Goal: Task Accomplishment & Management: Complete application form

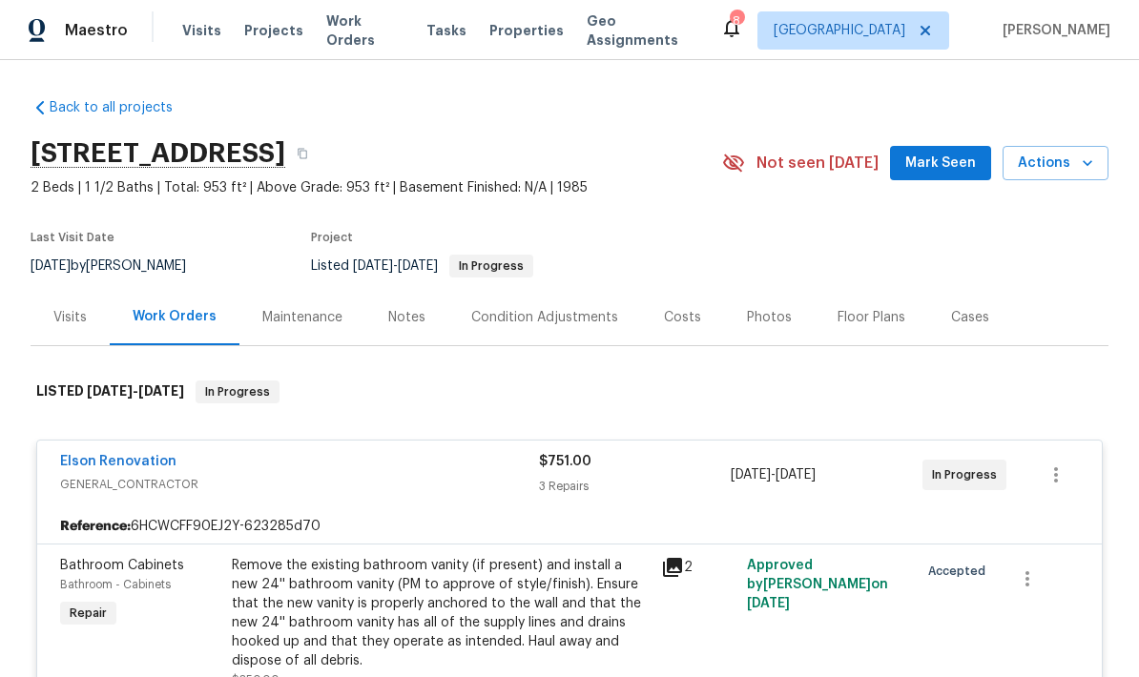
scroll to position [-9, 0]
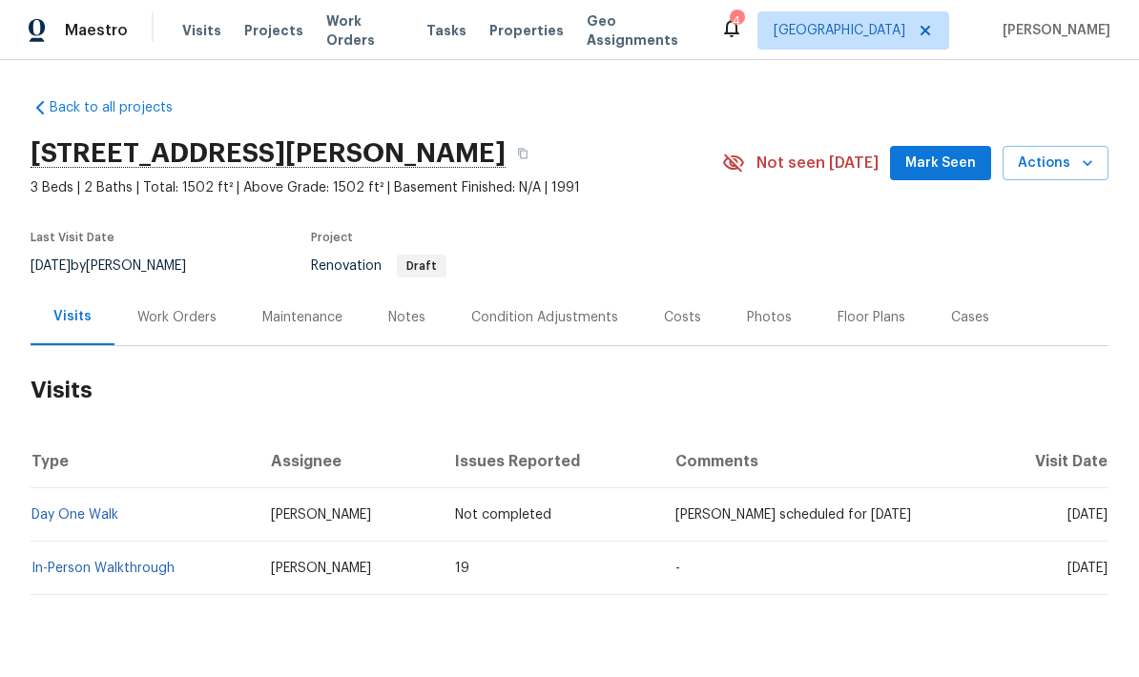
scroll to position [-40, 0]
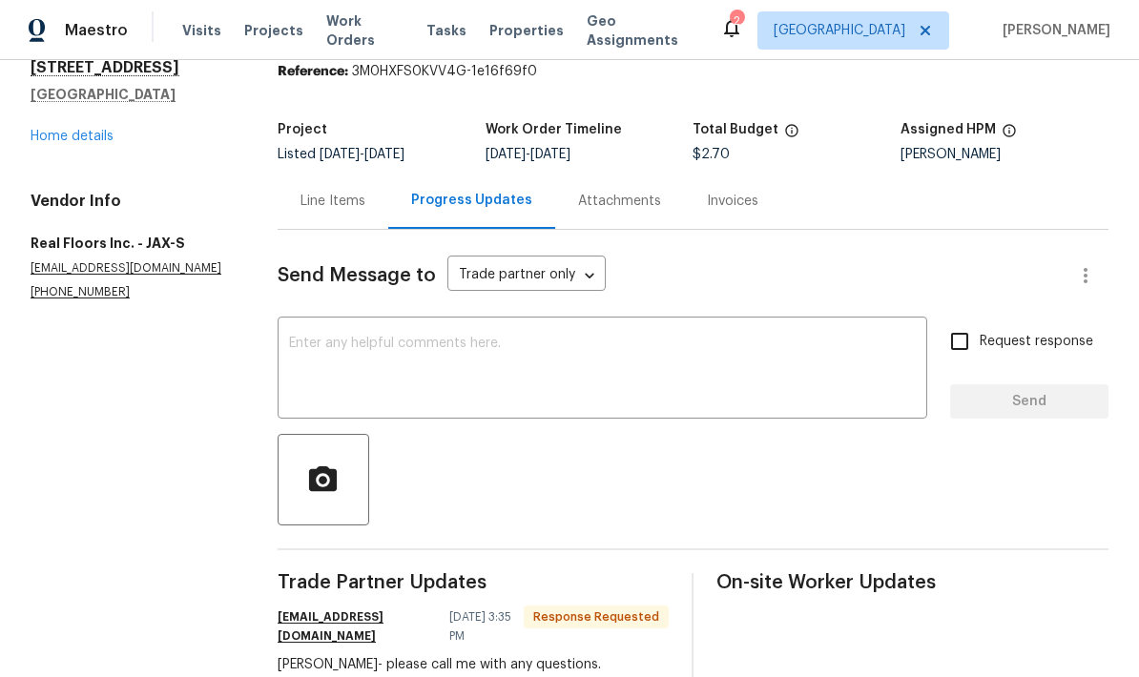
scroll to position [62, 0]
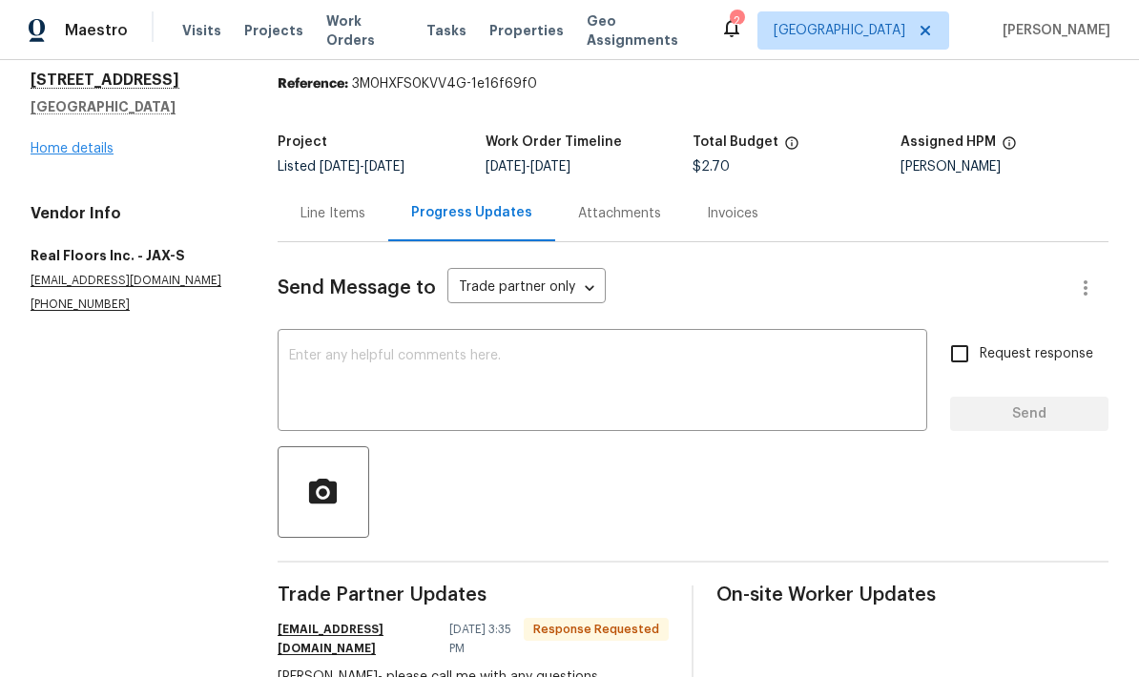
click at [74, 153] on link "Home details" at bounding box center [72, 148] width 83 height 13
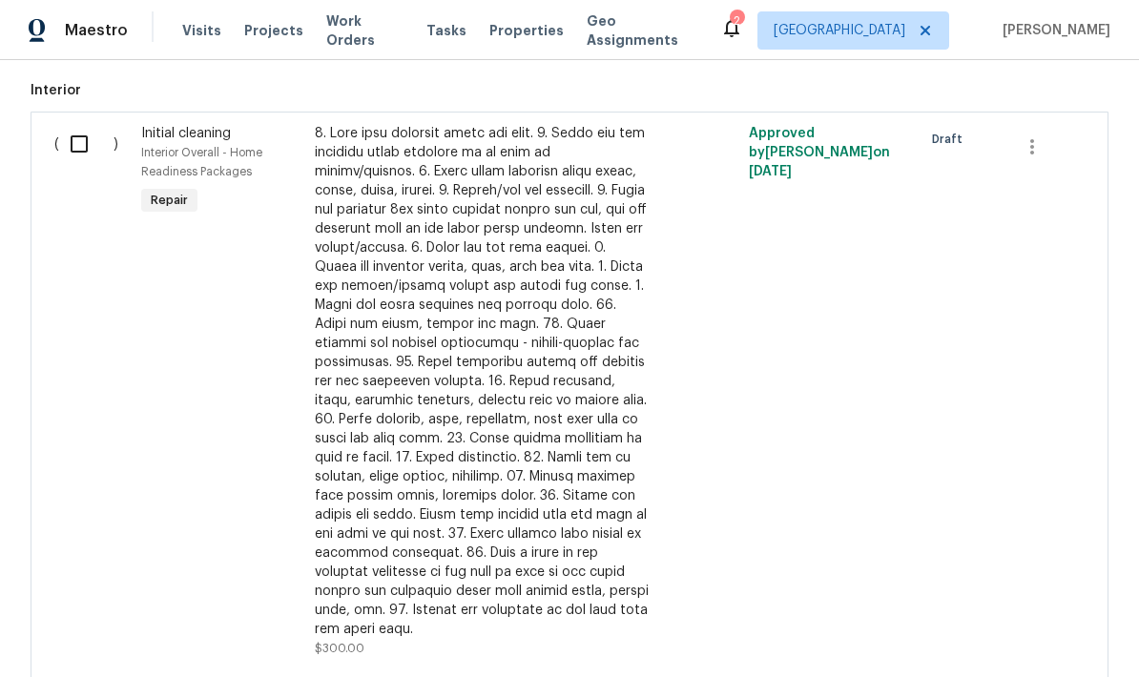
scroll to position [1100, 0]
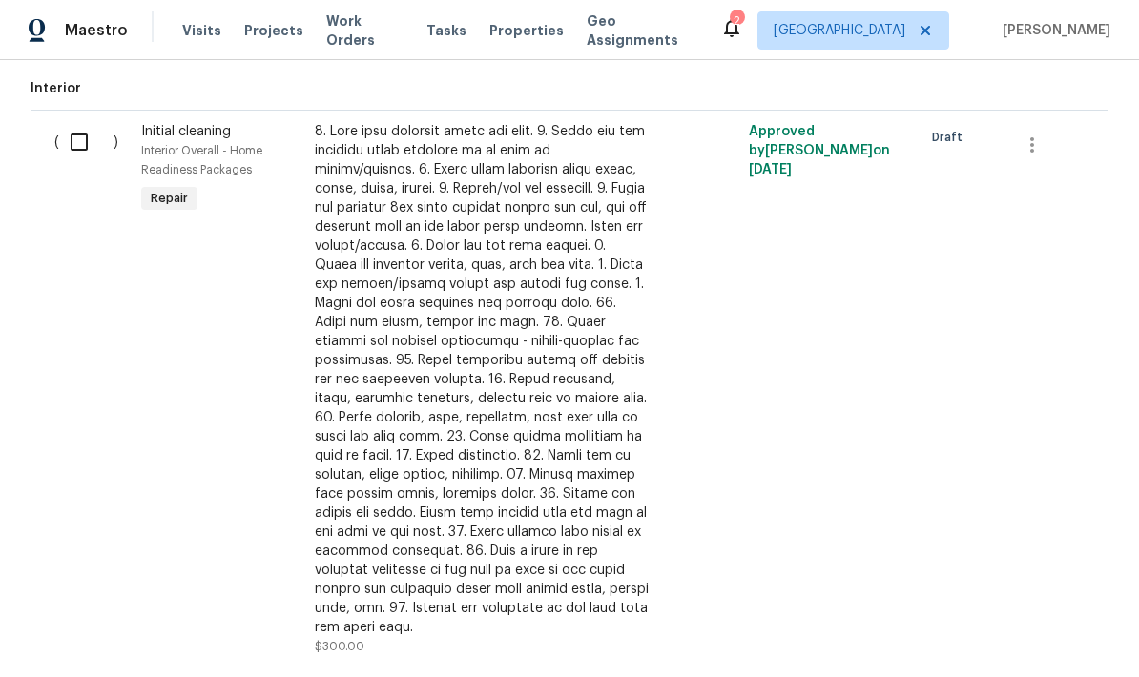
click at [89, 158] on input "checkbox" at bounding box center [86, 142] width 54 height 40
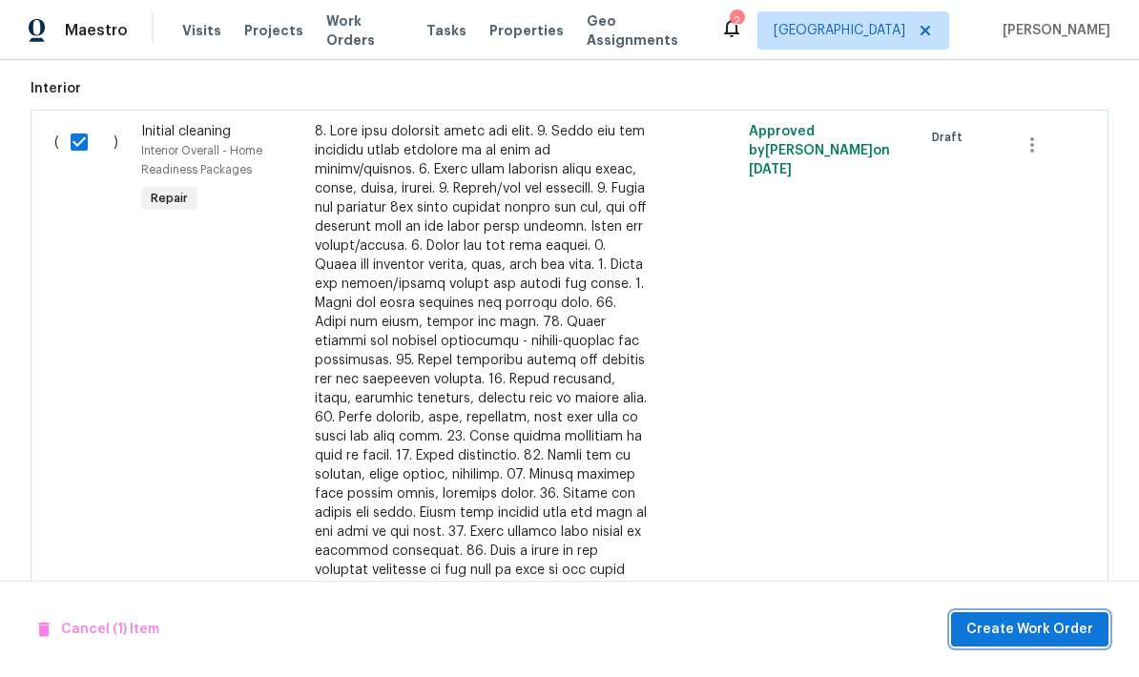
click at [1017, 639] on span "Create Work Order" at bounding box center [1029, 630] width 127 height 24
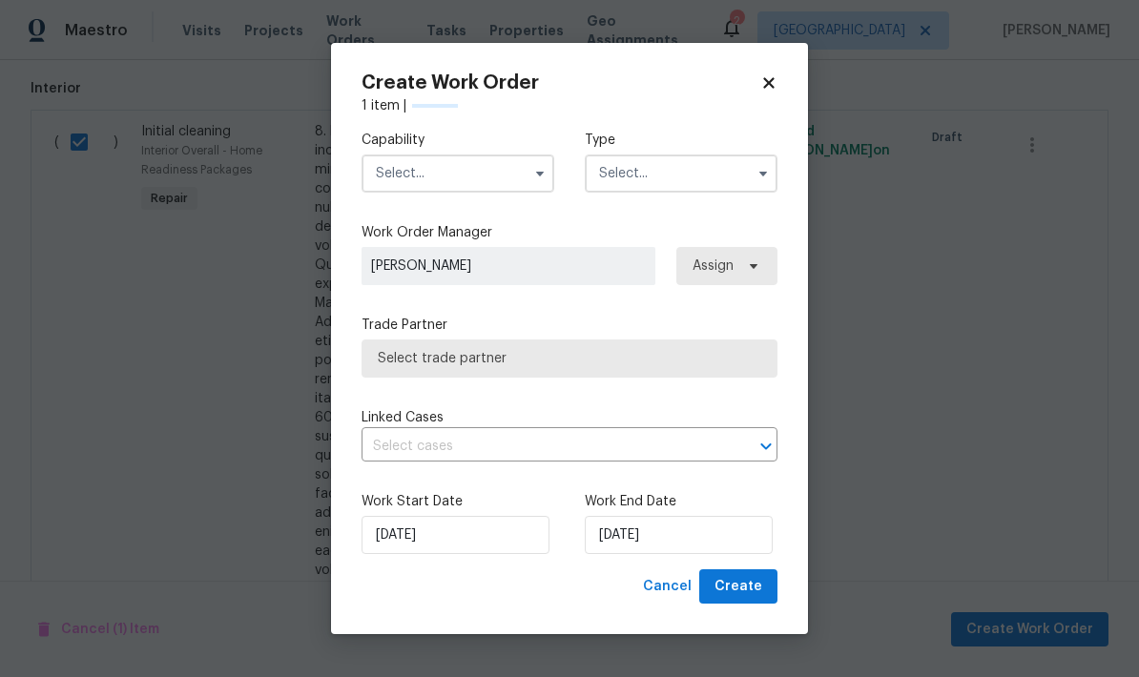
checkbox input "false"
click at [539, 181] on button "button" at bounding box center [540, 173] width 23 height 23
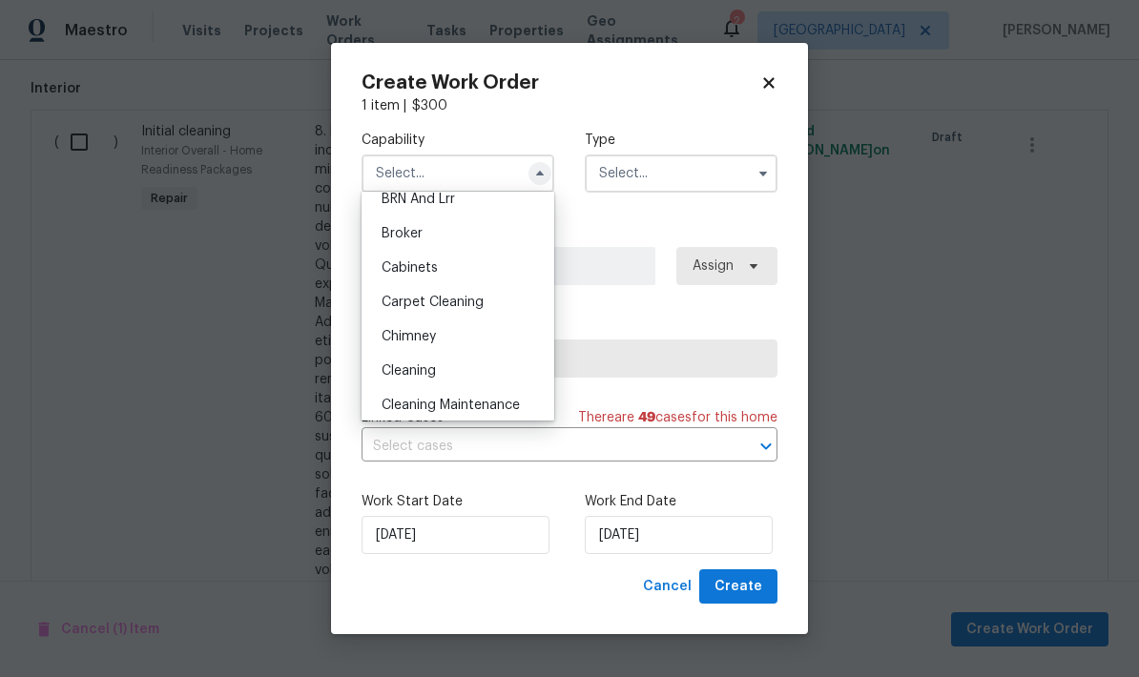
scroll to position [122, 0]
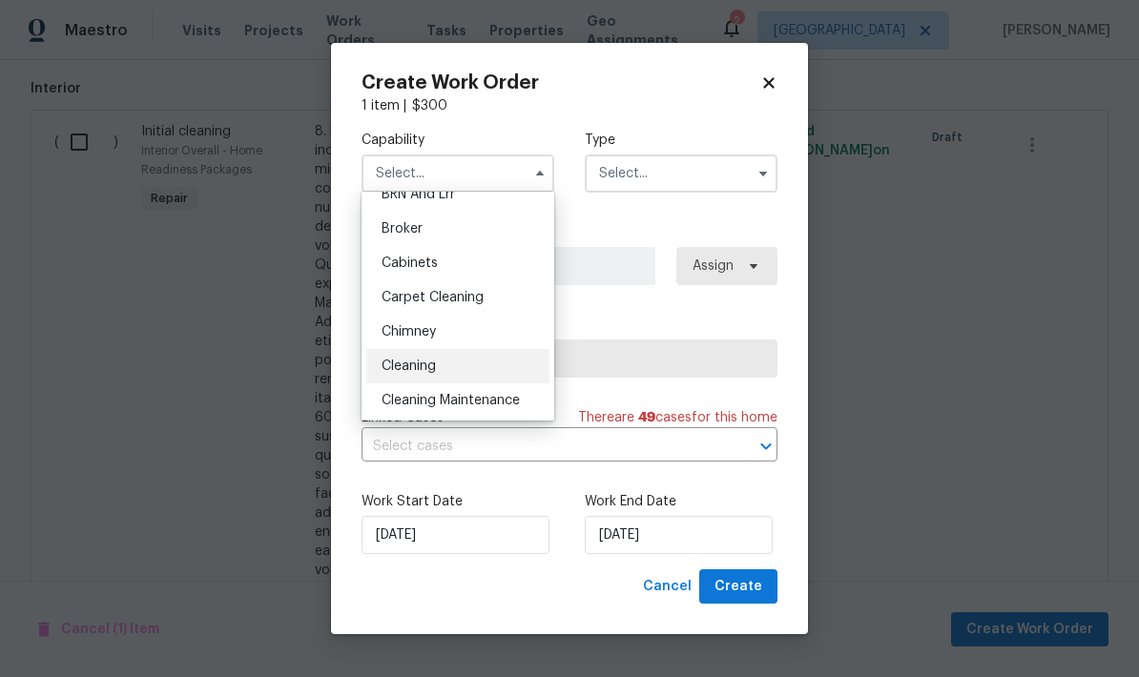
click at [432, 369] on span "Cleaning" at bounding box center [409, 366] width 54 height 13
type input "Cleaning"
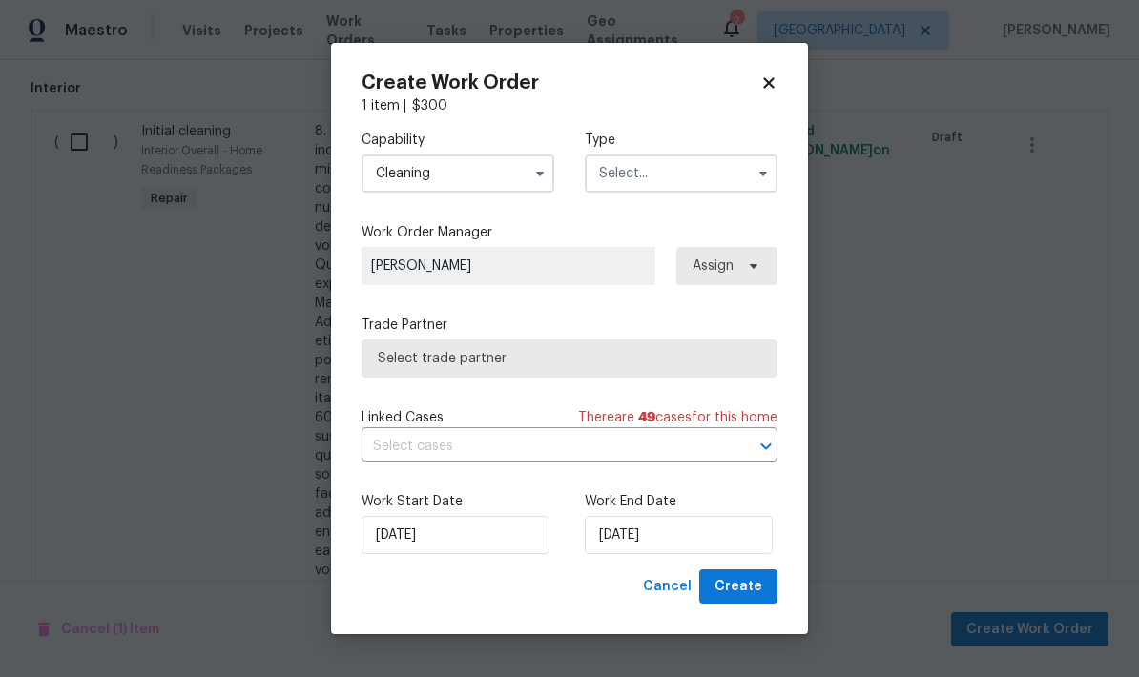
click at [724, 170] on input "text" at bounding box center [681, 174] width 193 height 38
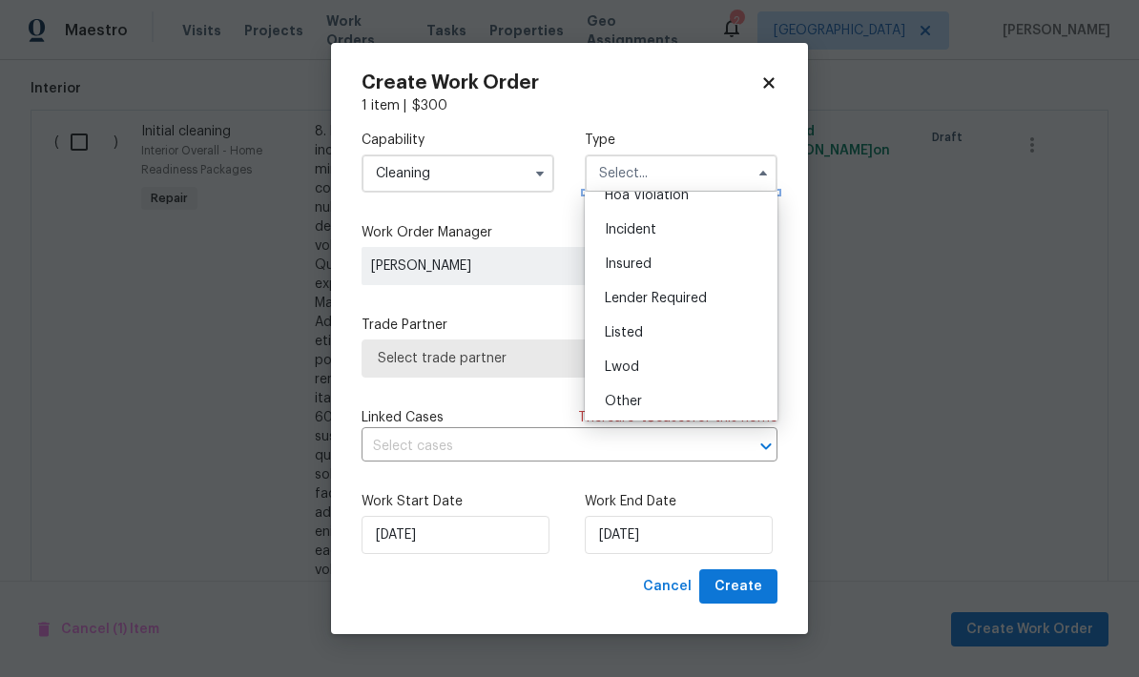
scroll to position [58, 0]
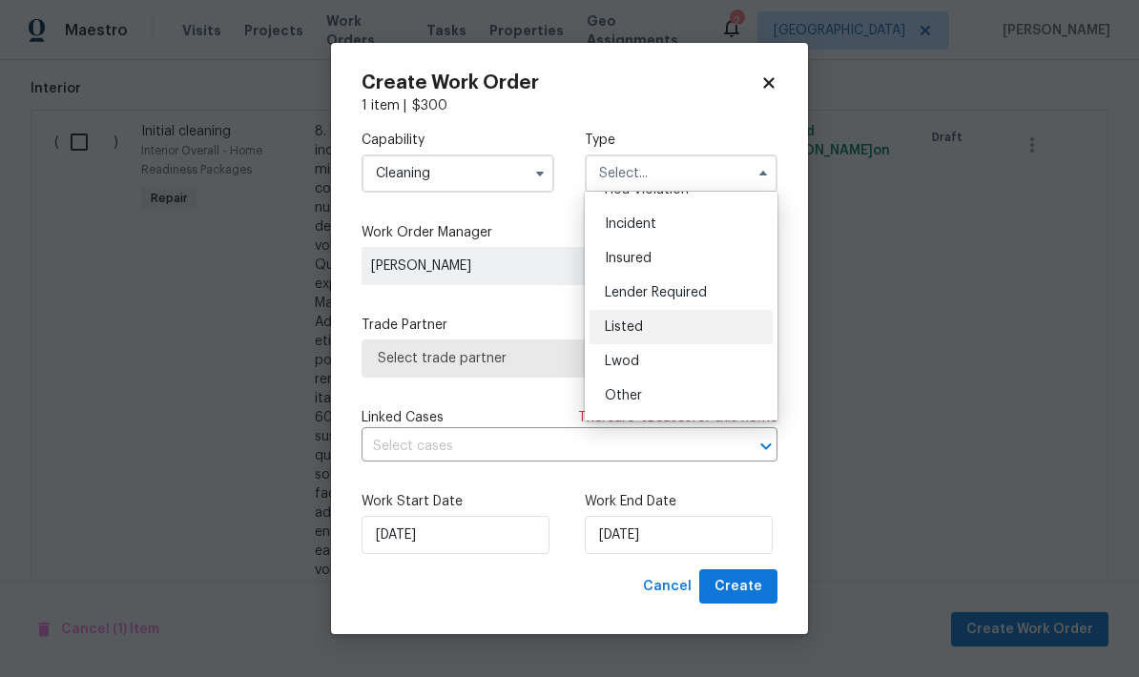
click at [656, 332] on div "Listed" at bounding box center [681, 327] width 183 height 34
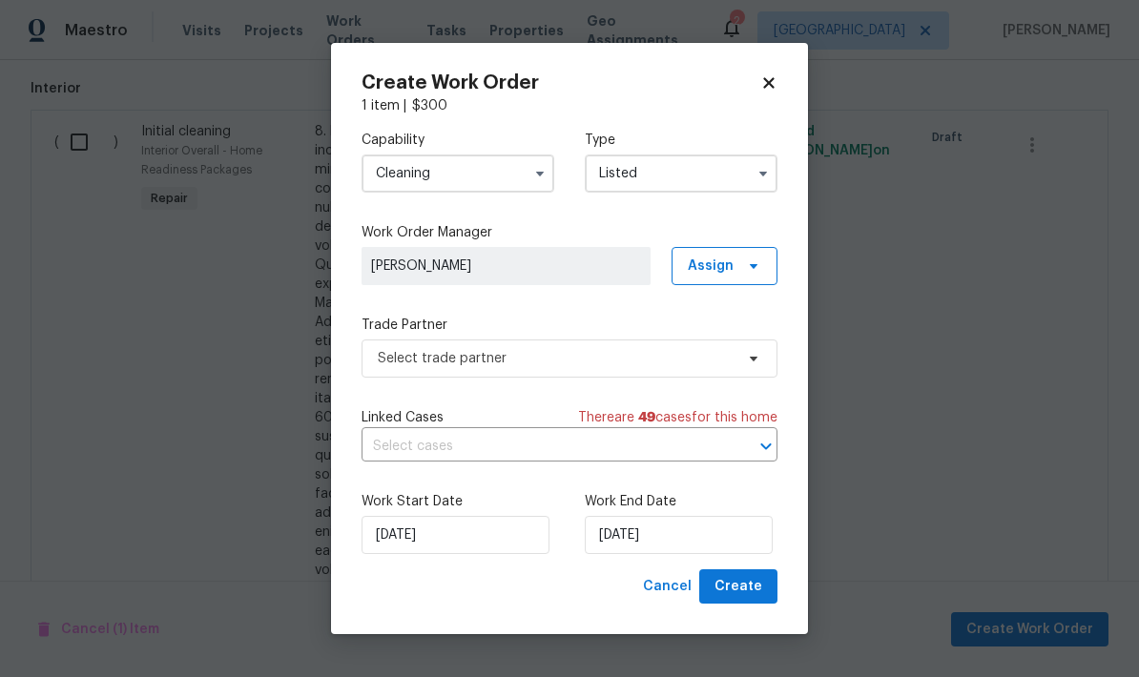
type input "Listed"
click at [760, 263] on icon at bounding box center [753, 266] width 15 height 15
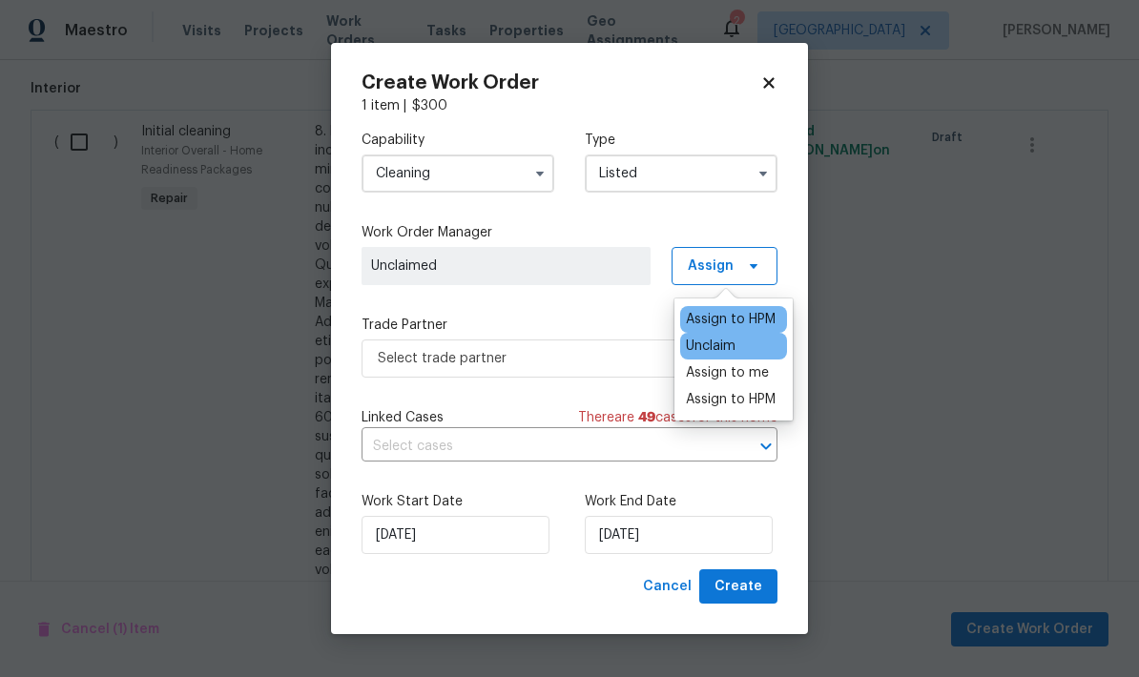
click at [765, 325] on div "Assign to HPM" at bounding box center [731, 319] width 90 height 19
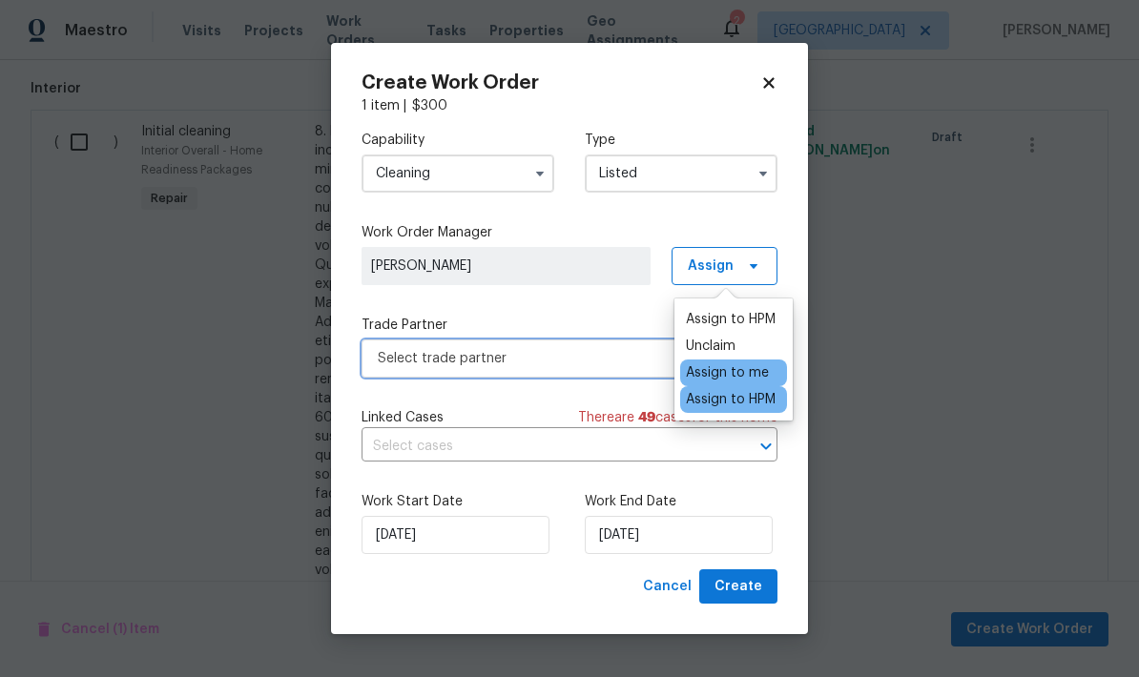
click at [481, 358] on span "Select trade partner" at bounding box center [556, 358] width 356 height 19
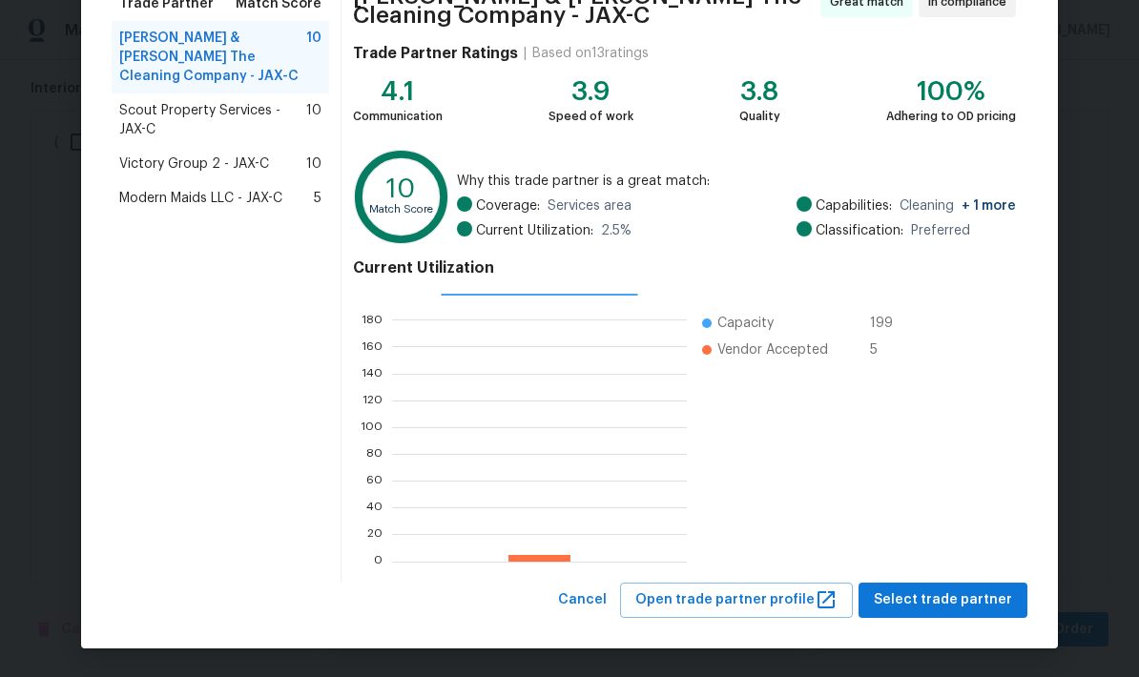
scroll to position [172, 0]
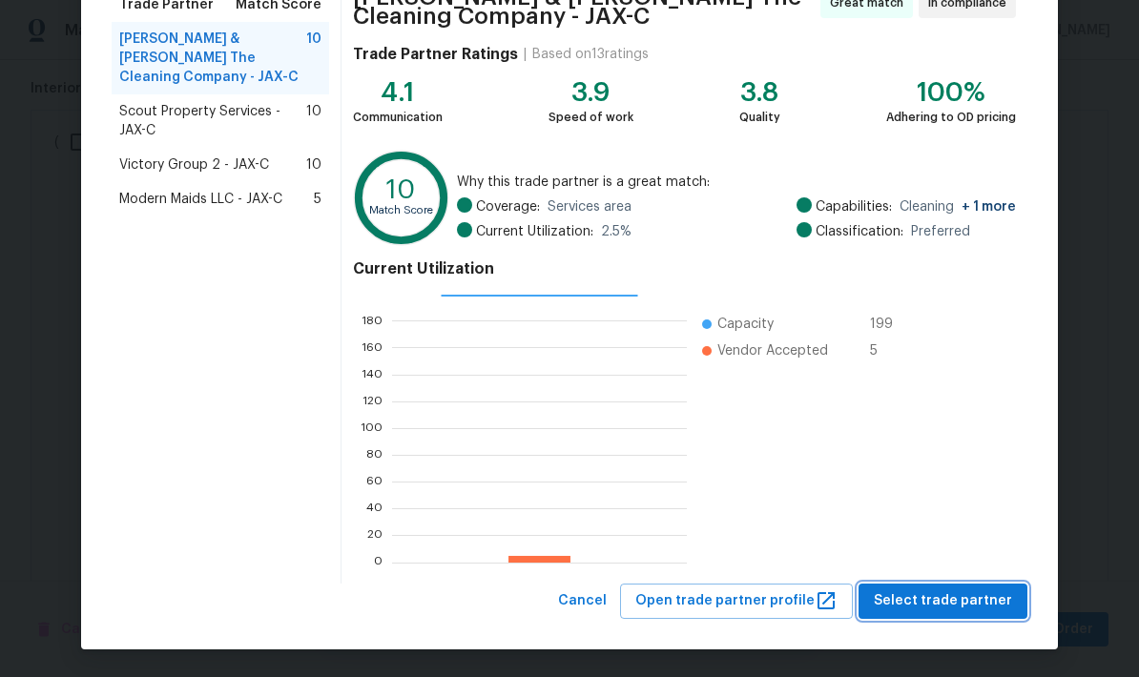
click at [944, 610] on span "Select trade partner" at bounding box center [943, 602] width 138 height 24
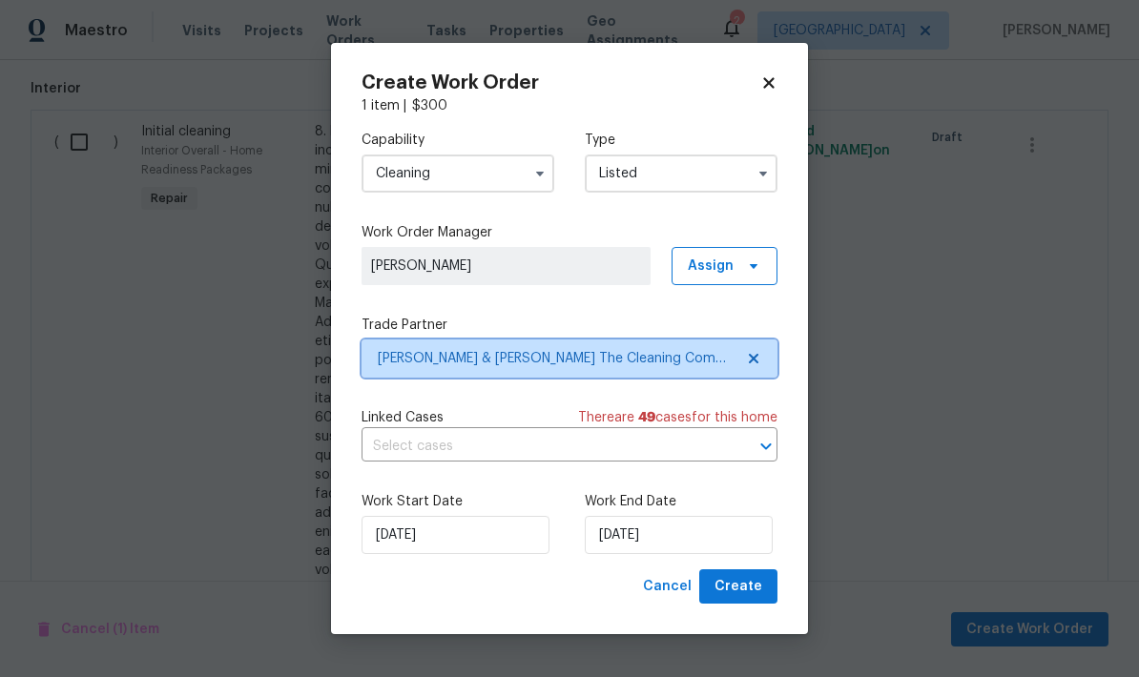
scroll to position [0, 0]
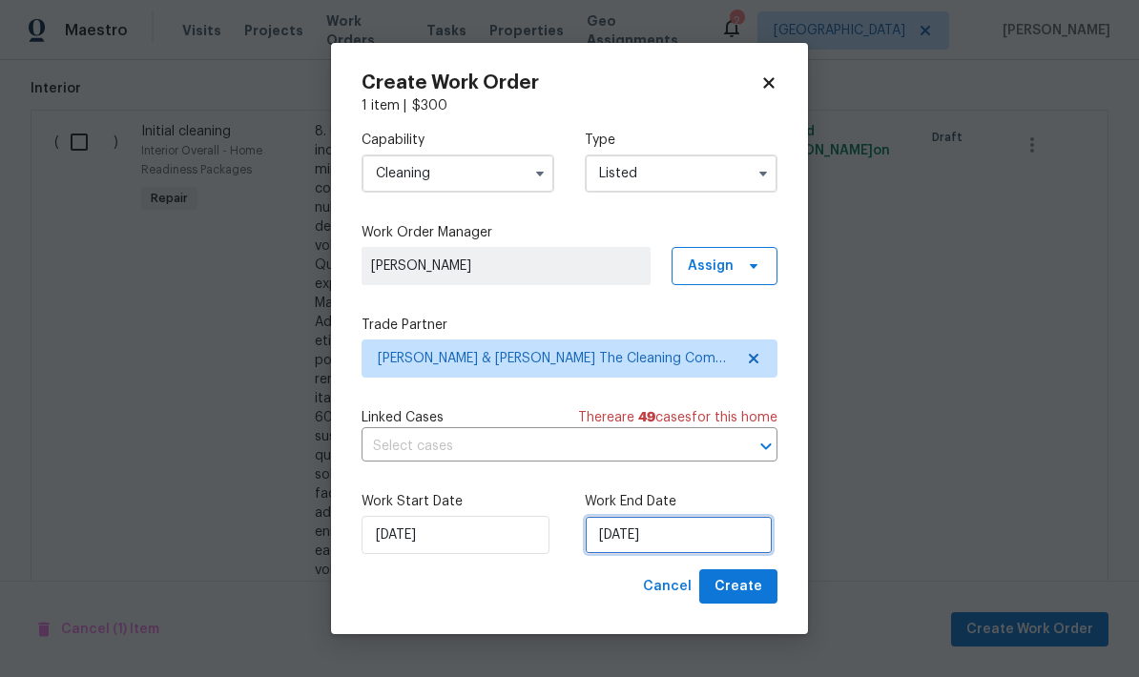
click at [682, 547] on input "9/29/2025" at bounding box center [679, 535] width 188 height 38
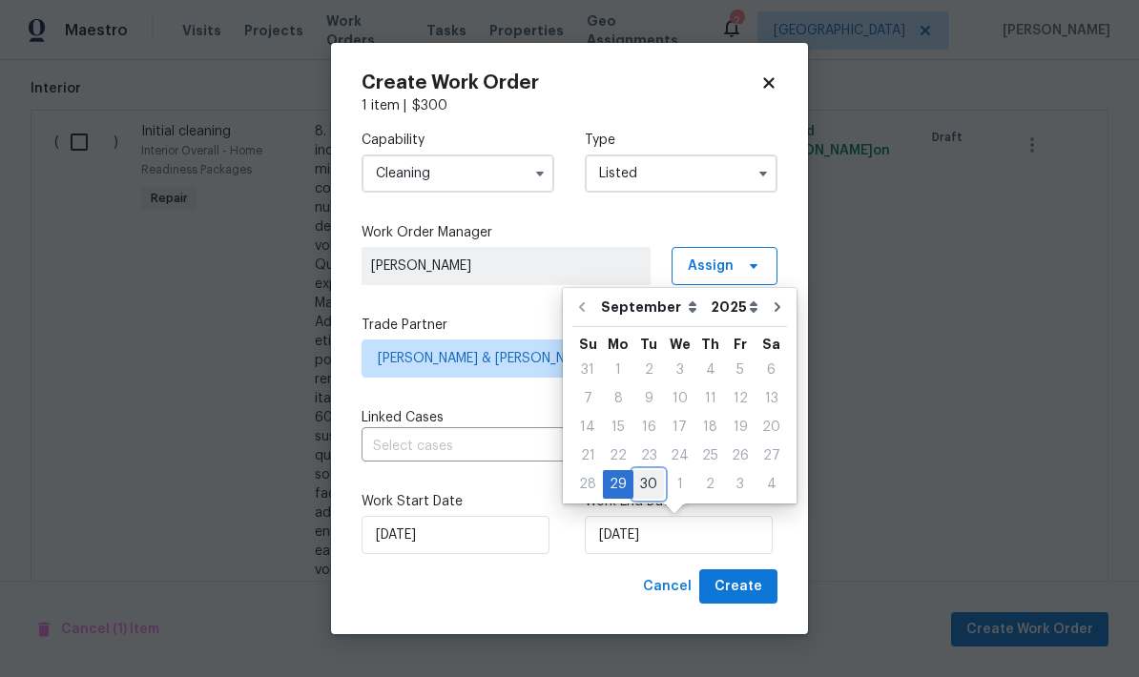
click at [650, 484] on div "30" at bounding box center [648, 484] width 31 height 27
type input "9/30/2025"
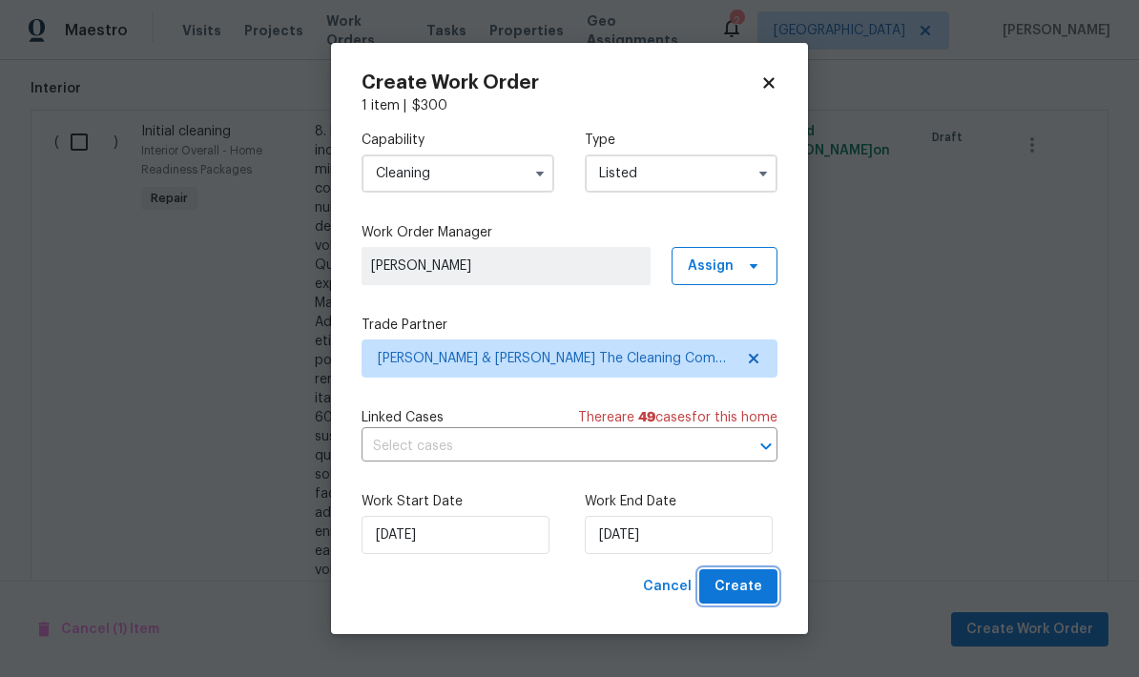
click at [756, 592] on span "Create" at bounding box center [739, 587] width 48 height 24
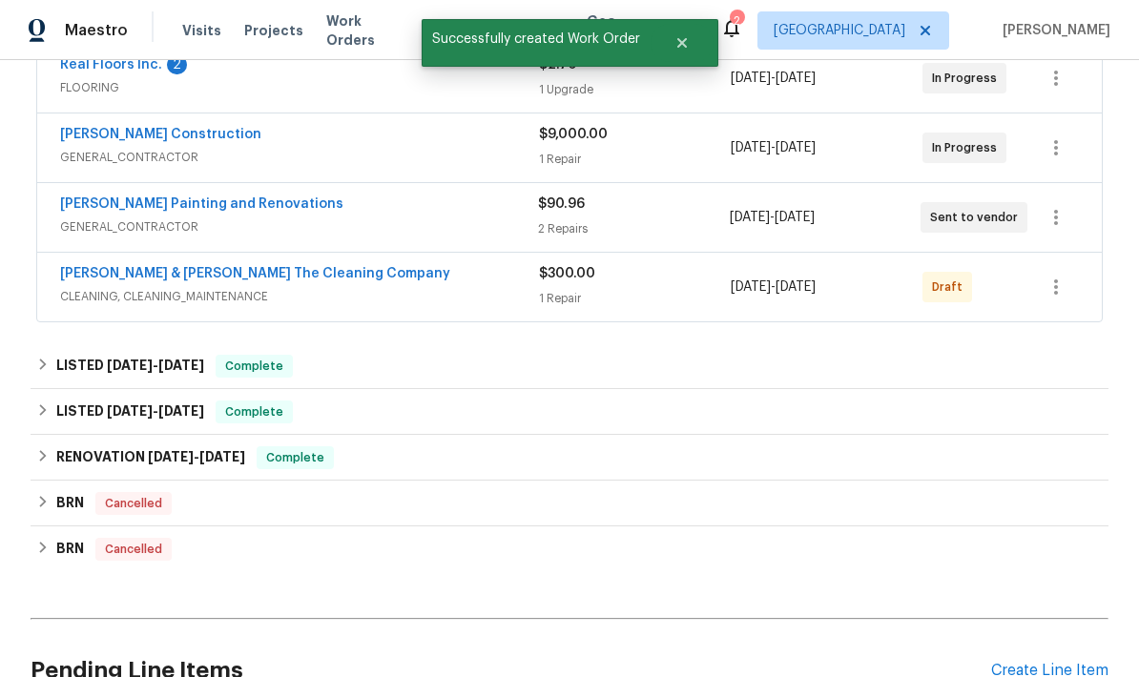
scroll to position [512, 0]
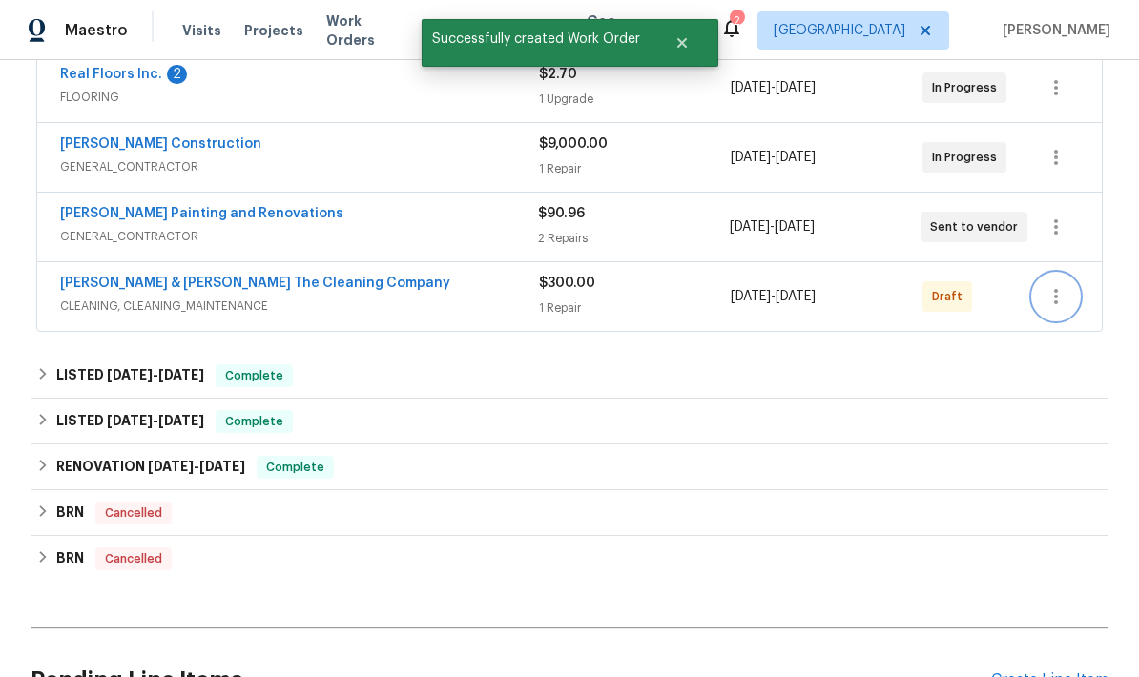
click at [1048, 291] on icon "button" at bounding box center [1056, 296] width 23 height 23
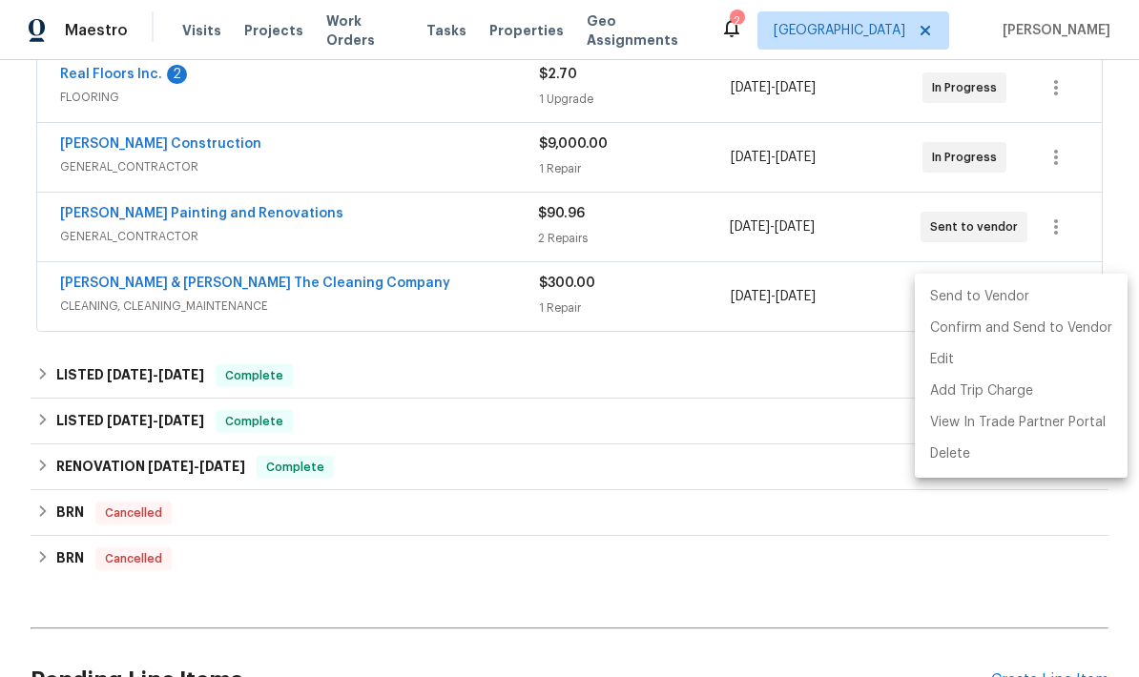
click at [982, 294] on li "Send to Vendor" at bounding box center [1021, 296] width 213 height 31
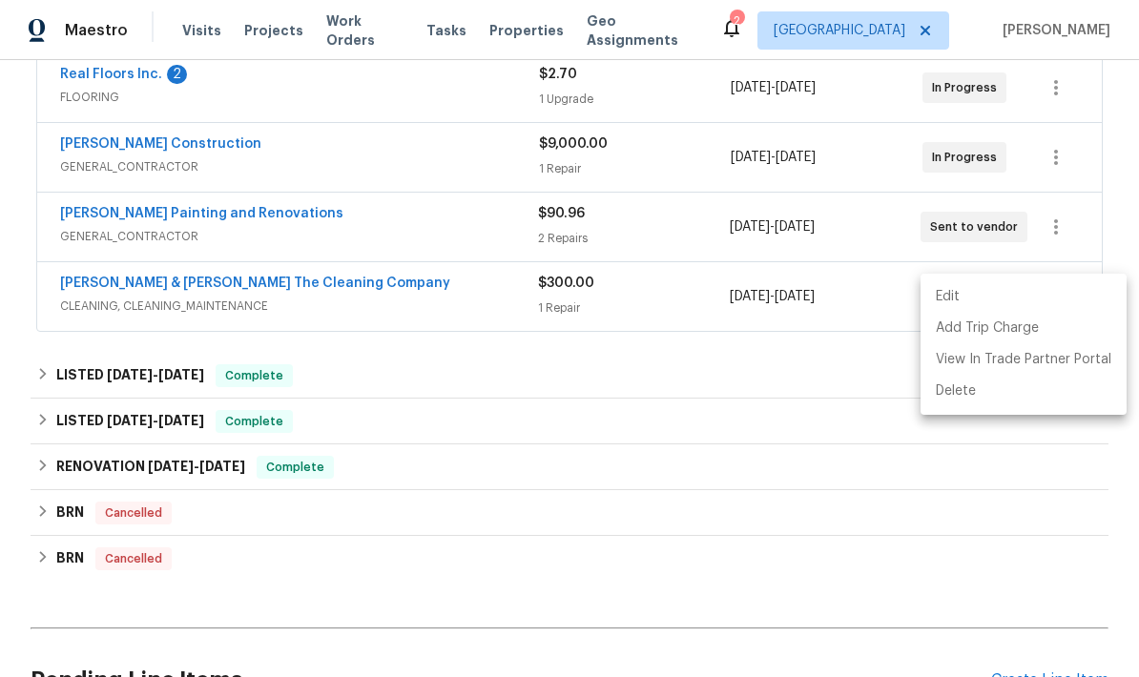
click at [476, 368] on div at bounding box center [569, 338] width 1139 height 677
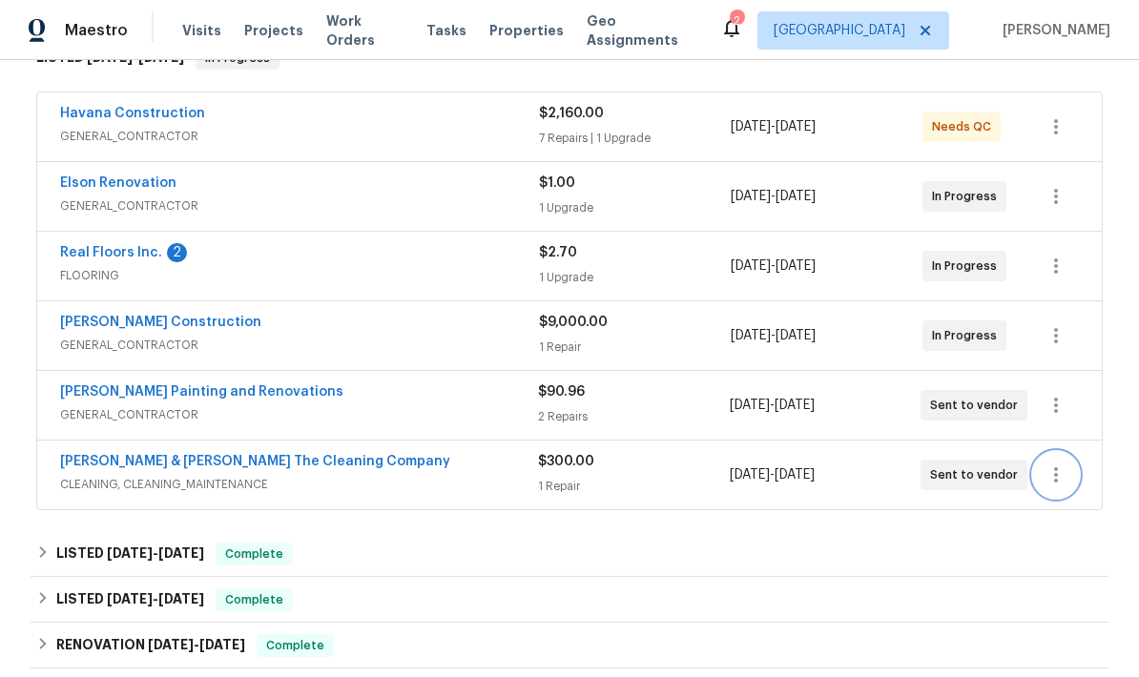
scroll to position [333, 0]
click at [521, 132] on span "GENERAL_CONTRACTOR" at bounding box center [299, 137] width 479 height 19
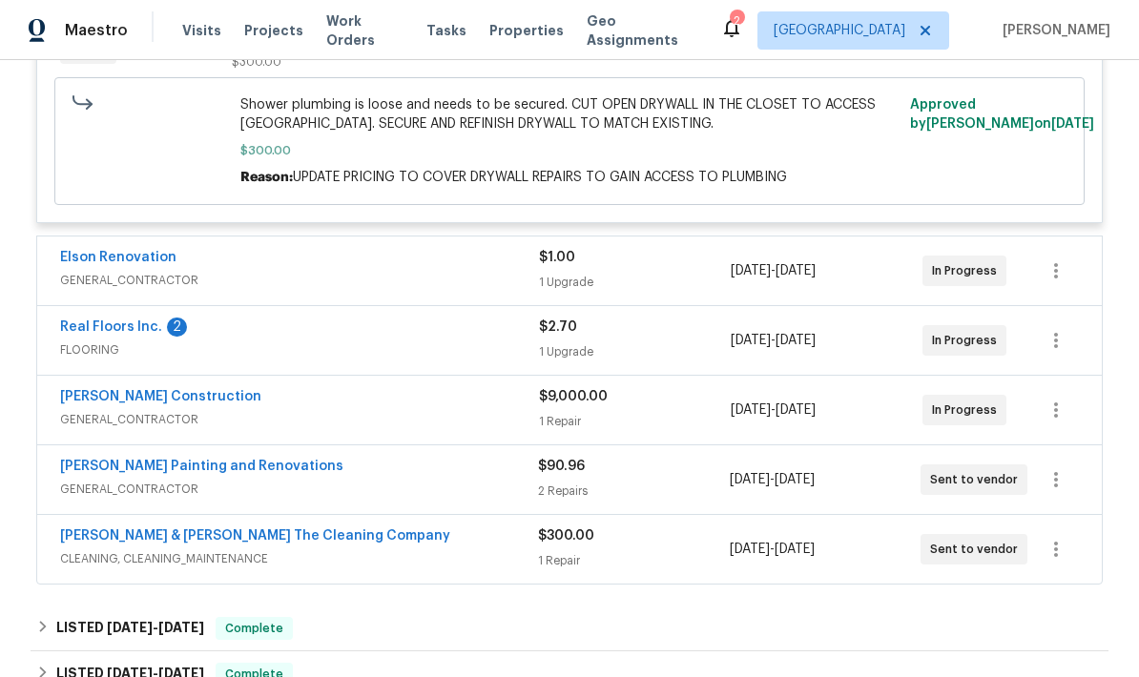
scroll to position [1559, 0]
click at [382, 340] on div "Real Floors Inc. 2" at bounding box center [299, 328] width 479 height 23
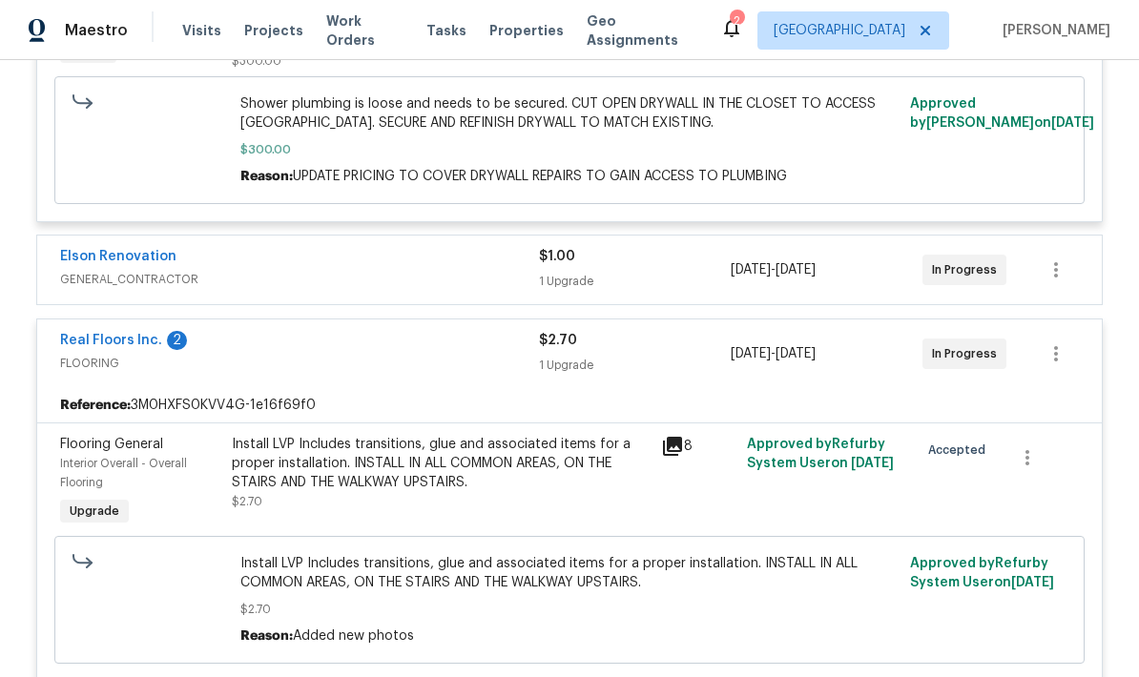
click at [176, 350] on div "2" at bounding box center [177, 340] width 20 height 19
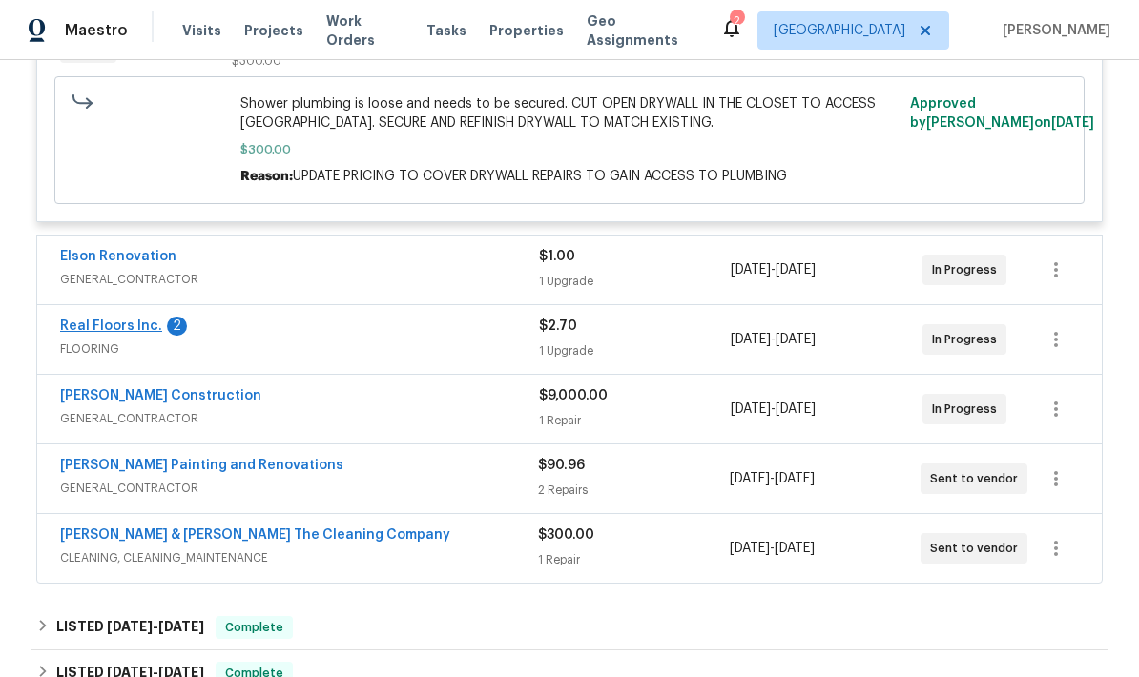
click at [142, 333] on link "Real Floors Inc." at bounding box center [111, 326] width 102 height 13
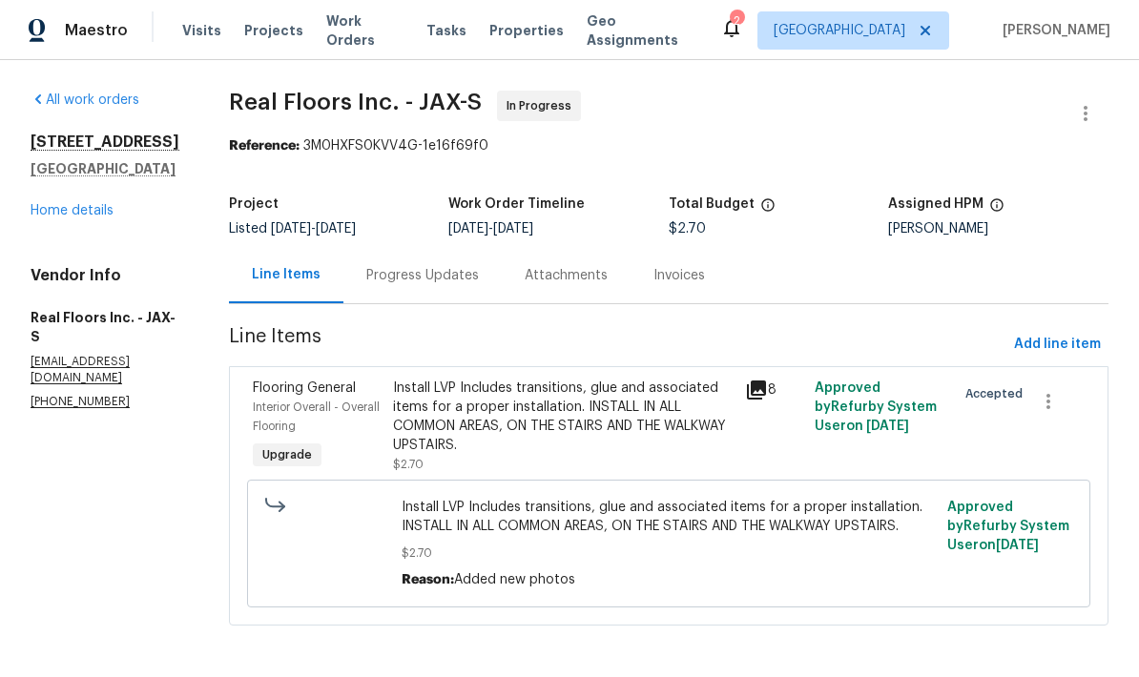
click at [446, 289] on div "Progress Updates" at bounding box center [422, 275] width 158 height 56
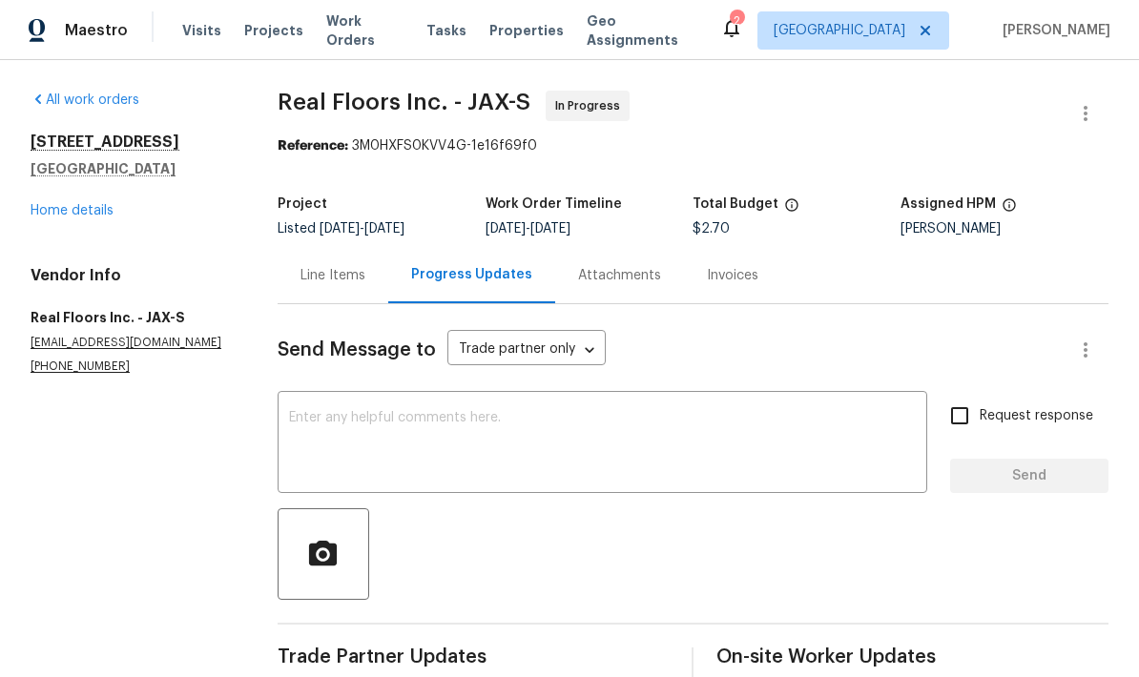
click at [329, 247] on div "Line Items" at bounding box center [333, 275] width 111 height 56
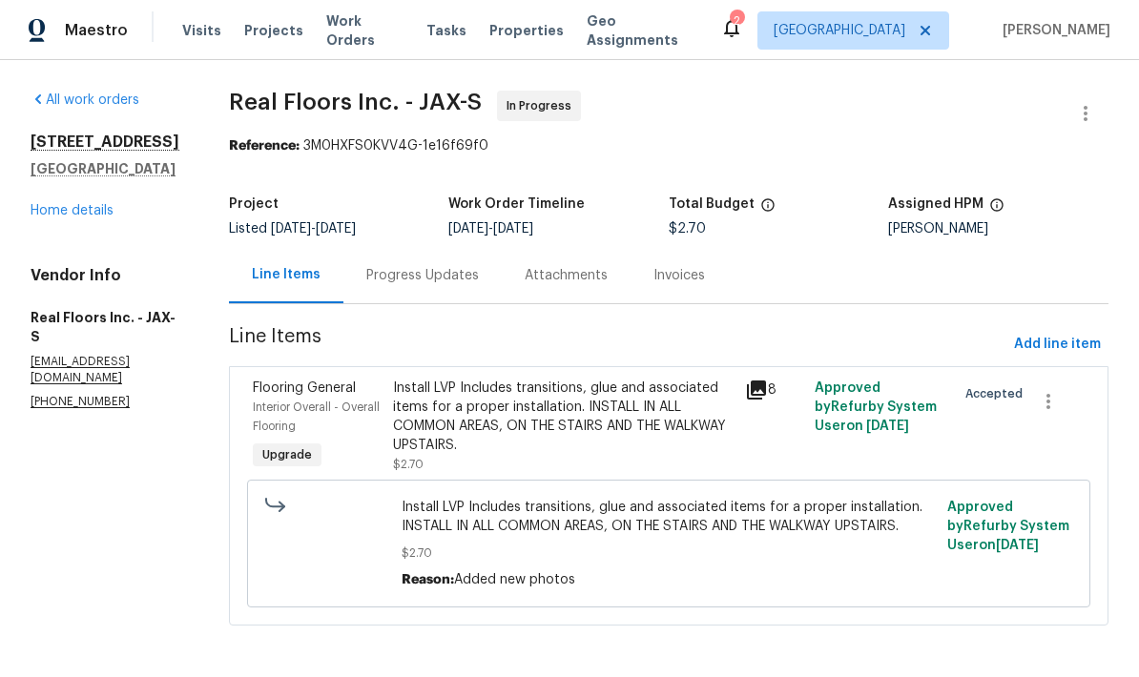
scroll to position [5, 0]
click at [580, 441] on div "Install LVP Includes transitions, glue and associated items for a proper instal…" at bounding box center [563, 417] width 340 height 76
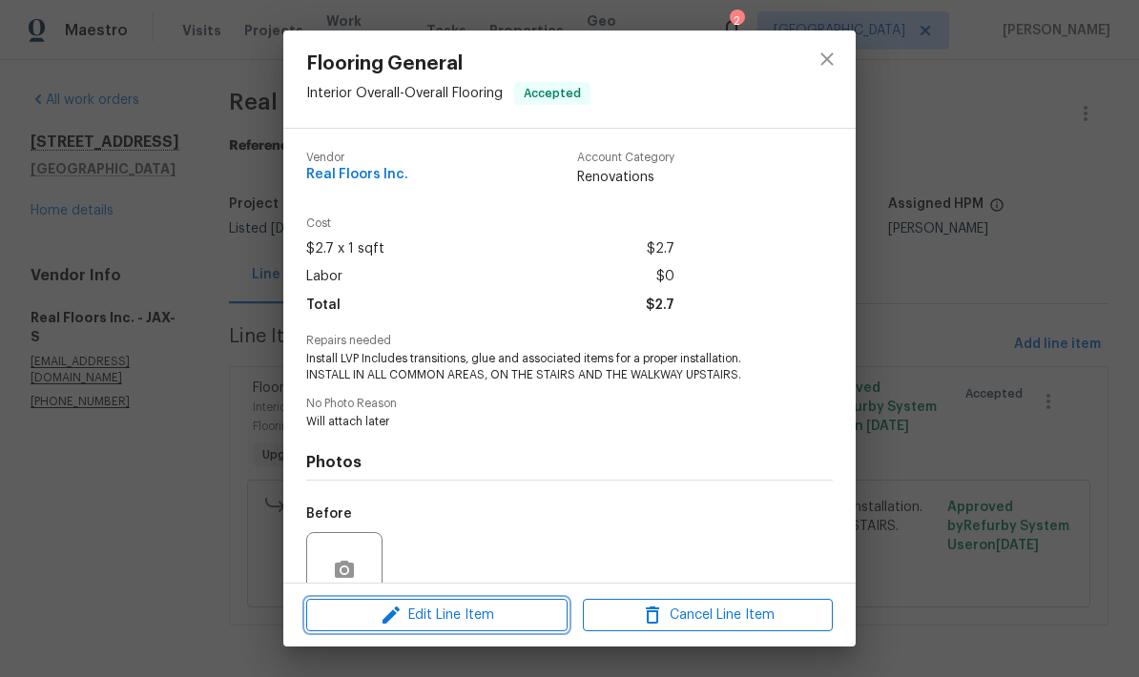
click at [465, 617] on span "Edit Line Item" at bounding box center [437, 616] width 250 height 24
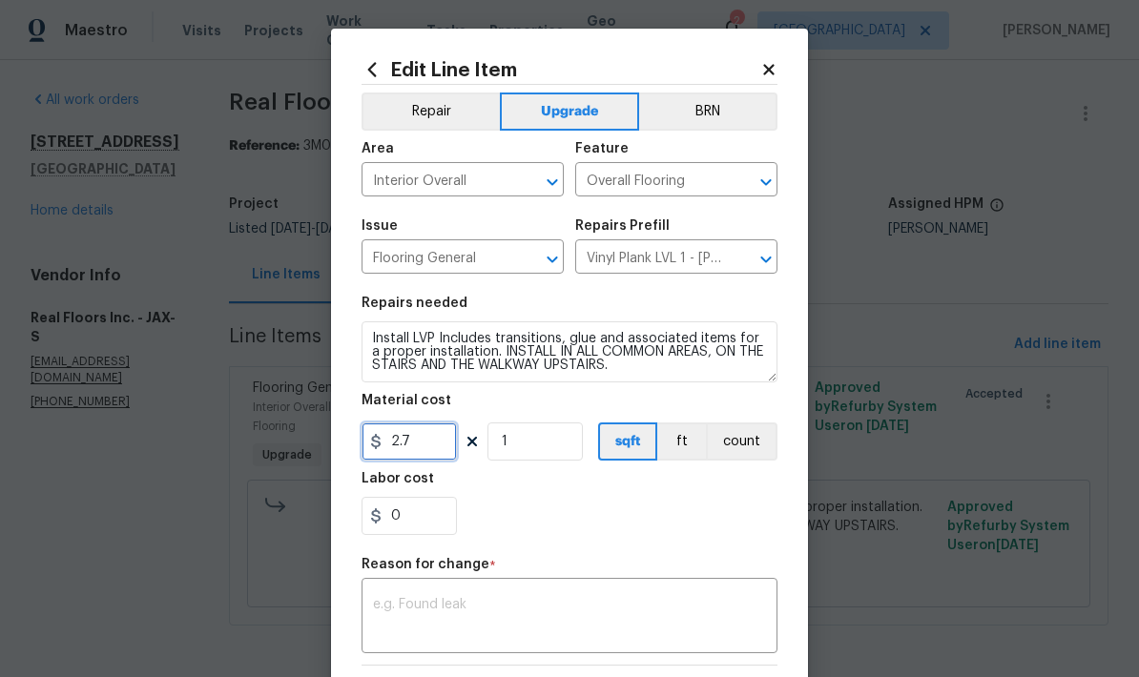
click at [416, 447] on input "2.7" at bounding box center [409, 442] width 95 height 38
type input "4730.46"
click at [552, 529] on div "0" at bounding box center [570, 516] width 416 height 38
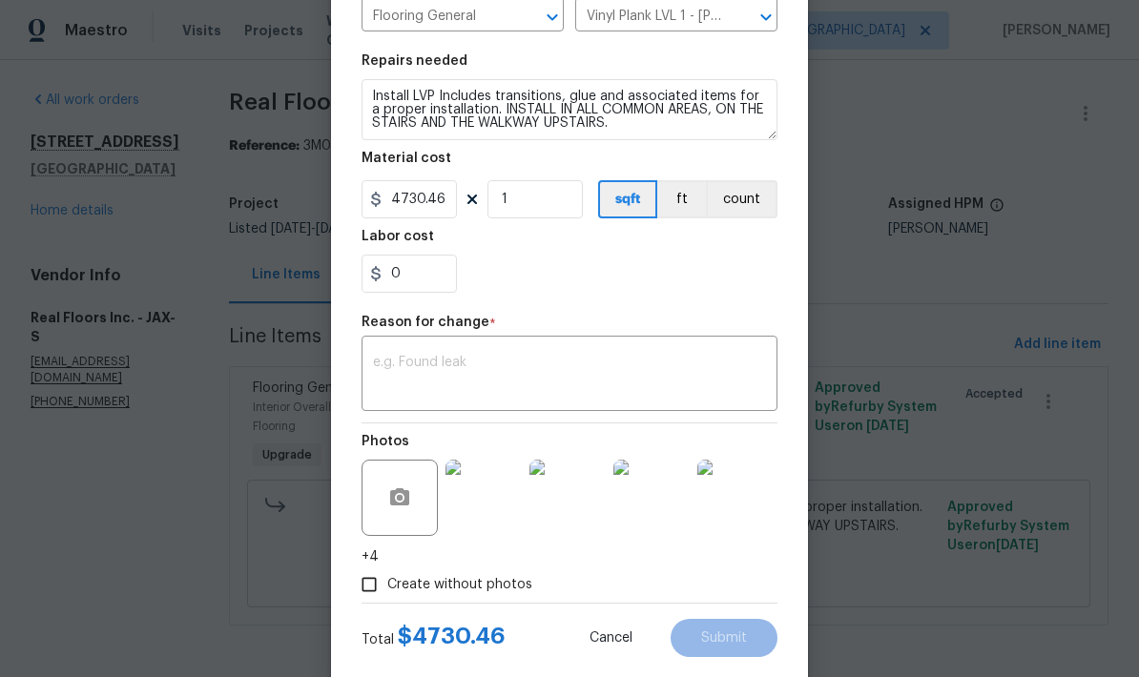
scroll to position [241, 0]
click at [555, 373] on textarea at bounding box center [569, 377] width 393 height 40
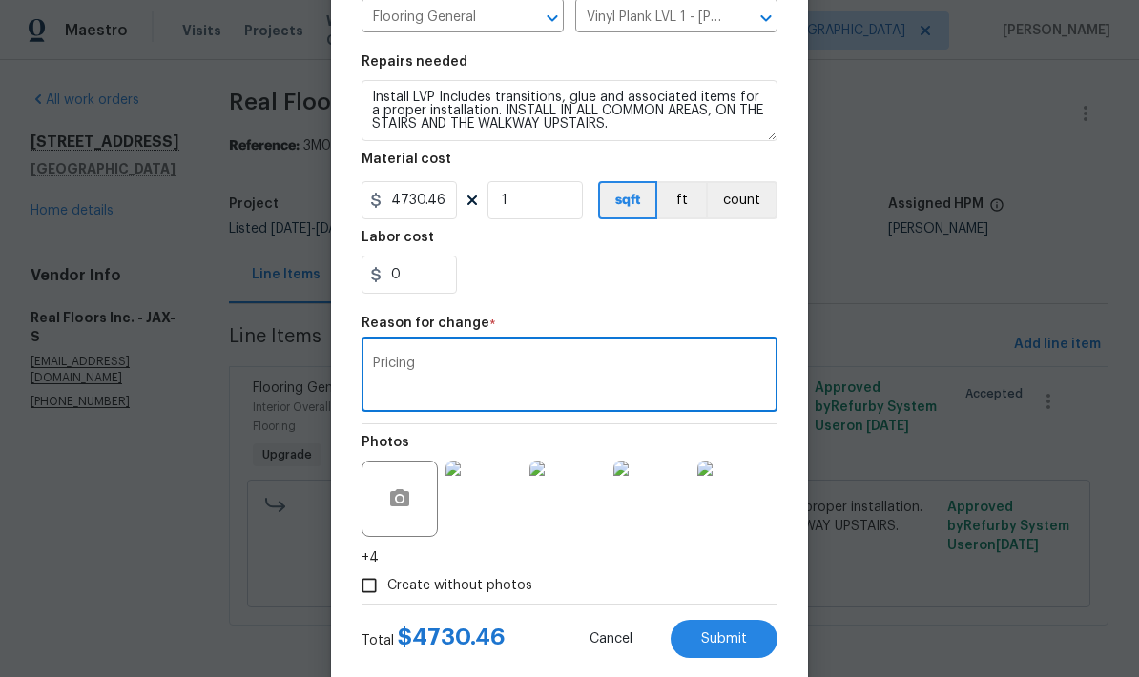
type textarea "Pricing"
click at [737, 282] on div "0" at bounding box center [570, 275] width 416 height 38
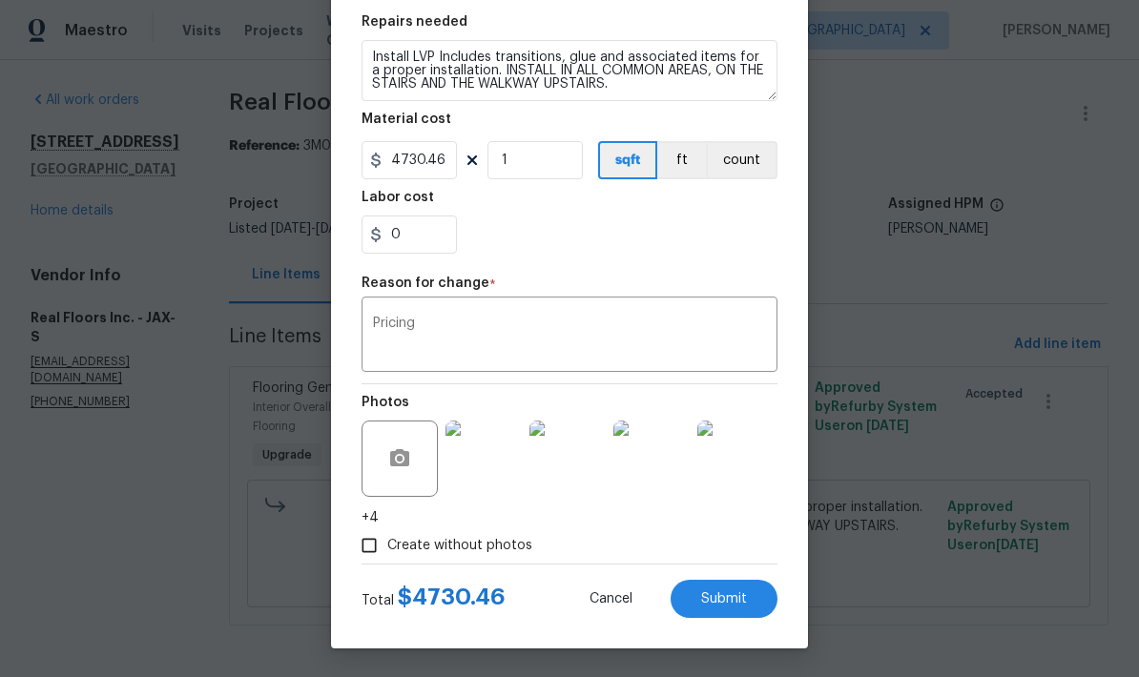
scroll to position [285, 0]
click at [737, 600] on span "Submit" at bounding box center [724, 599] width 46 height 14
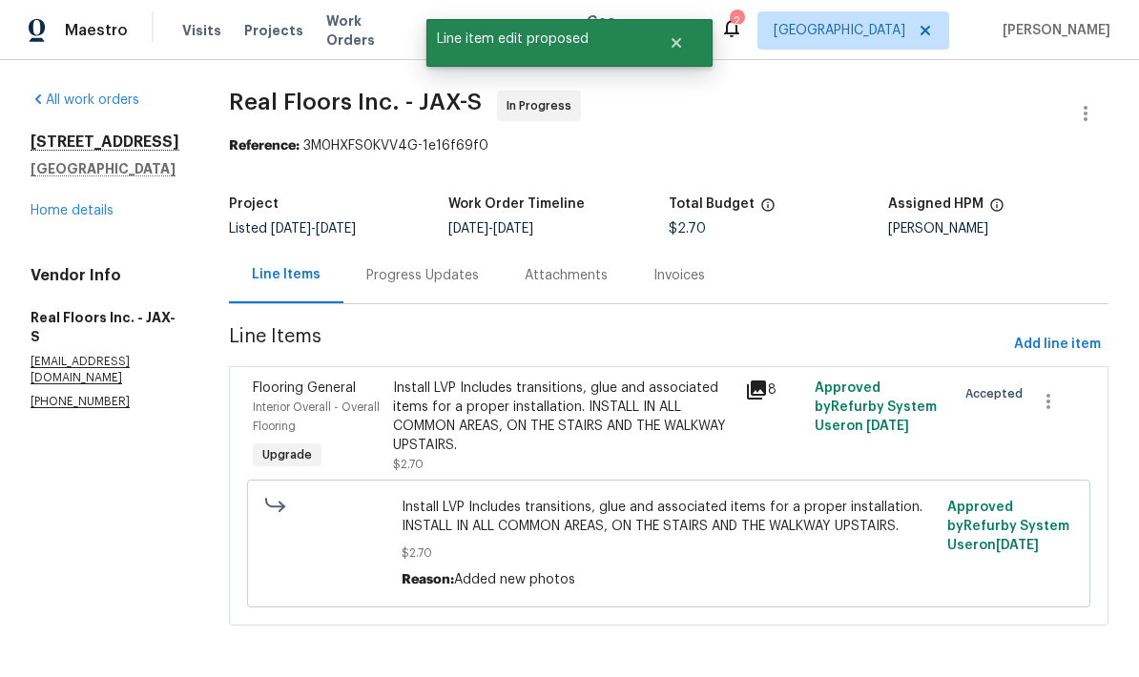
scroll to position [0, 0]
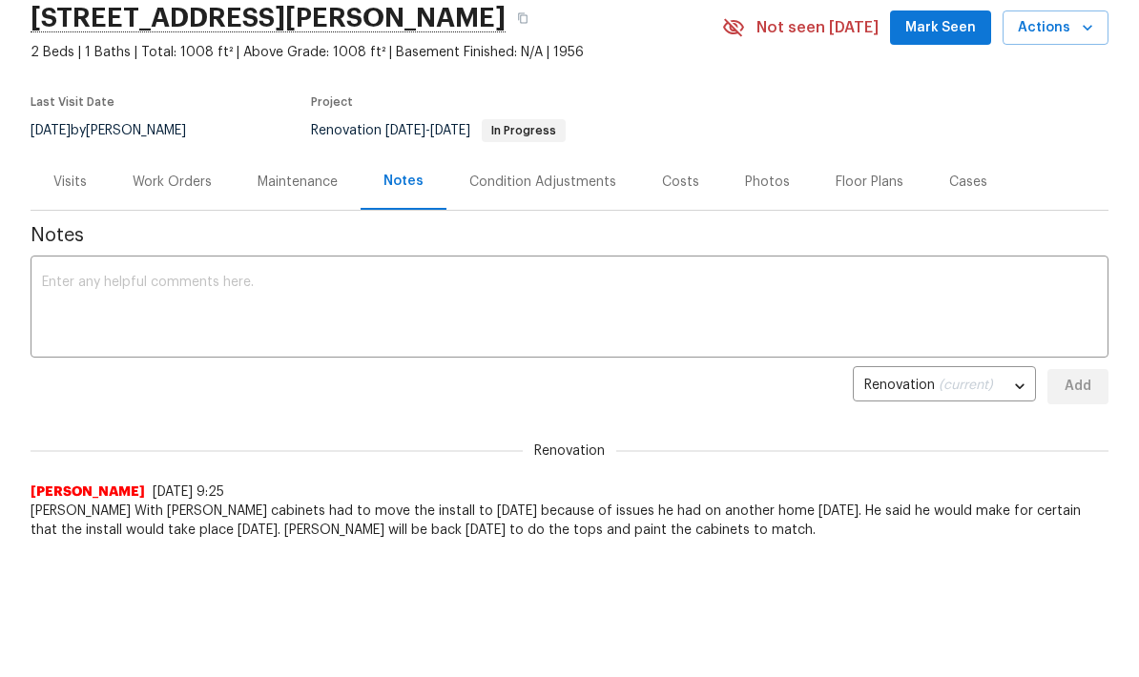
click at [167, 190] on div "Work Orders" at bounding box center [172, 182] width 79 height 19
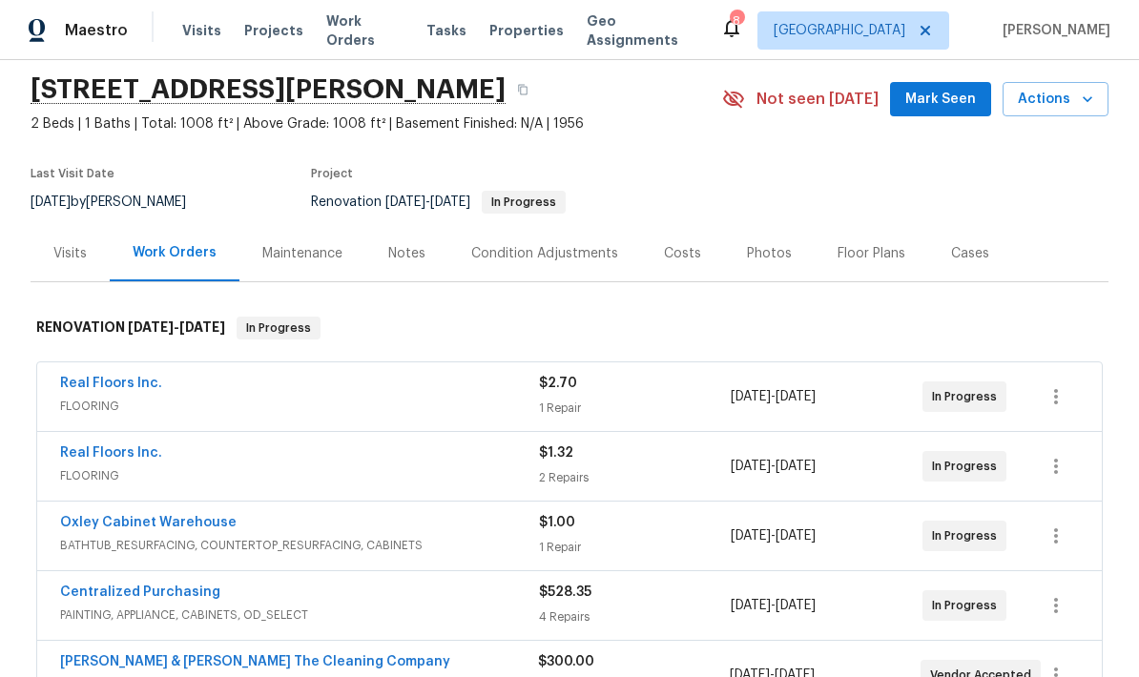
scroll to position [65, 0]
click at [404, 373] on div "Real Floors Inc. FLOORING" at bounding box center [299, 396] width 479 height 46
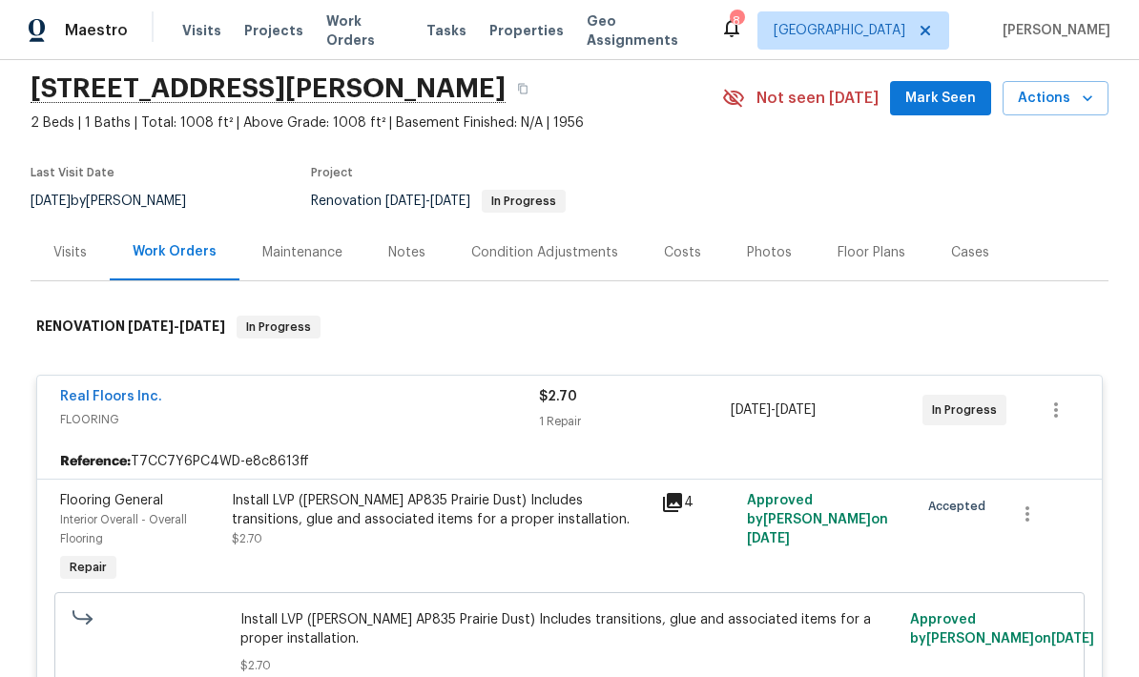
click at [447, 486] on div "Install LVP (Knighton AP835 Prairie Dust) Includes transitions, glue and associ…" at bounding box center [440, 539] width 429 height 107
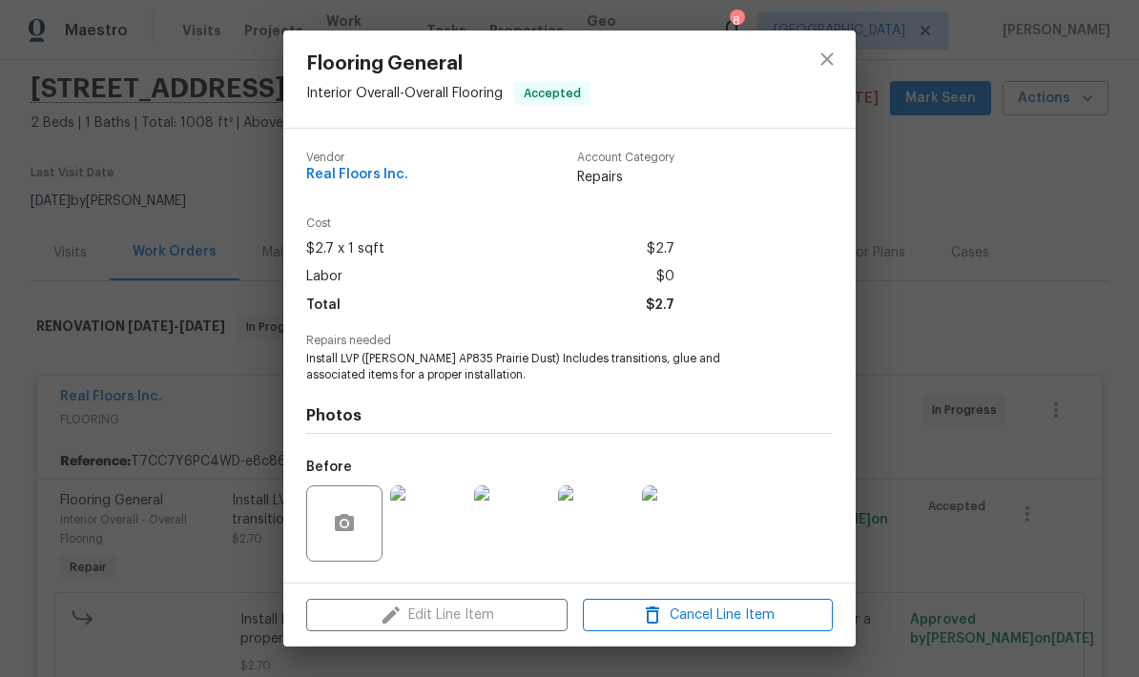
click at [476, 612] on div "Edit Line Item Cancel Line Item" at bounding box center [569, 616] width 572 height 64
click at [475, 611] on div "Edit Line Item Cancel Line Item" at bounding box center [569, 616] width 572 height 64
click at [462, 640] on div "Edit Line Item Cancel Line Item" at bounding box center [569, 616] width 572 height 64
click at [840, 70] on button "close" at bounding box center [827, 59] width 46 height 46
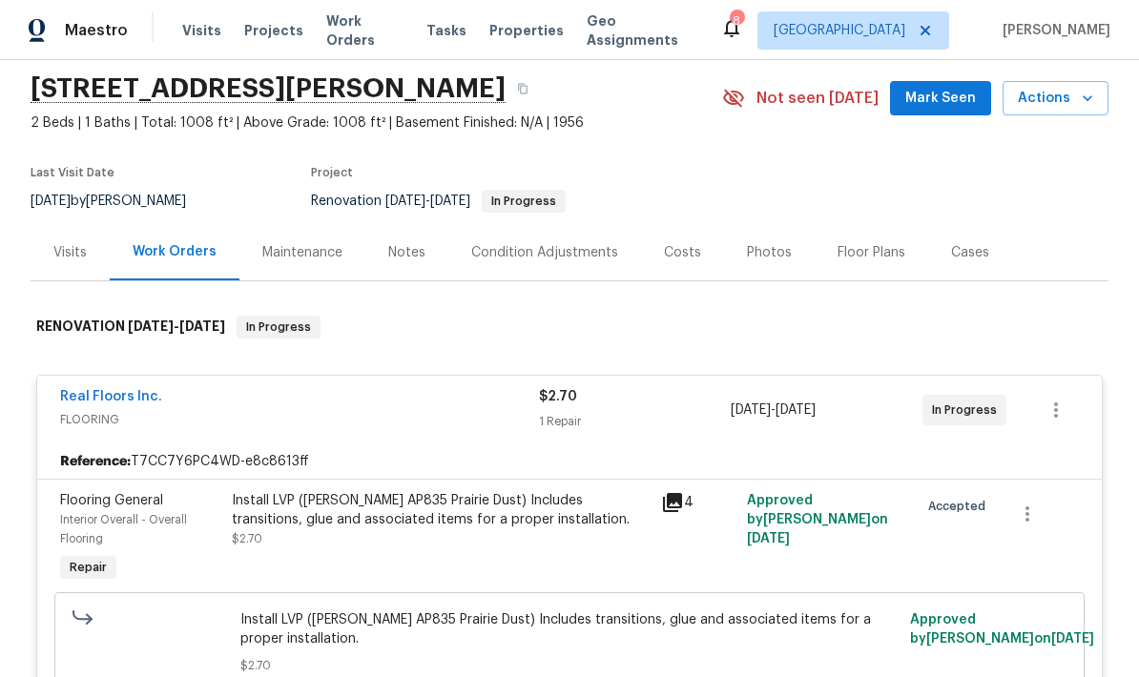
click at [828, 387] on div "9/18/2025 - 9/24/2025" at bounding box center [827, 410] width 192 height 46
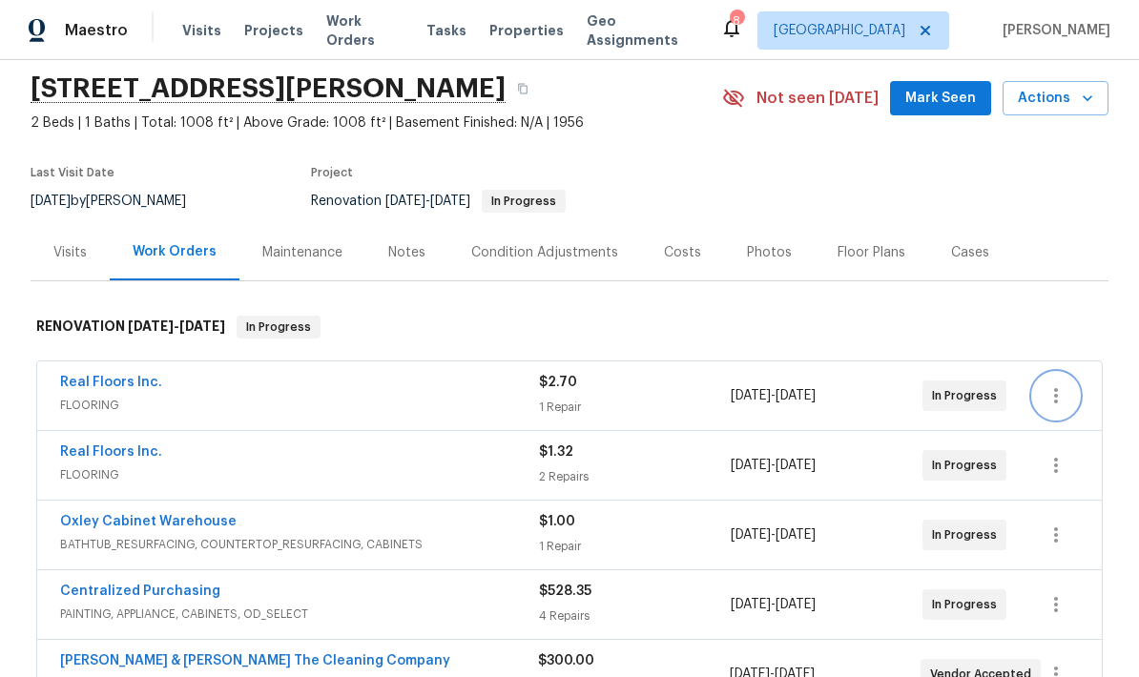
click at [1063, 384] on icon "button" at bounding box center [1056, 395] width 23 height 23
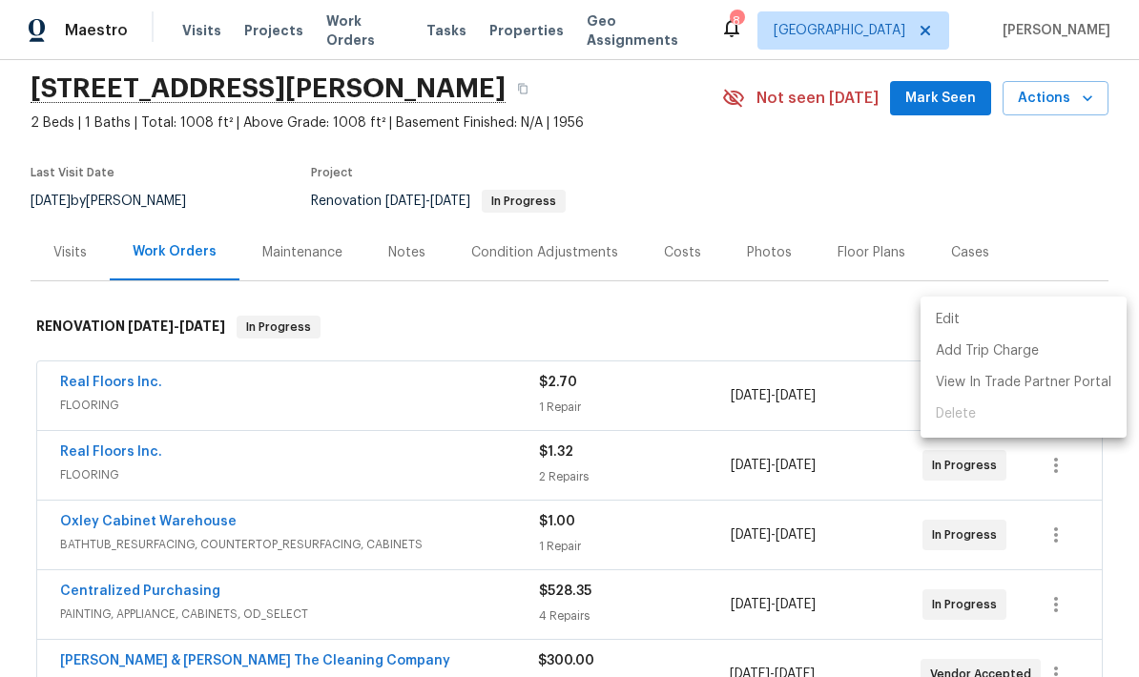
click at [1057, 489] on div at bounding box center [569, 338] width 1139 height 677
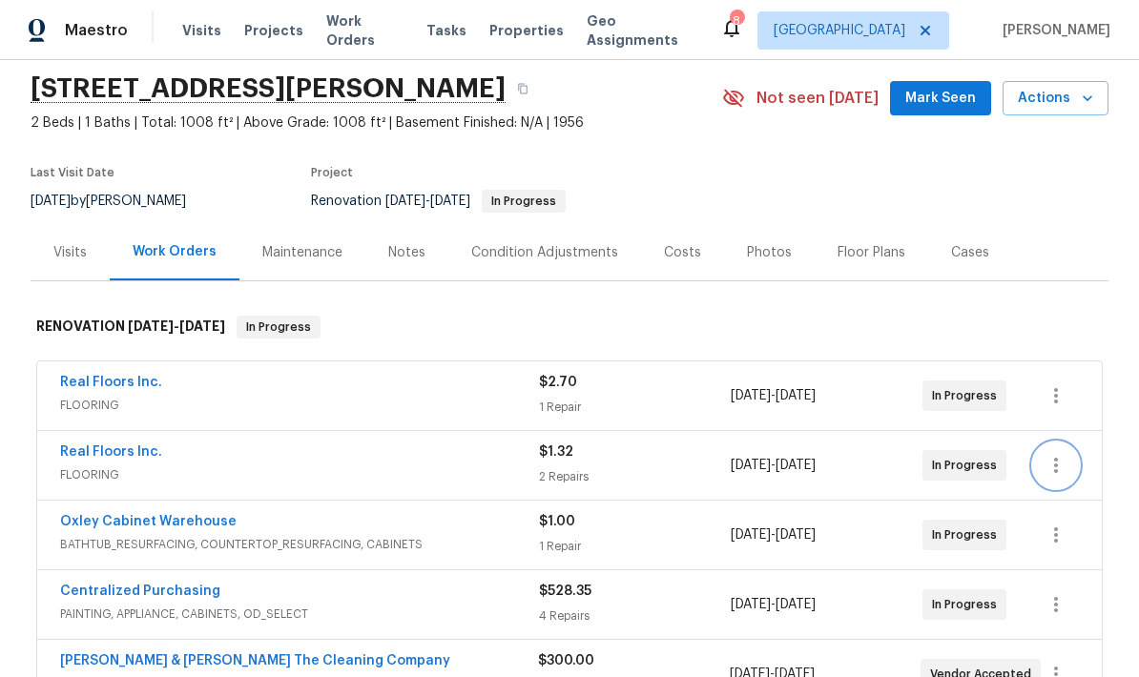
click at [1044, 443] on button "button" at bounding box center [1056, 466] width 46 height 46
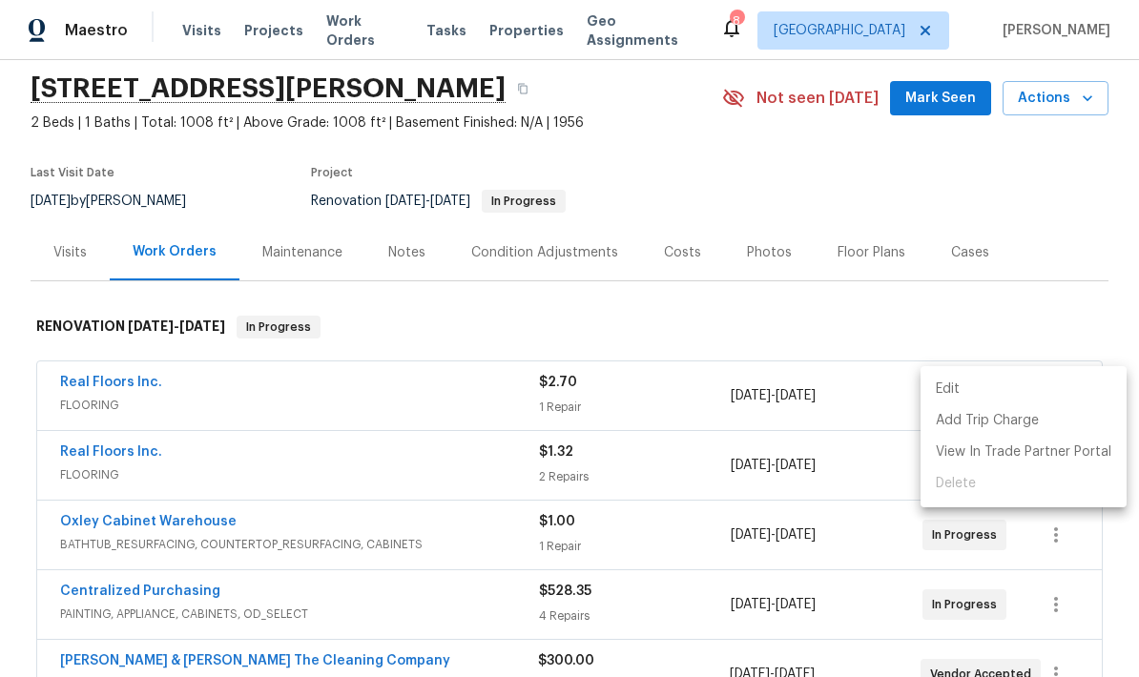
click at [1048, 252] on div at bounding box center [569, 338] width 1139 height 677
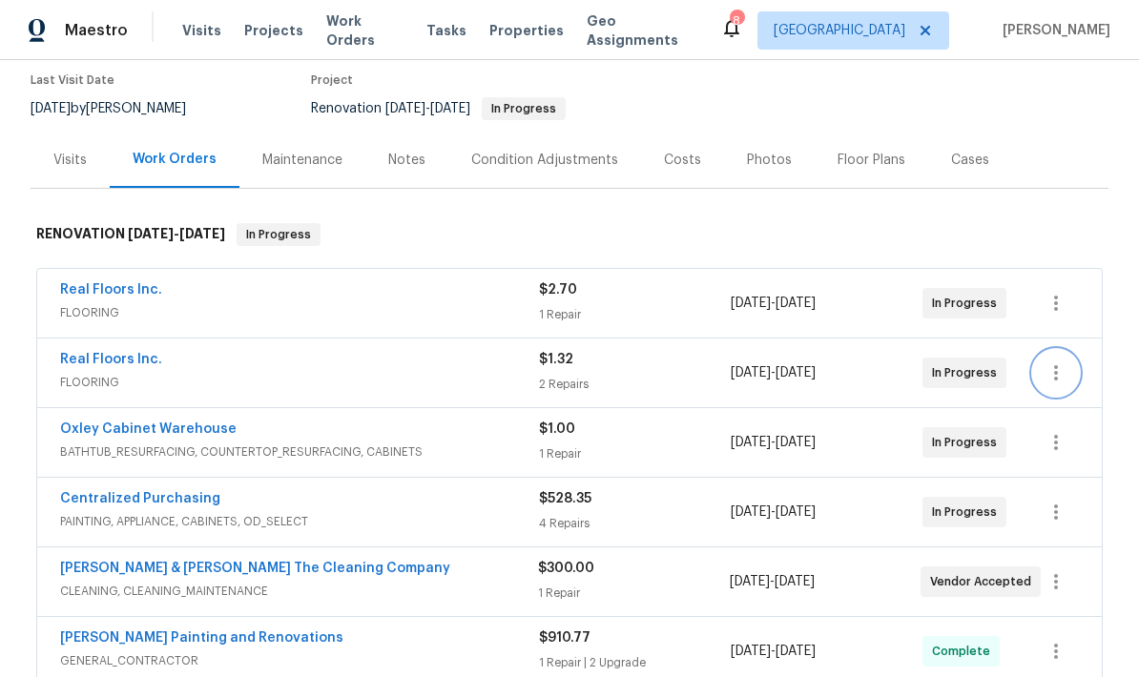
scroll to position [156, 0]
click at [1049, 293] on icon "button" at bounding box center [1056, 304] width 23 height 23
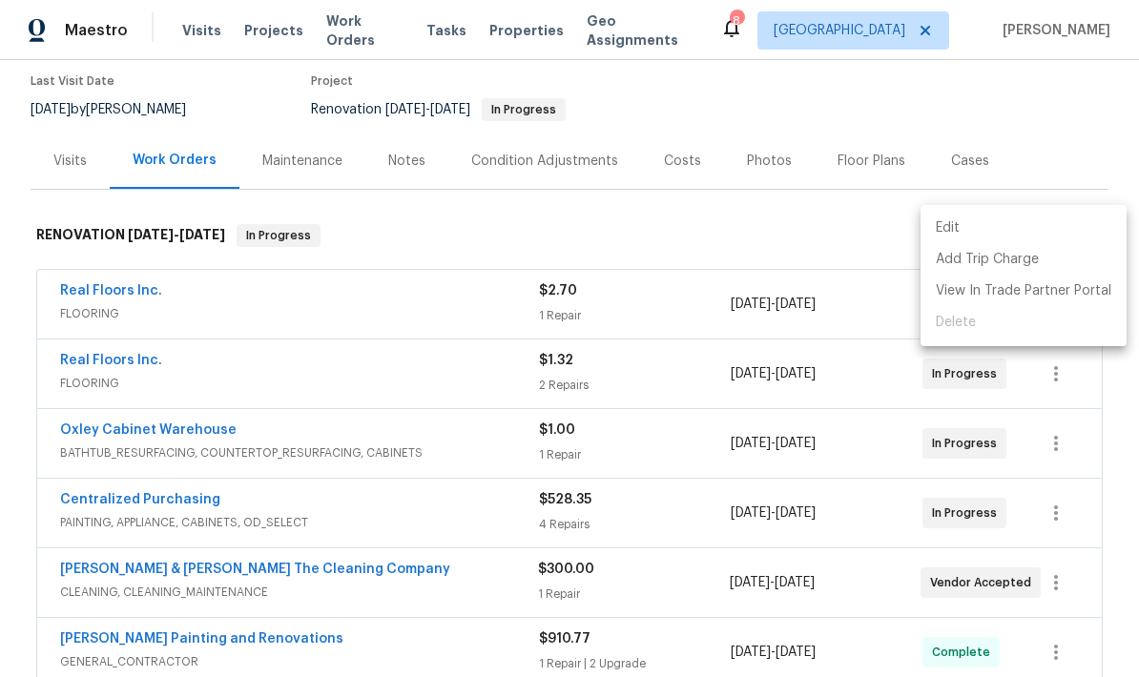
click at [170, 249] on div at bounding box center [569, 338] width 1139 height 677
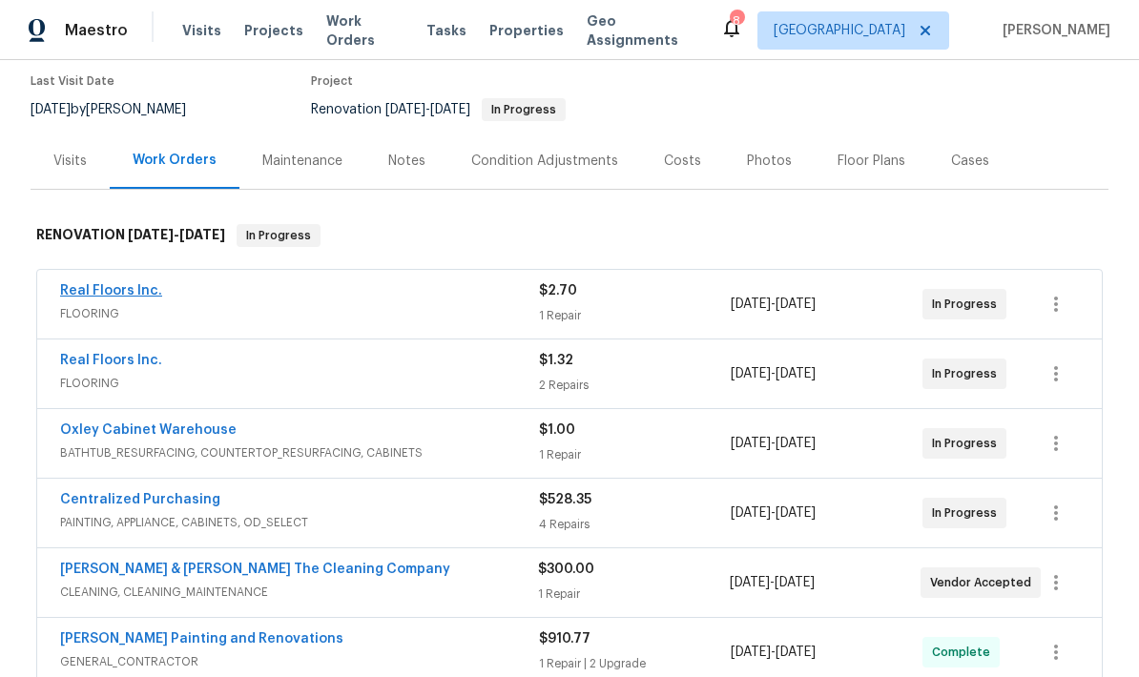
click at [135, 284] on link "Real Floors Inc." at bounding box center [111, 290] width 102 height 13
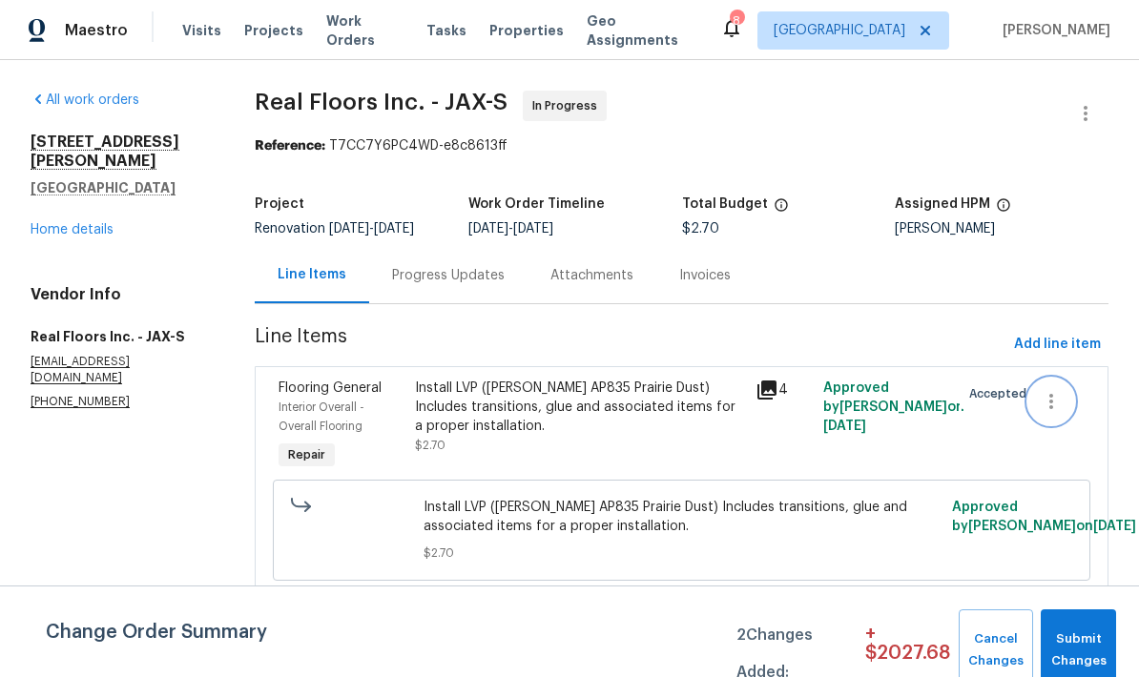
click at [1044, 425] on button "button" at bounding box center [1051, 402] width 46 height 46
click at [1072, 419] on li "Cancel" at bounding box center [1064, 415] width 73 height 31
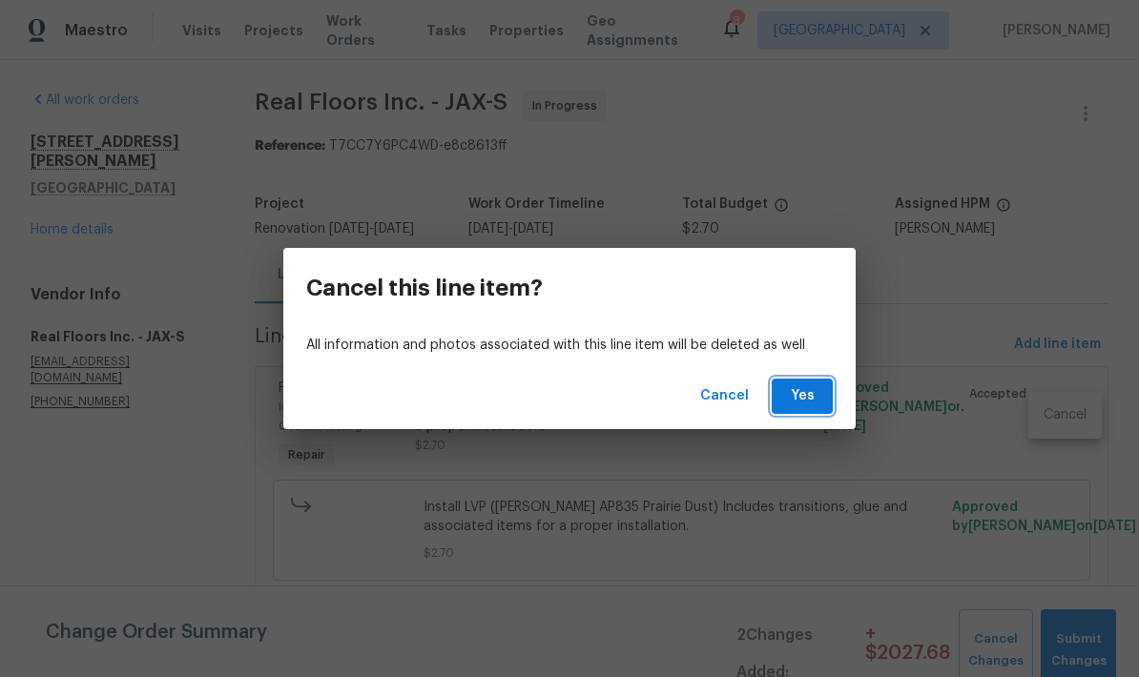
click at [804, 399] on span "Yes" at bounding box center [802, 396] width 31 height 24
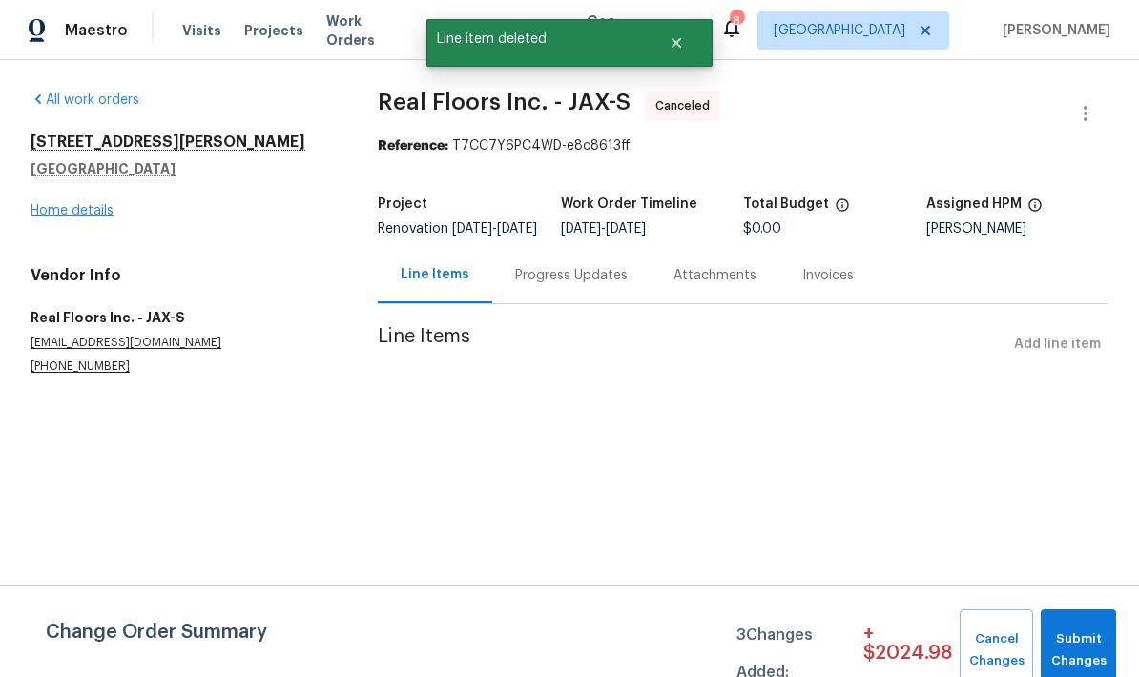
click at [111, 205] on link "Home details" at bounding box center [72, 210] width 83 height 13
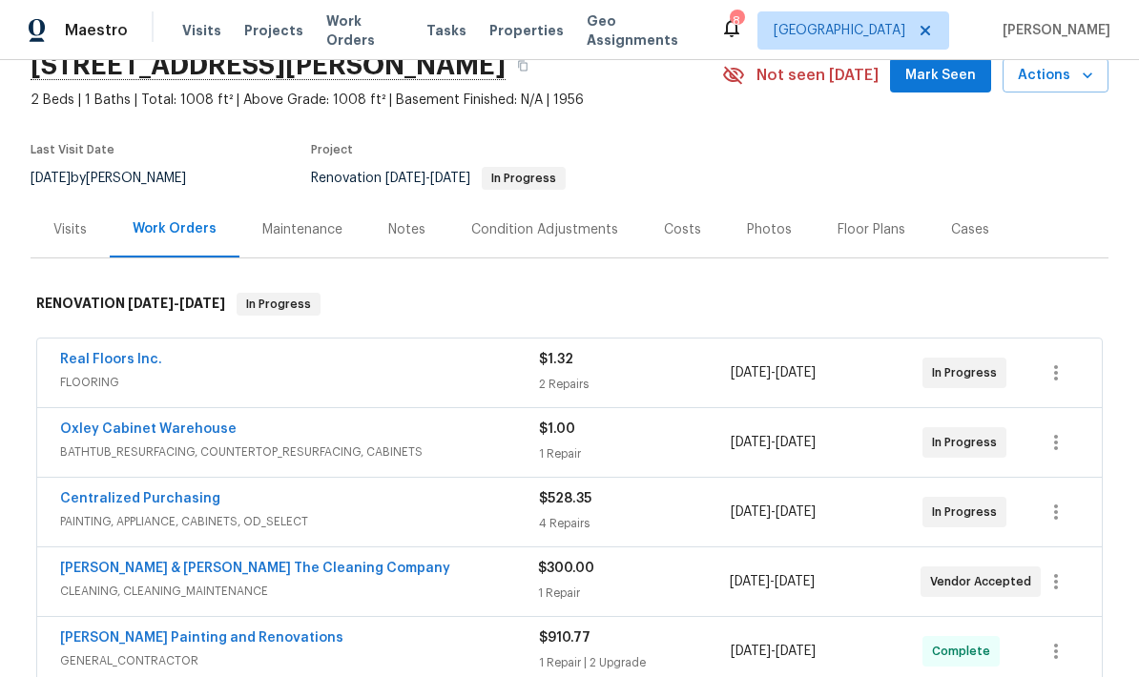
scroll to position [92, 0]
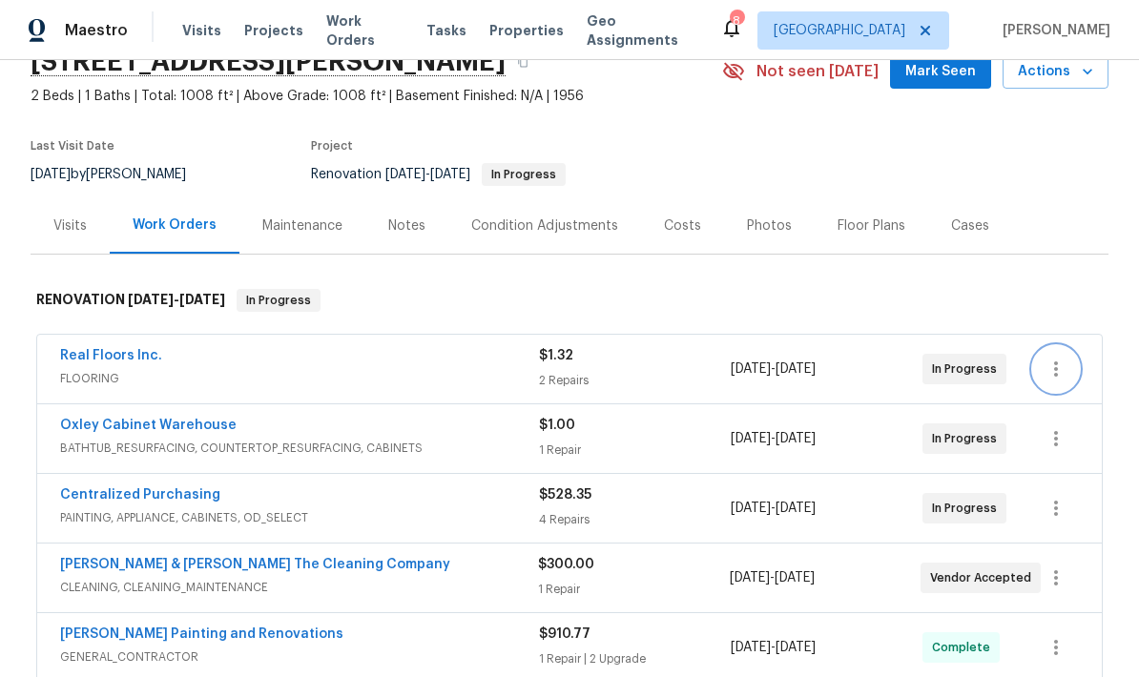
click at [1061, 366] on icon "button" at bounding box center [1056, 369] width 23 height 23
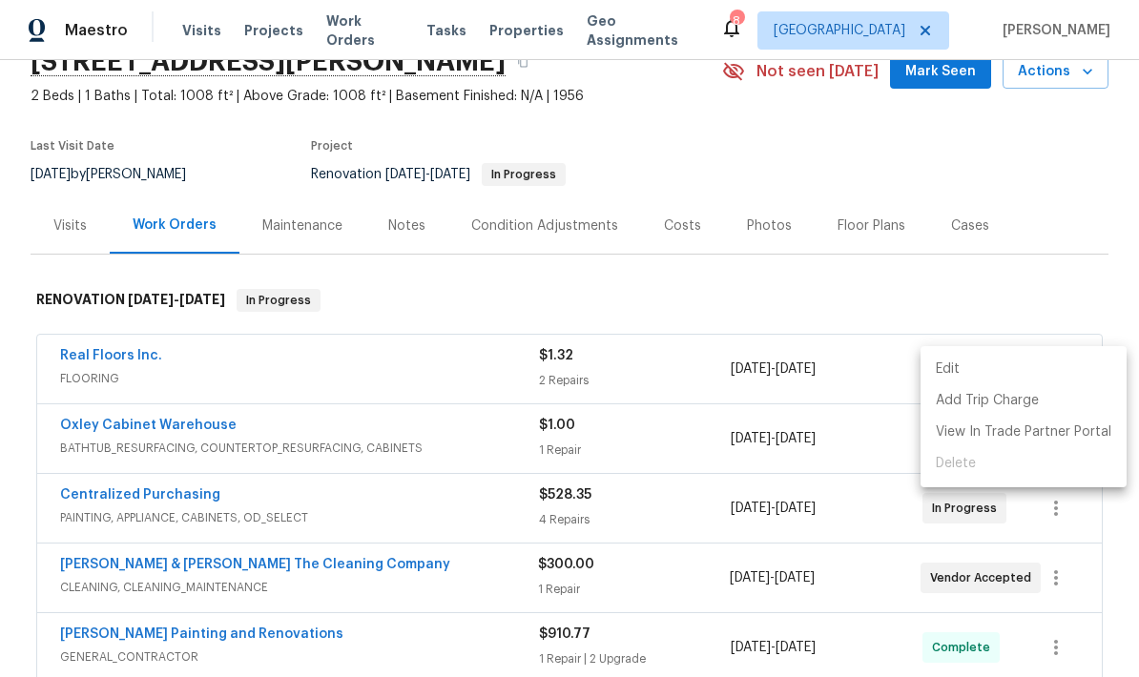
click at [989, 462] on ul "Edit Add Trip Charge View In Trade Partner Portal Delete" at bounding box center [1024, 416] width 206 height 141
click at [1060, 247] on div at bounding box center [569, 338] width 1139 height 677
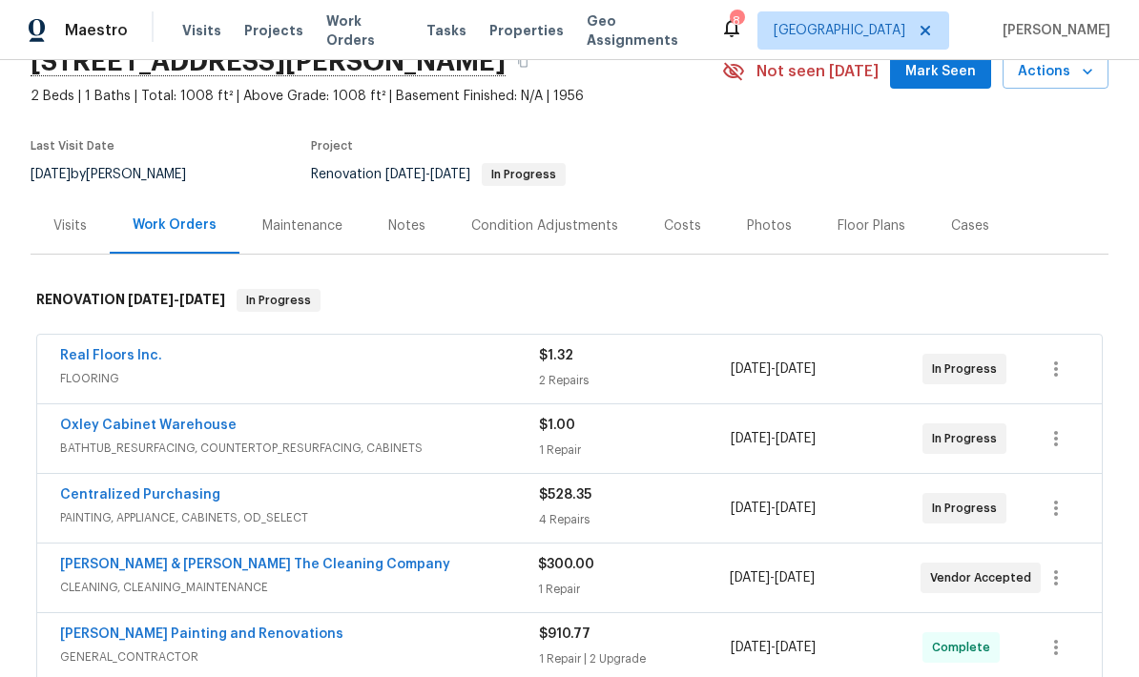
click at [1059, 247] on div "Edit Add Trip Charge View In Trade Partner Portal Delete" at bounding box center [569, 338] width 1139 height 677
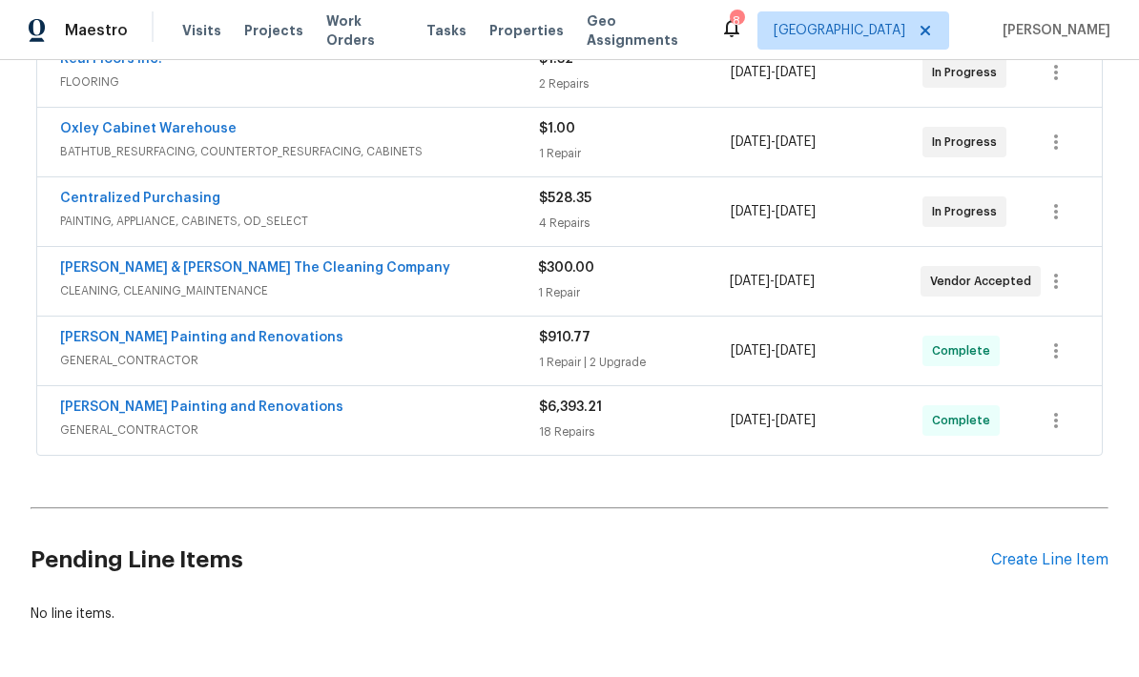
scroll to position [387, 0]
click at [1043, 566] on div "Create Line Item" at bounding box center [1049, 561] width 117 height 18
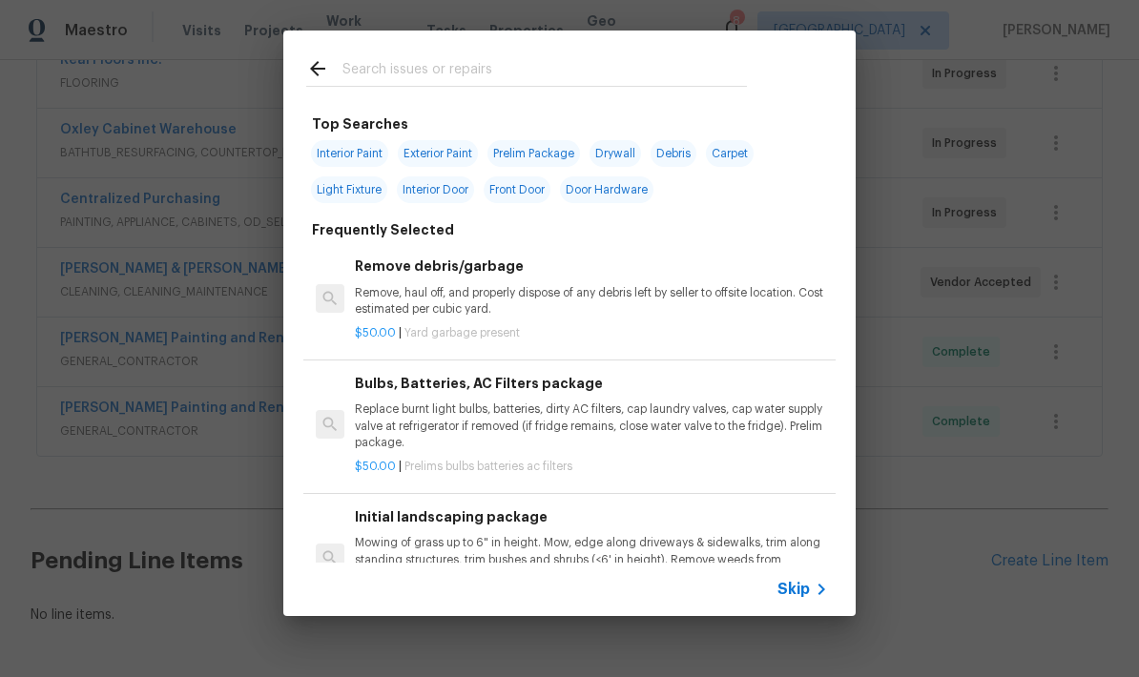
click at [514, 72] on input "text" at bounding box center [544, 71] width 405 height 29
type input "Lvp"
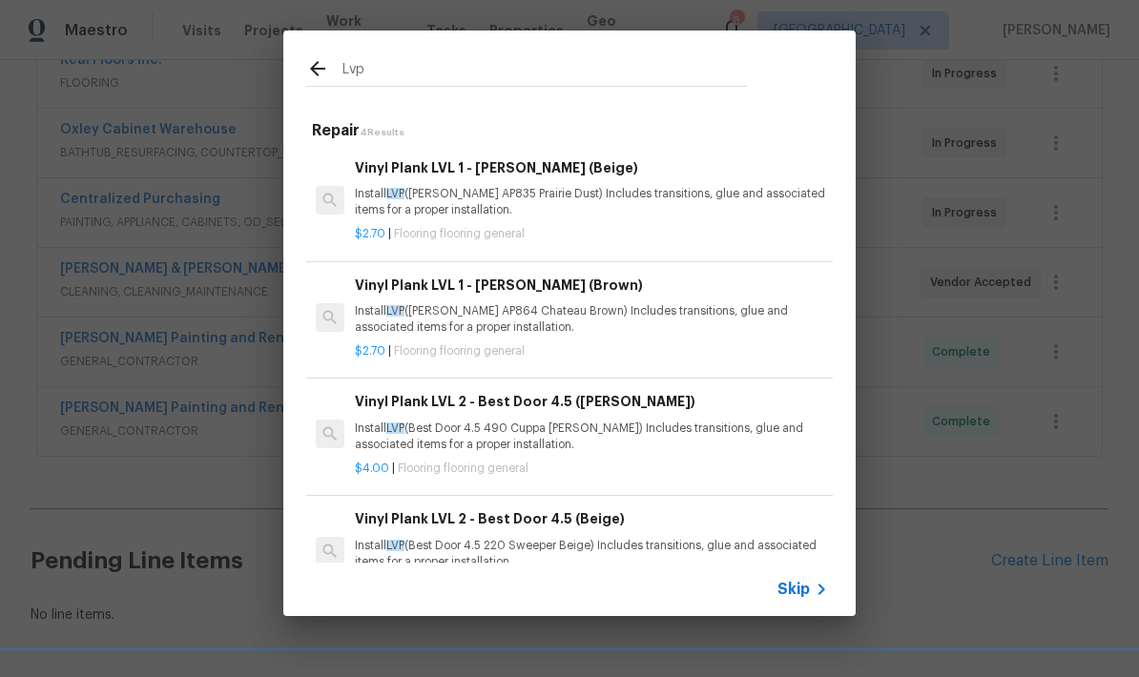
click at [522, 204] on p "Install LVP (Knighton AP835 Prairie Dust) Includes transitions, glue and associ…" at bounding box center [591, 202] width 473 height 32
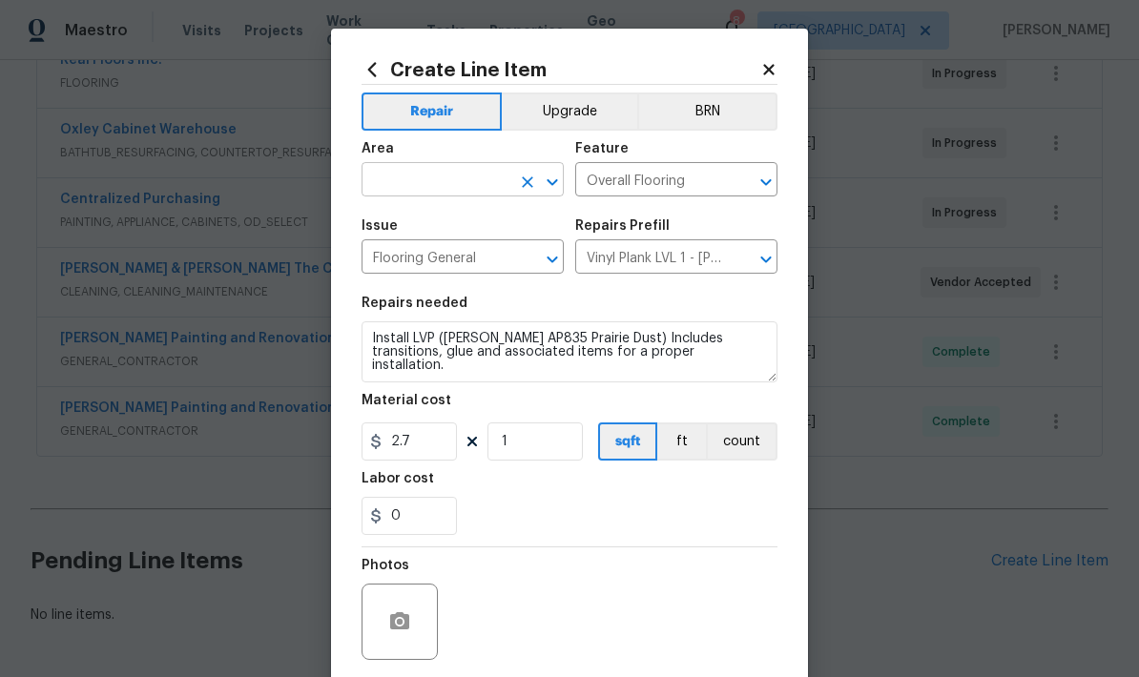
click at [464, 178] on input "text" at bounding box center [436, 182] width 149 height 30
click at [444, 263] on li "Interior Overall" at bounding box center [463, 256] width 202 height 31
type input "Interior Overall"
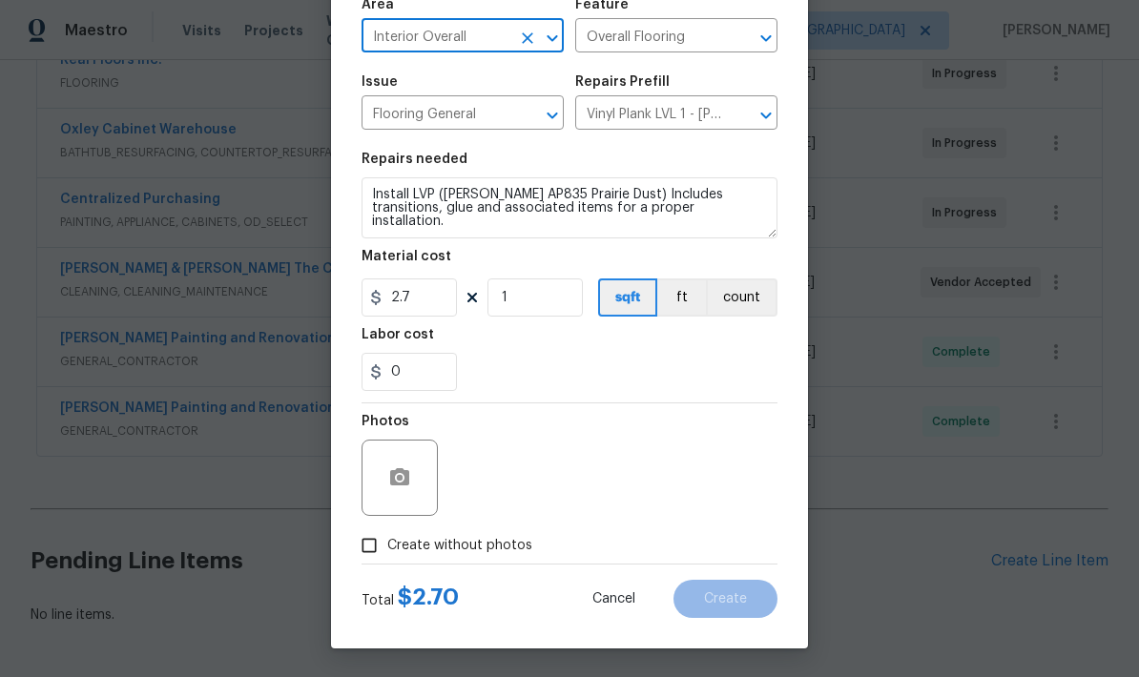
scroll to position [148, 0]
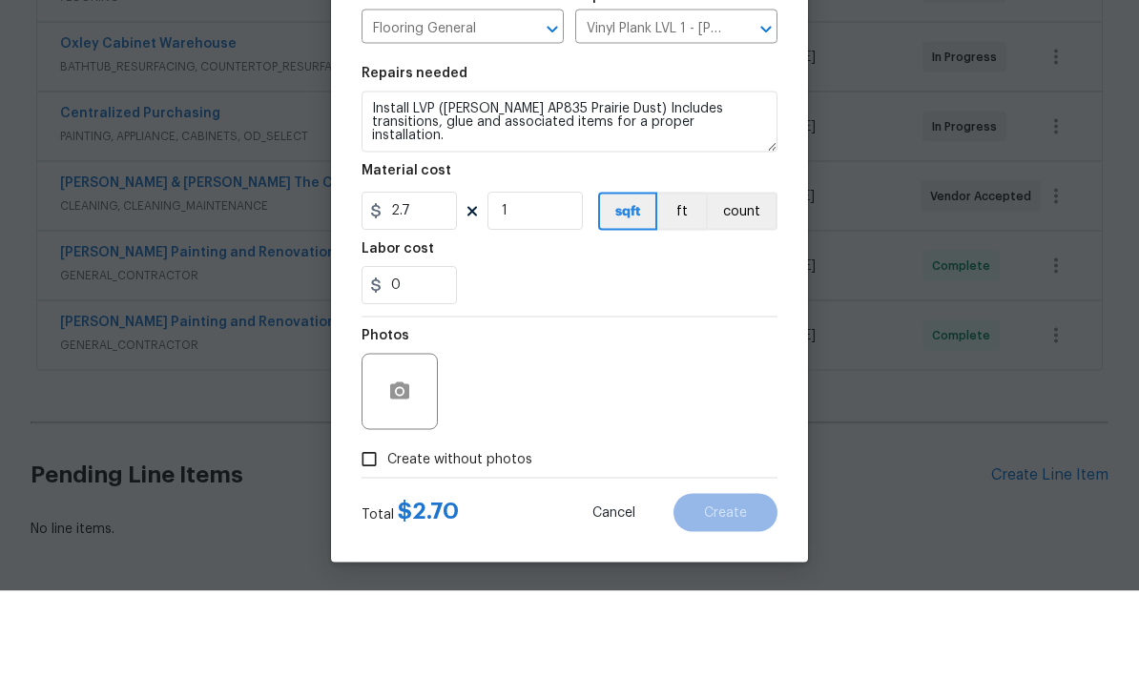
click at [375, 528] on input "Create without photos" at bounding box center [369, 546] width 36 height 36
checkbox input "true"
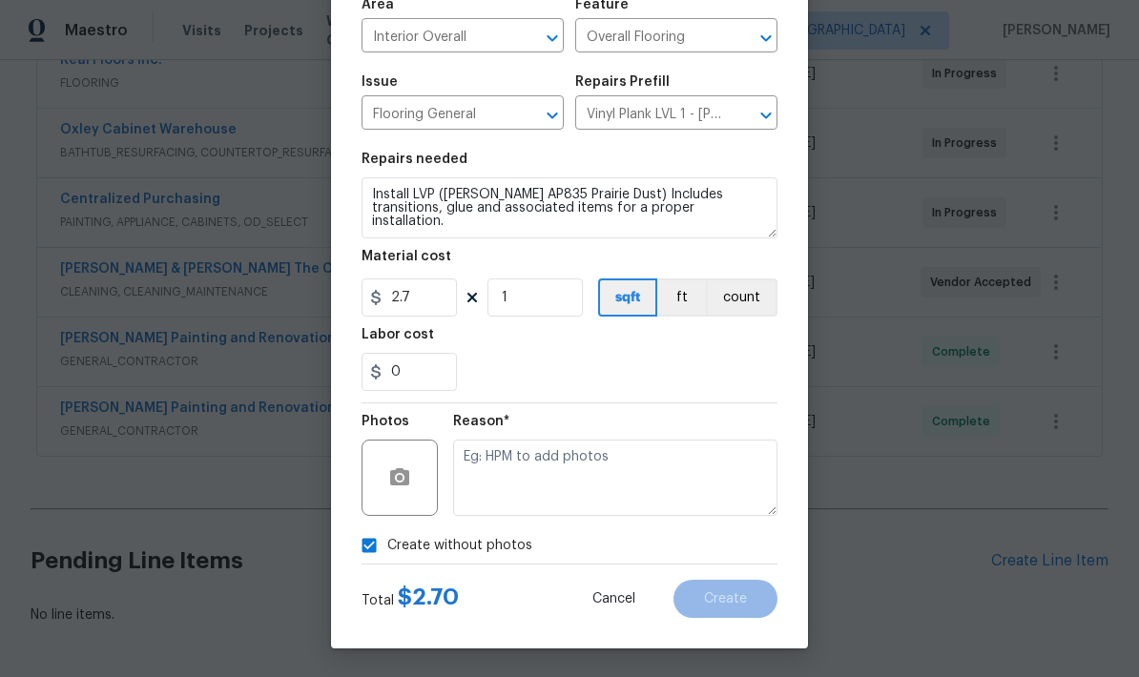
click at [583, 405] on div "Reason*" at bounding box center [615, 466] width 324 height 124
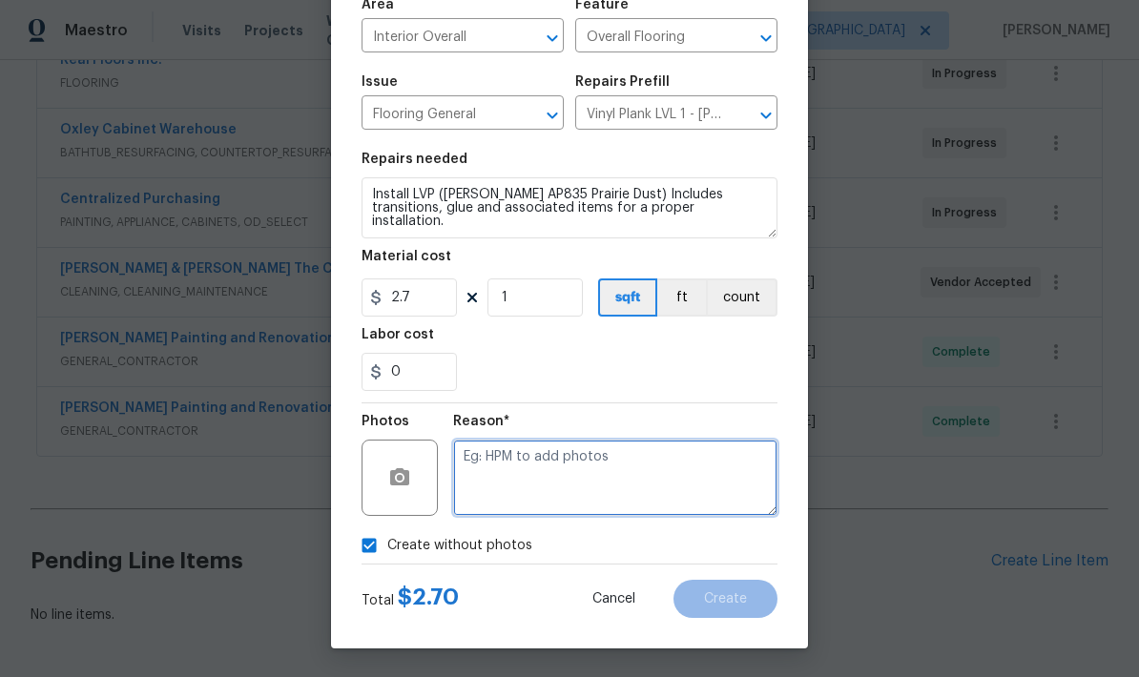
click at [556, 467] on textarea at bounding box center [615, 478] width 324 height 76
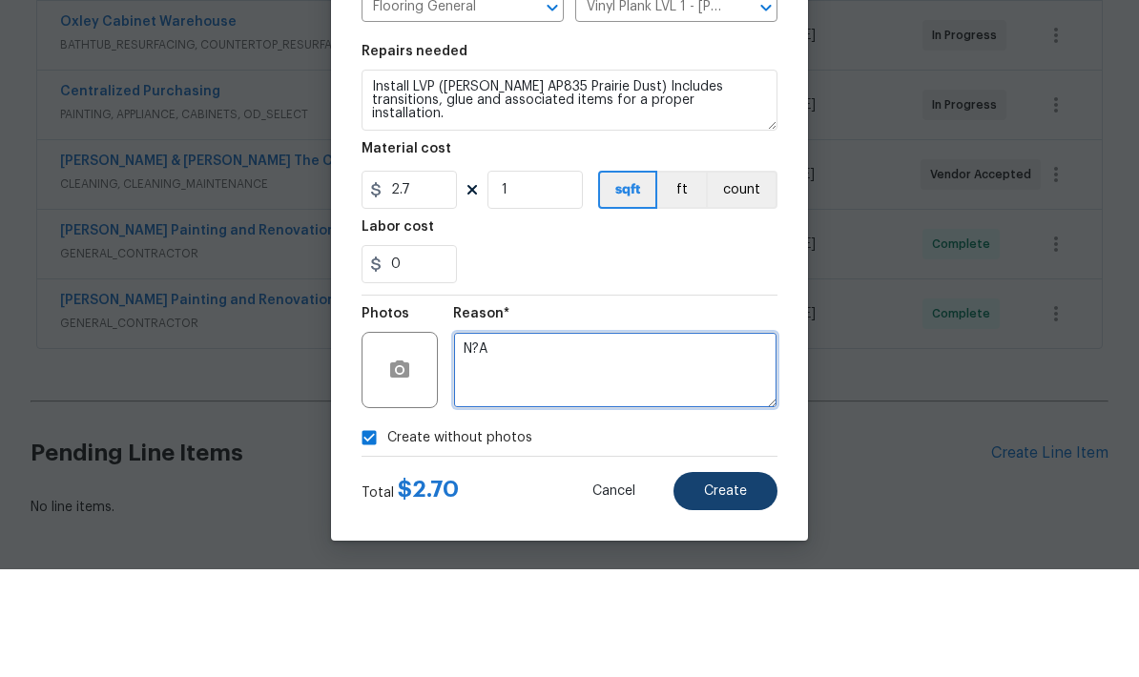
type textarea "N?A"
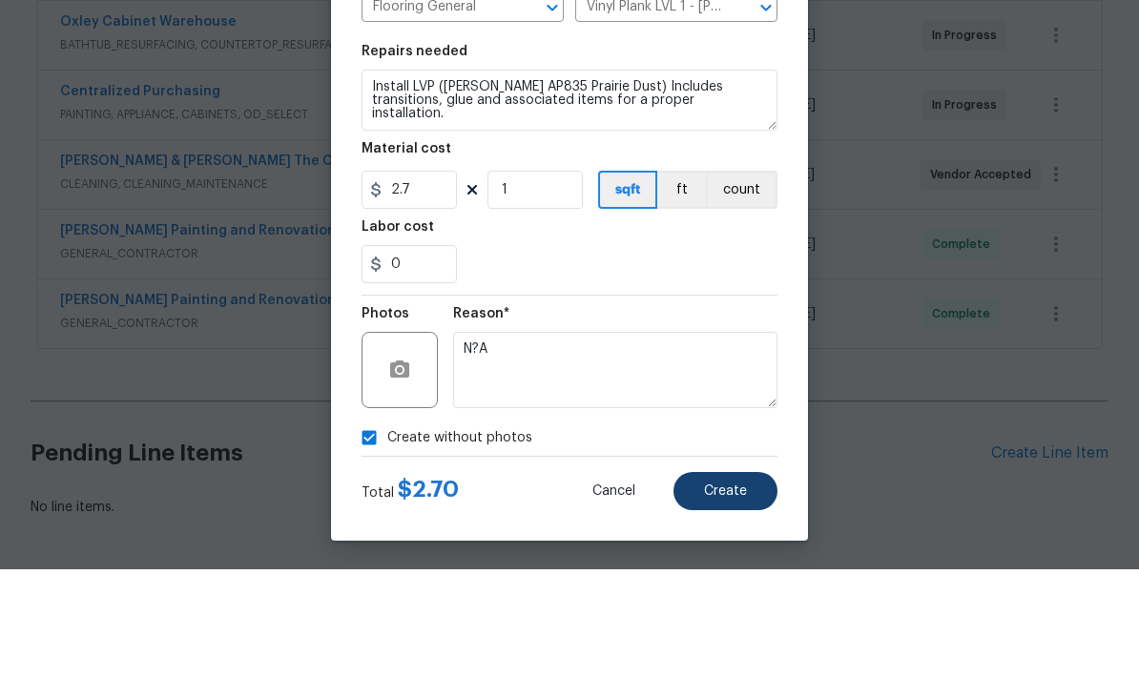
click at [744, 580] on button "Create" at bounding box center [726, 599] width 104 height 38
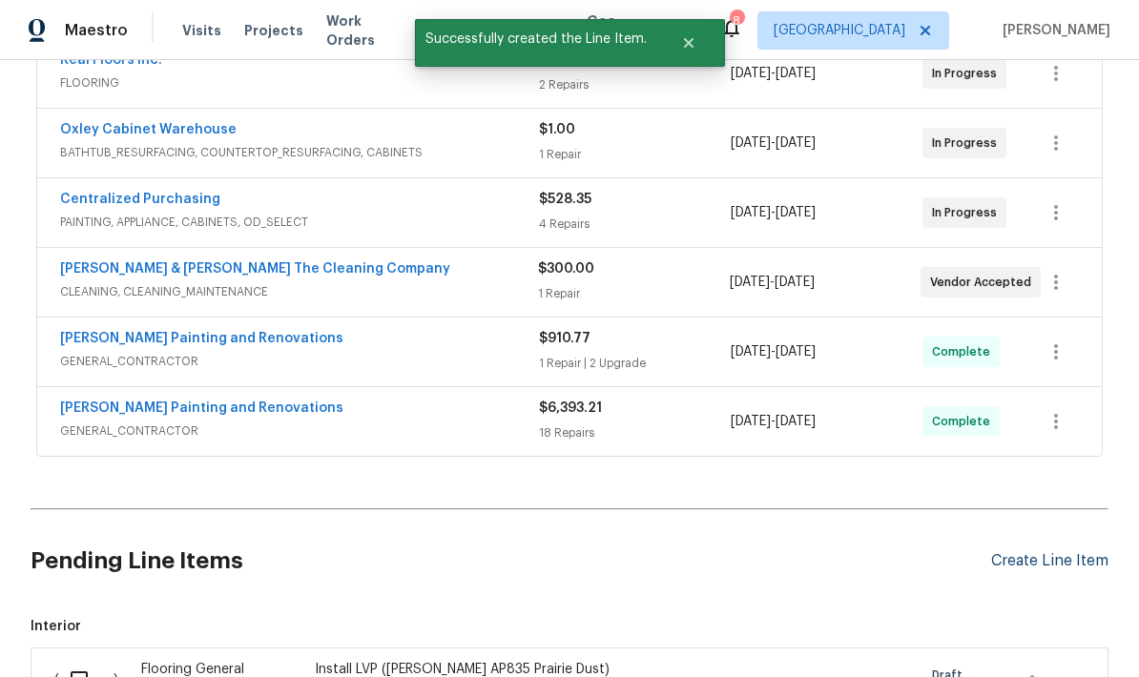
click at [1063, 552] on div "Create Line Item" at bounding box center [1049, 561] width 117 height 18
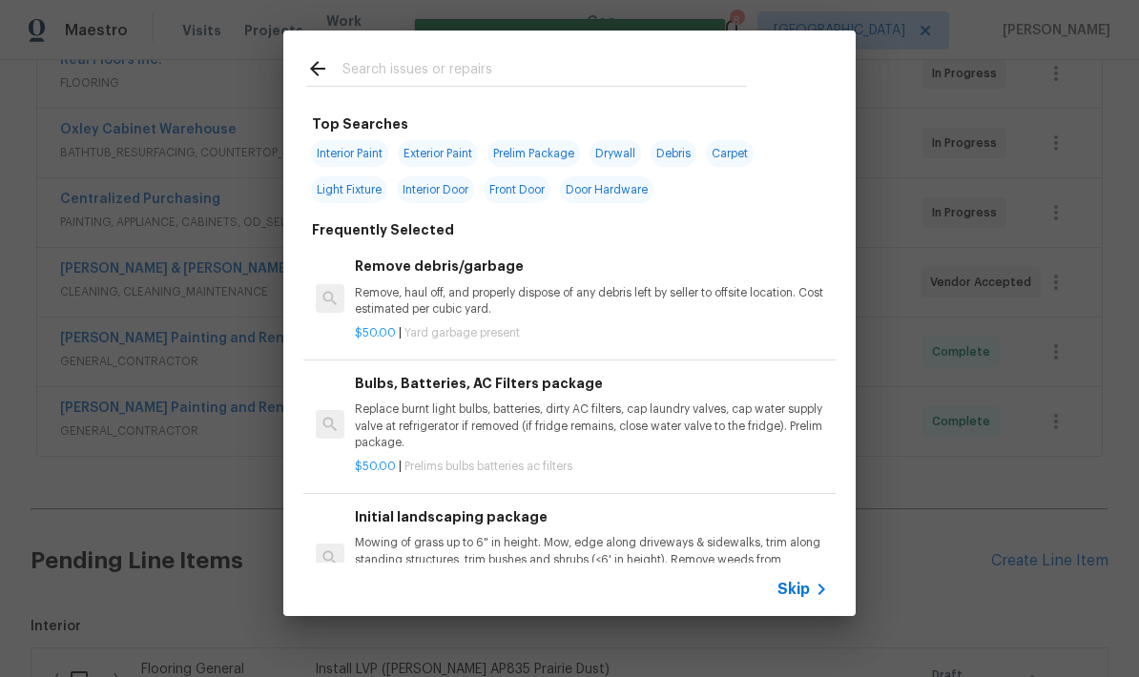
click at [528, 75] on input "text" at bounding box center [544, 71] width 405 height 29
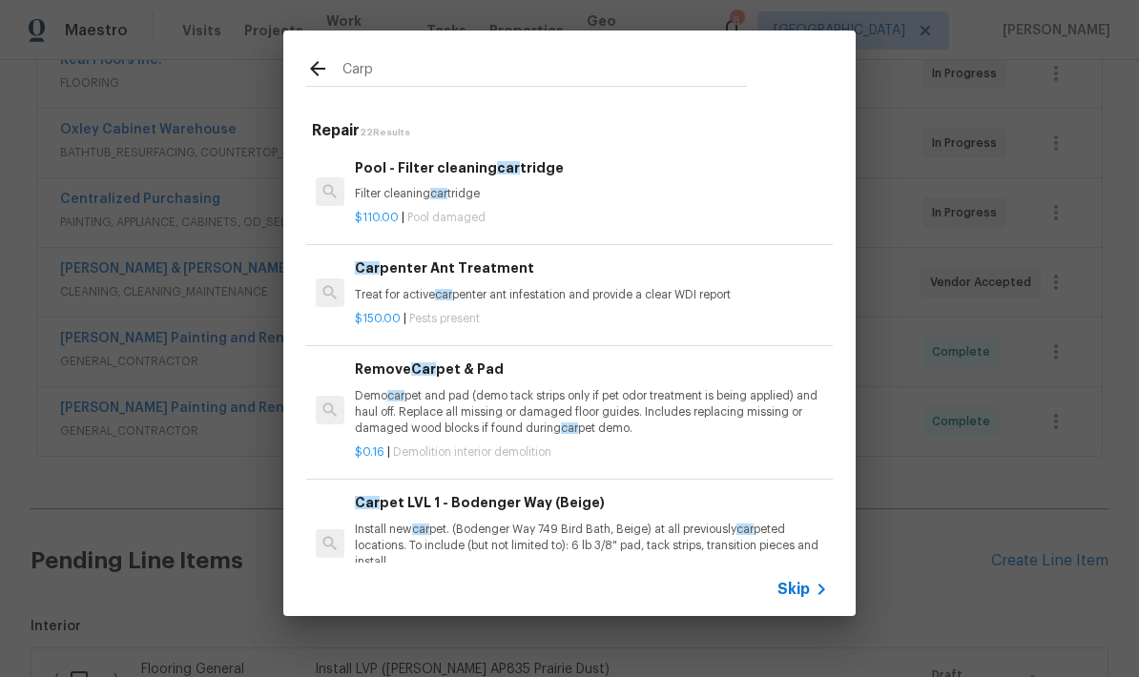
type input "Carpe"
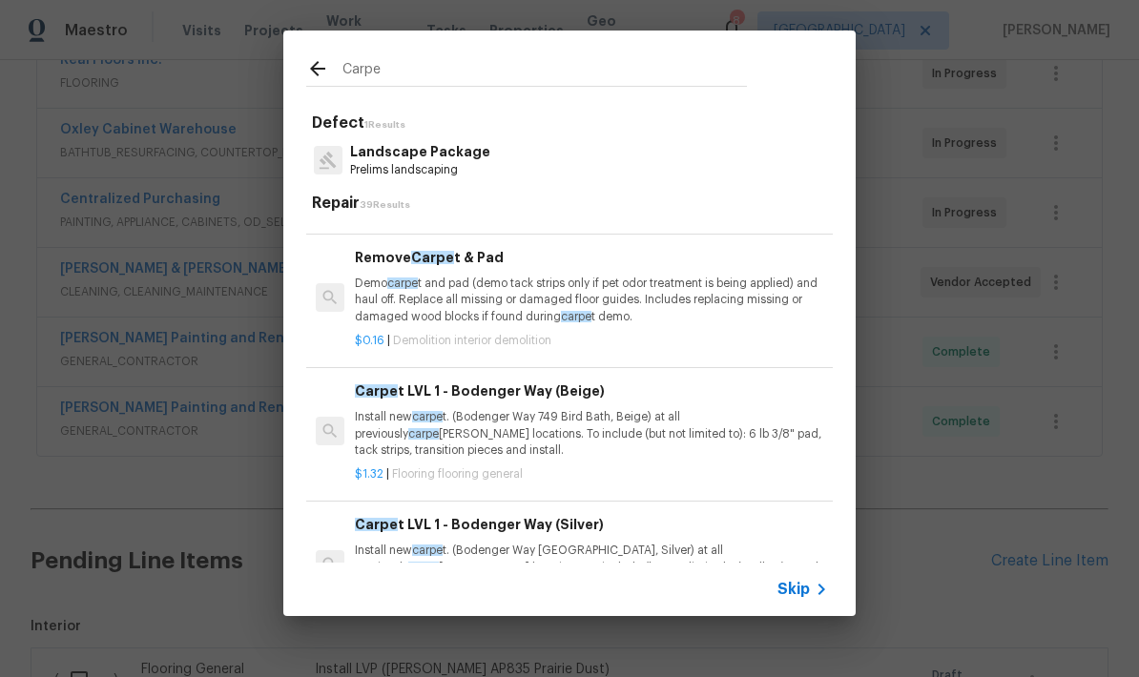
scroll to position [83, 0]
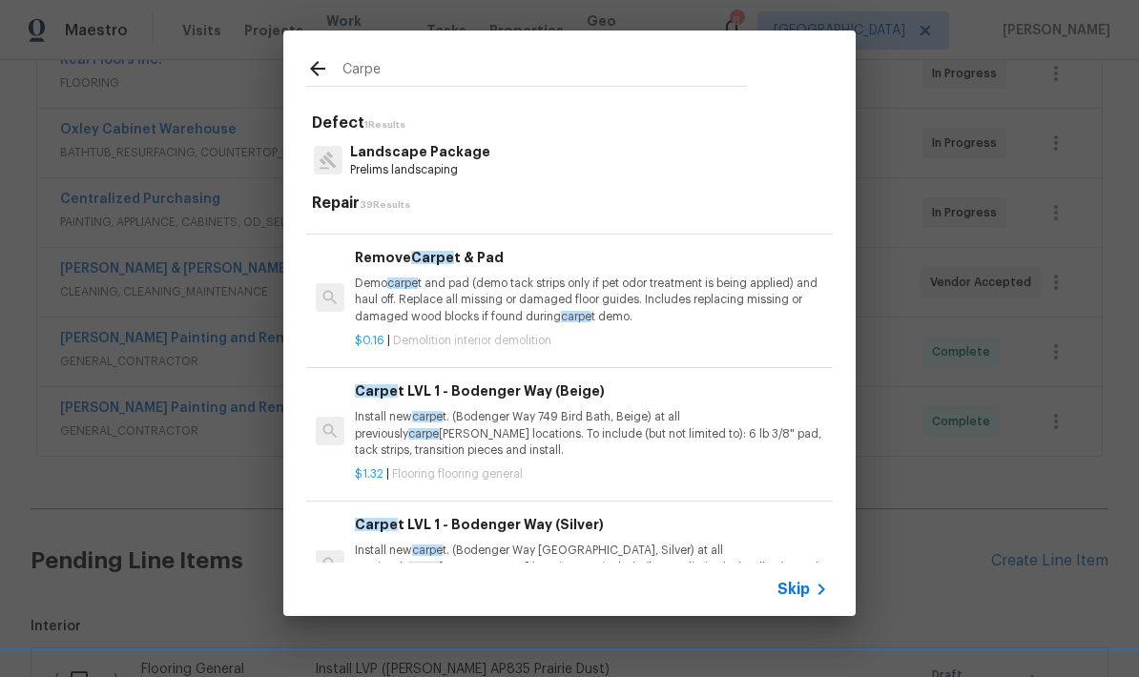
click at [517, 430] on p "Install new carpe t. (Bodenger Way 749 Bird Bath, Beige) at all previously carp…" at bounding box center [591, 433] width 473 height 49
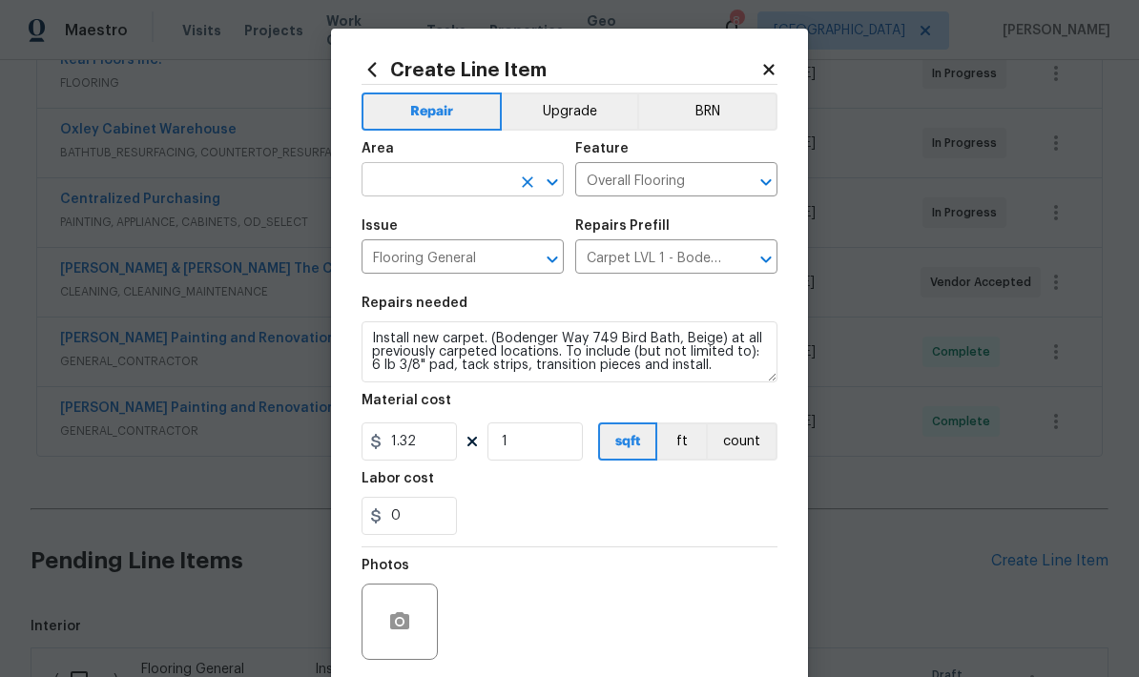
click at [480, 181] on input "text" at bounding box center [436, 182] width 149 height 30
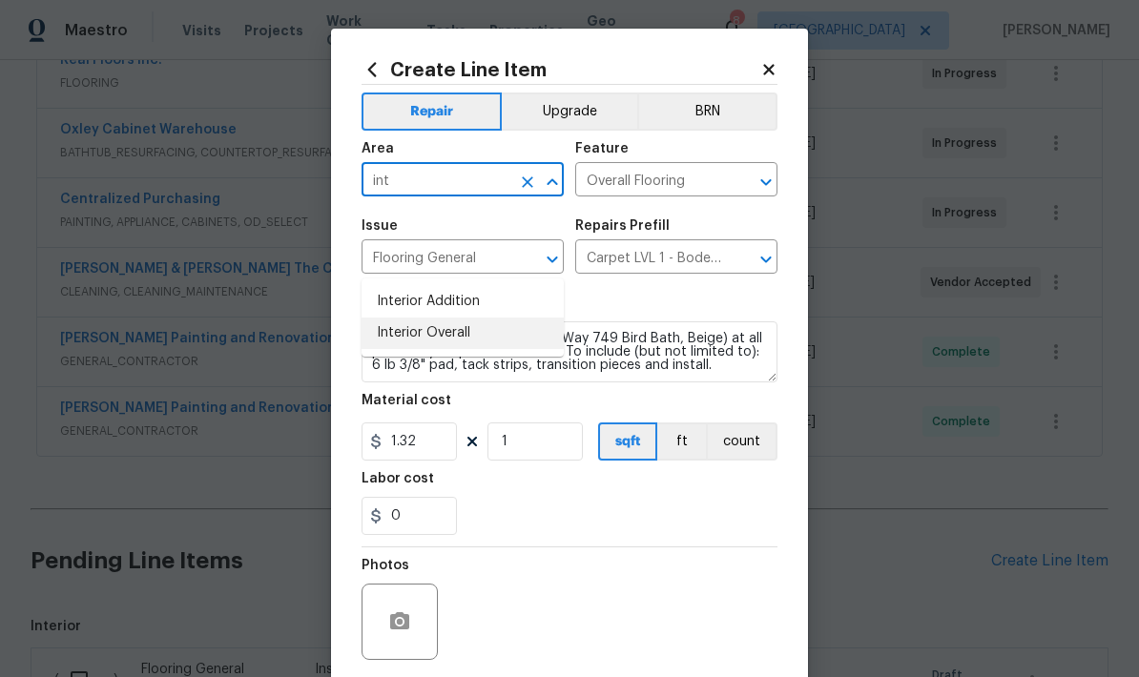
click at [437, 318] on li "Interior Overall" at bounding box center [463, 333] width 202 height 31
click at [508, 188] on input "Interior Overall" at bounding box center [436, 182] width 149 height 30
click at [508, 185] on input "Interior Overall" at bounding box center [436, 182] width 149 height 30
click at [556, 193] on icon "Open" at bounding box center [552, 182] width 23 height 23
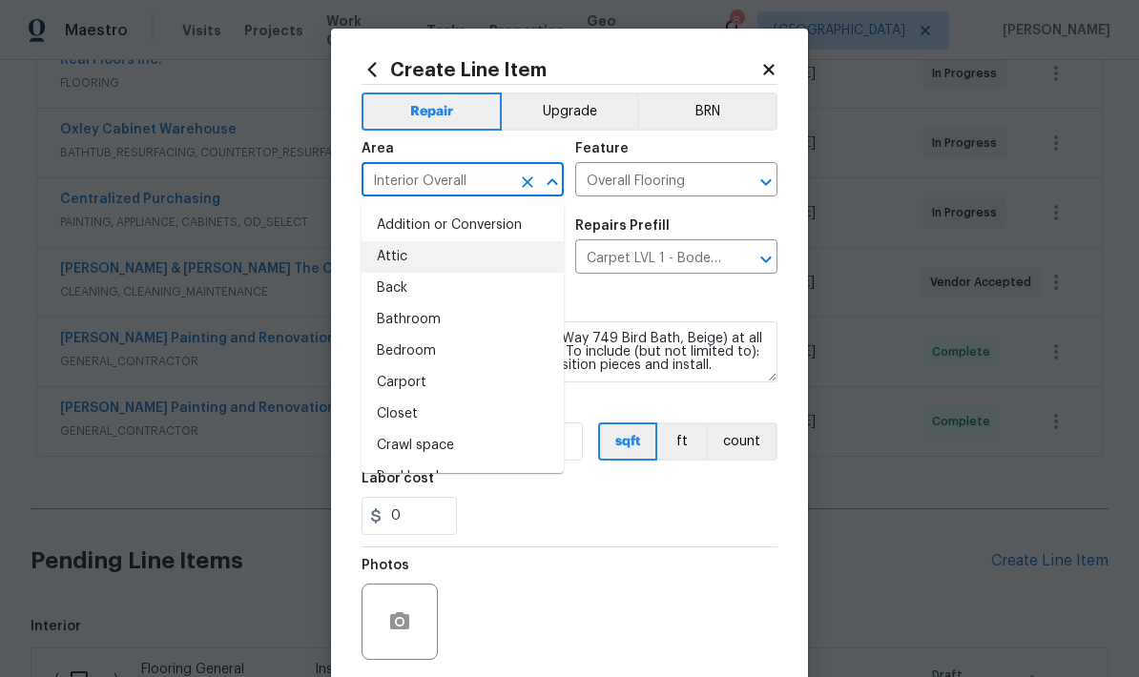
scroll to position [0, 0]
click at [419, 359] on li "Bedroom" at bounding box center [463, 351] width 202 height 31
type input "Bedroom"
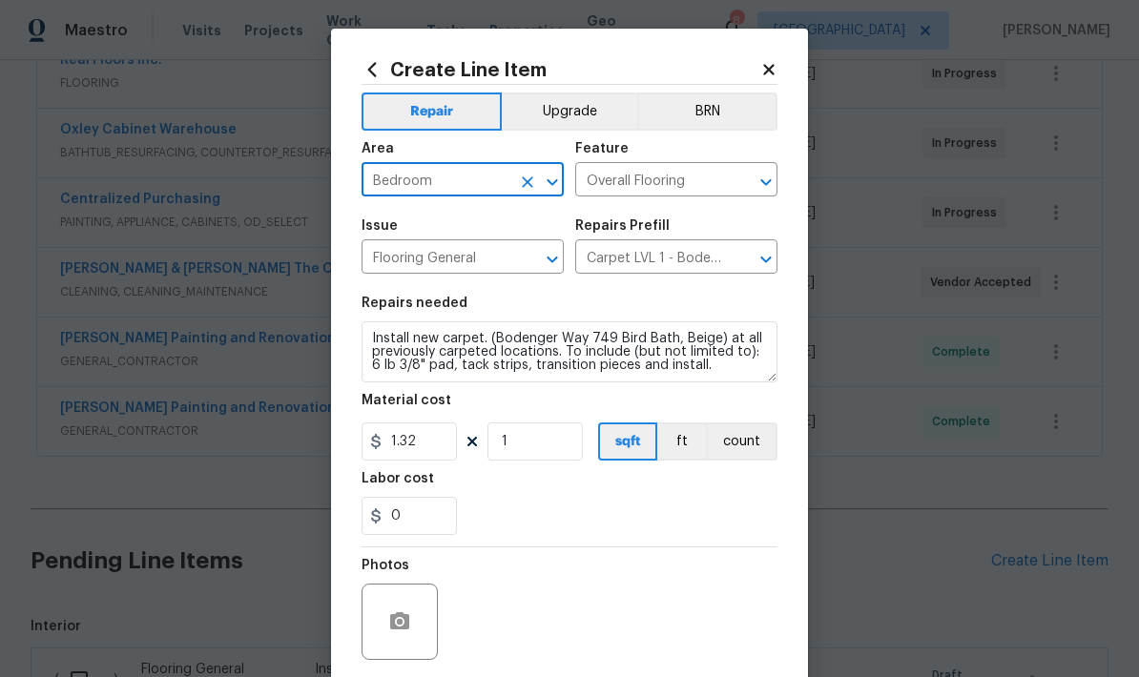
click at [562, 514] on div "0" at bounding box center [570, 516] width 416 height 38
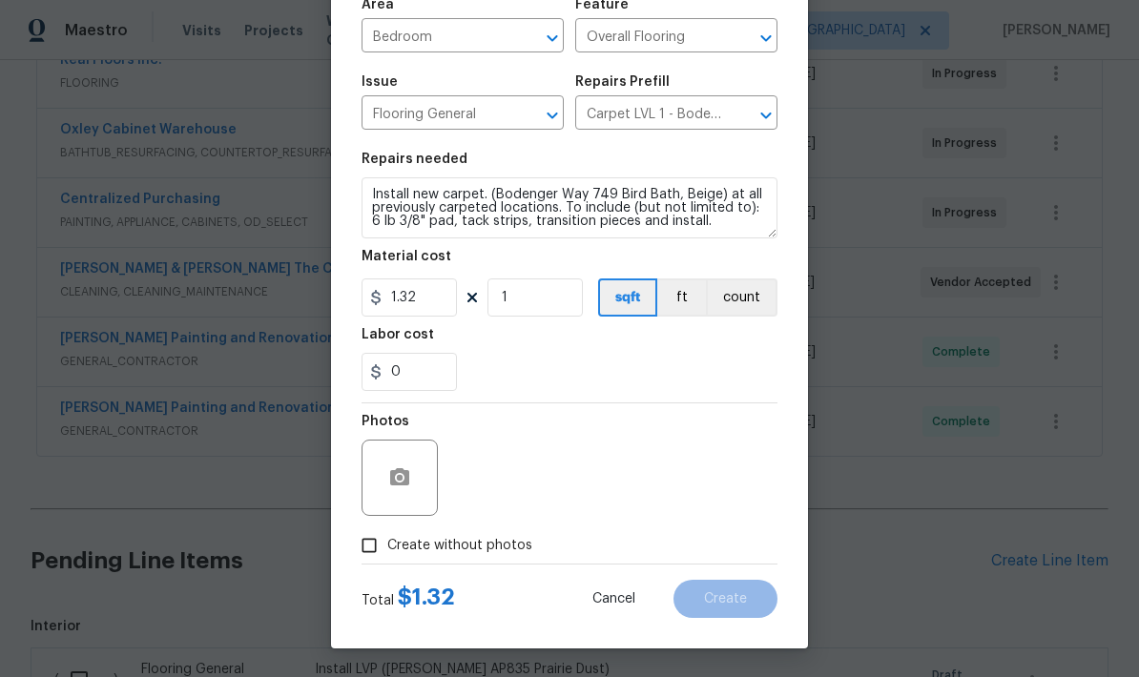
scroll to position [148, 0]
click at [380, 545] on input "Create without photos" at bounding box center [369, 546] width 36 height 36
checkbox input "true"
click at [565, 474] on textarea at bounding box center [615, 478] width 324 height 76
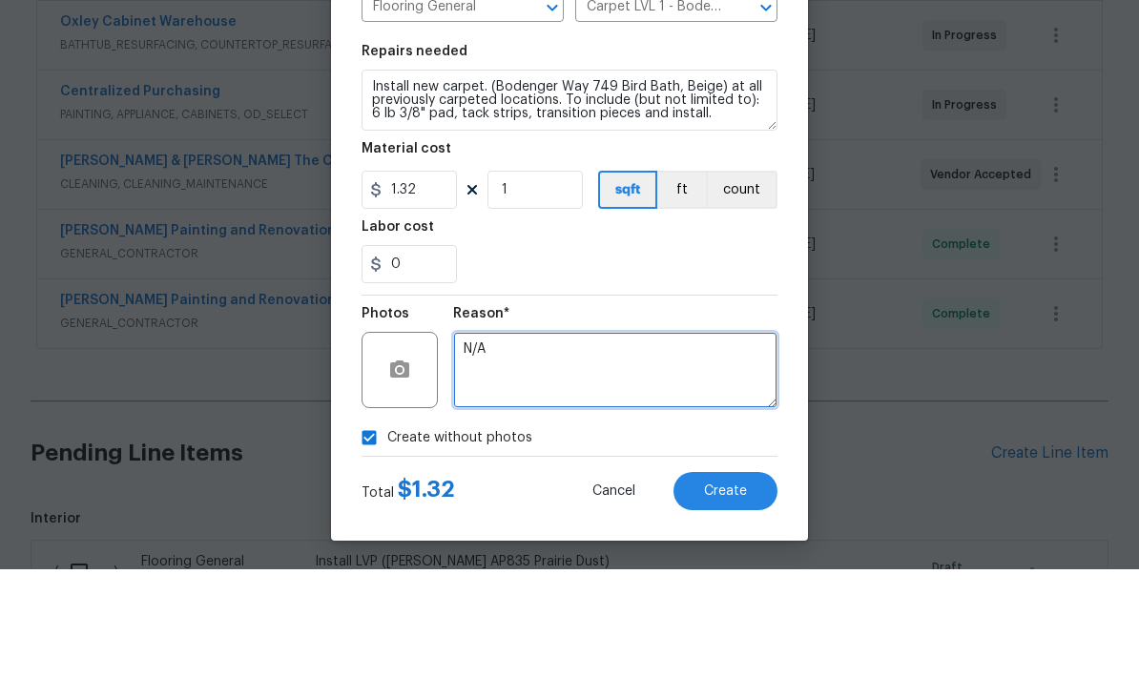
scroll to position [75, 0]
type textarea "N/A"
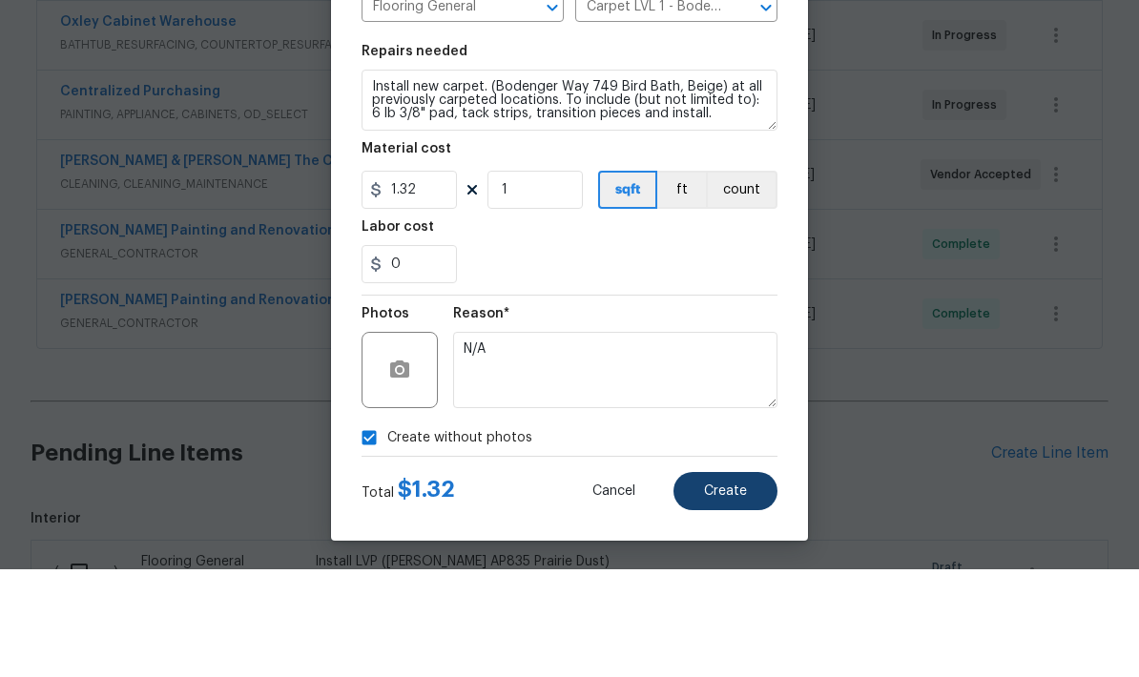
click at [739, 580] on button "Create" at bounding box center [726, 599] width 104 height 38
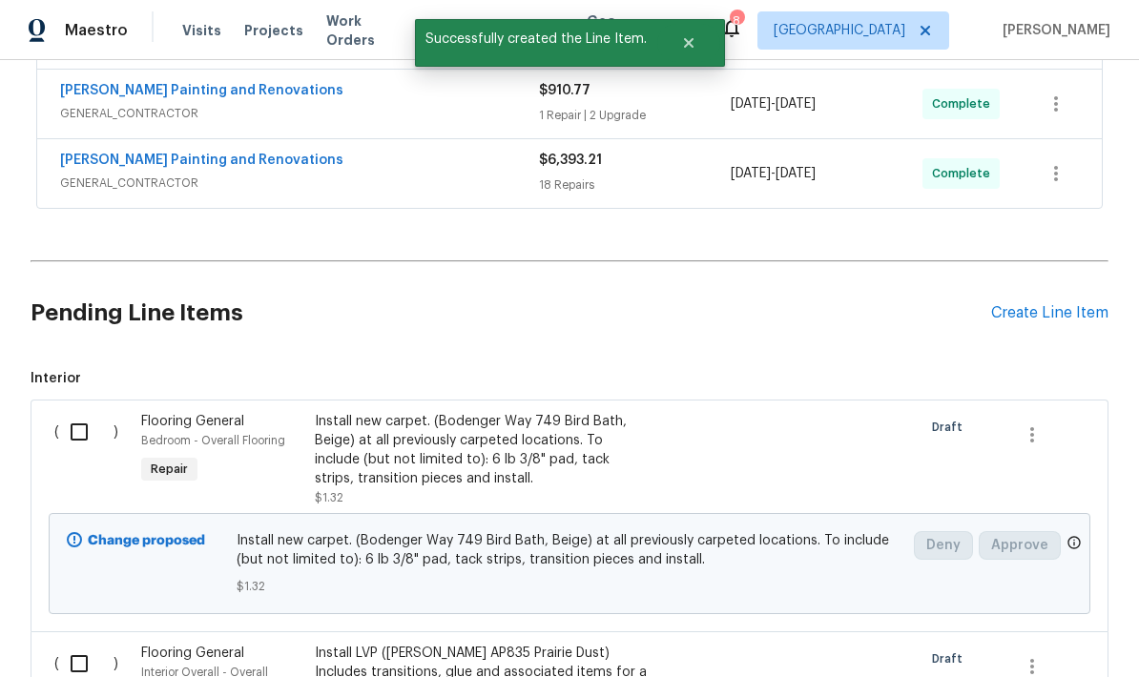
scroll to position [638, 0]
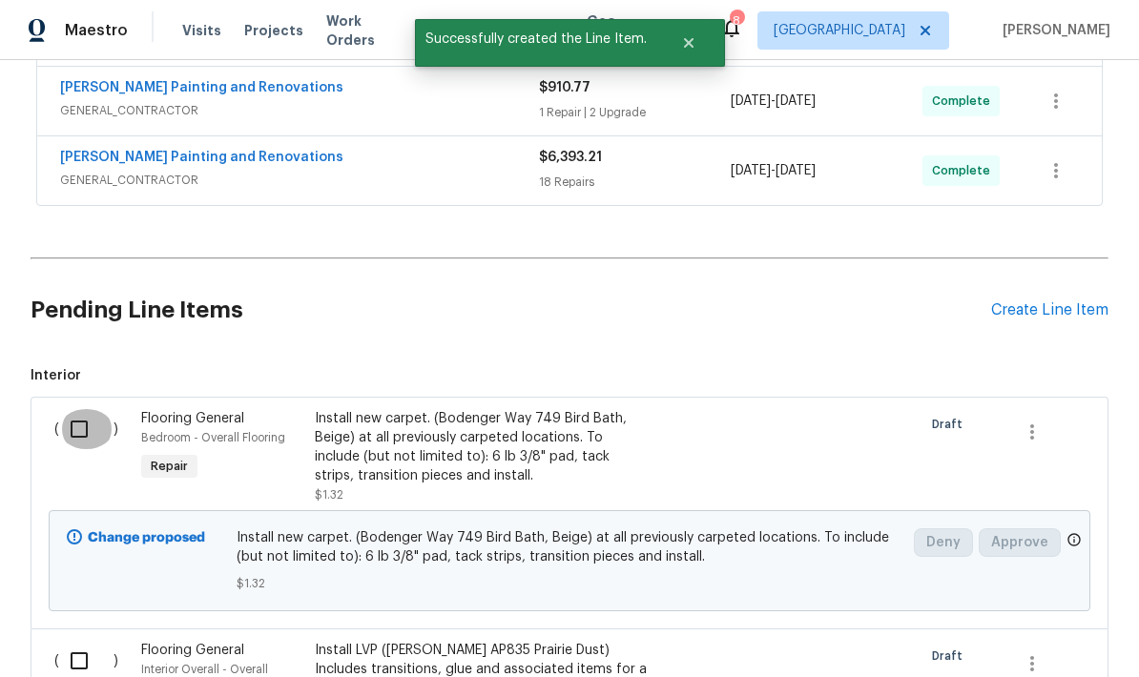
click at [74, 409] on input "checkbox" at bounding box center [86, 429] width 54 height 40
checkbox input "true"
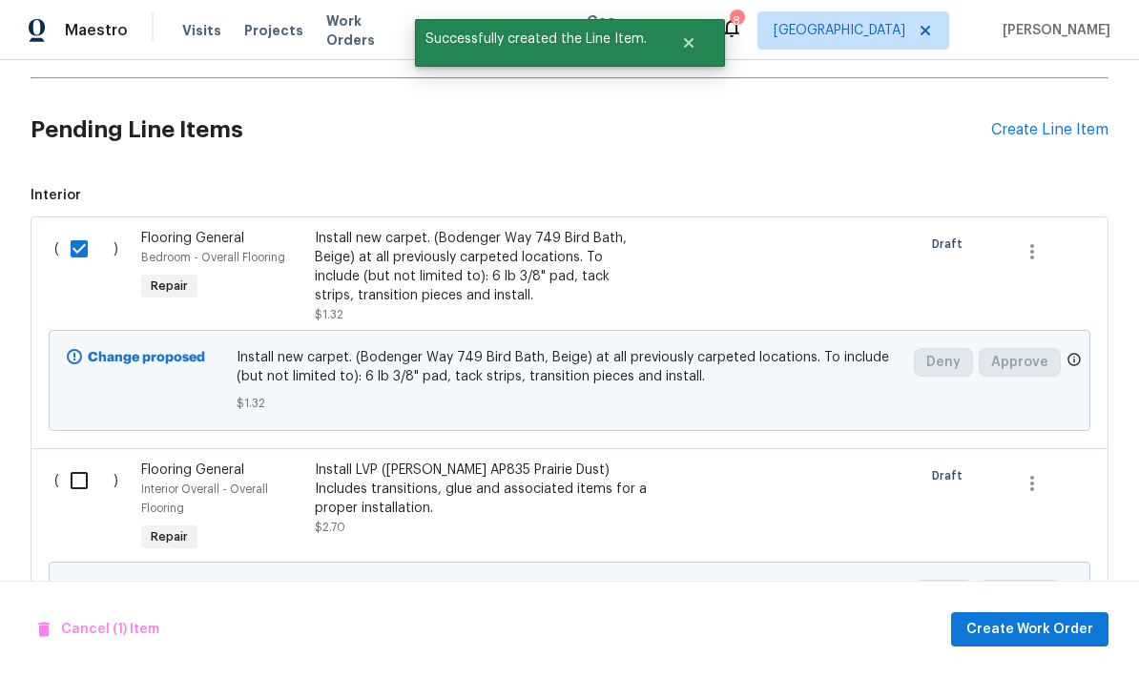
scroll to position [816, 0]
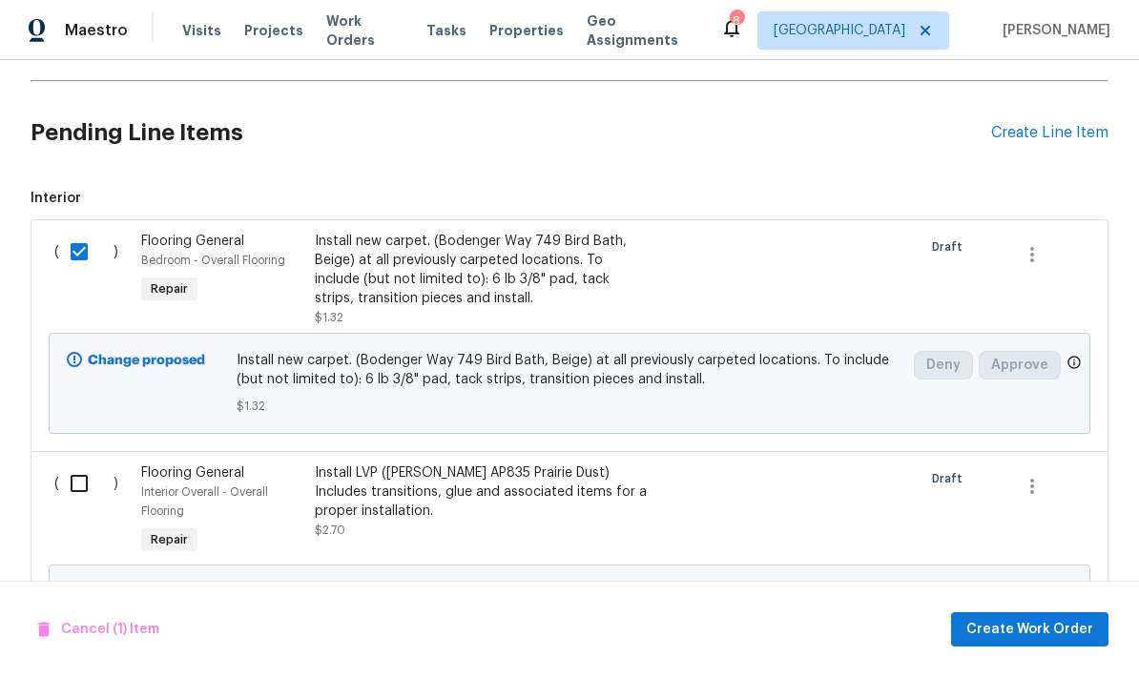
click at [87, 464] on input "checkbox" at bounding box center [86, 484] width 54 height 40
checkbox input "true"
click at [1030, 636] on span "Create Work Order" at bounding box center [1029, 630] width 127 height 24
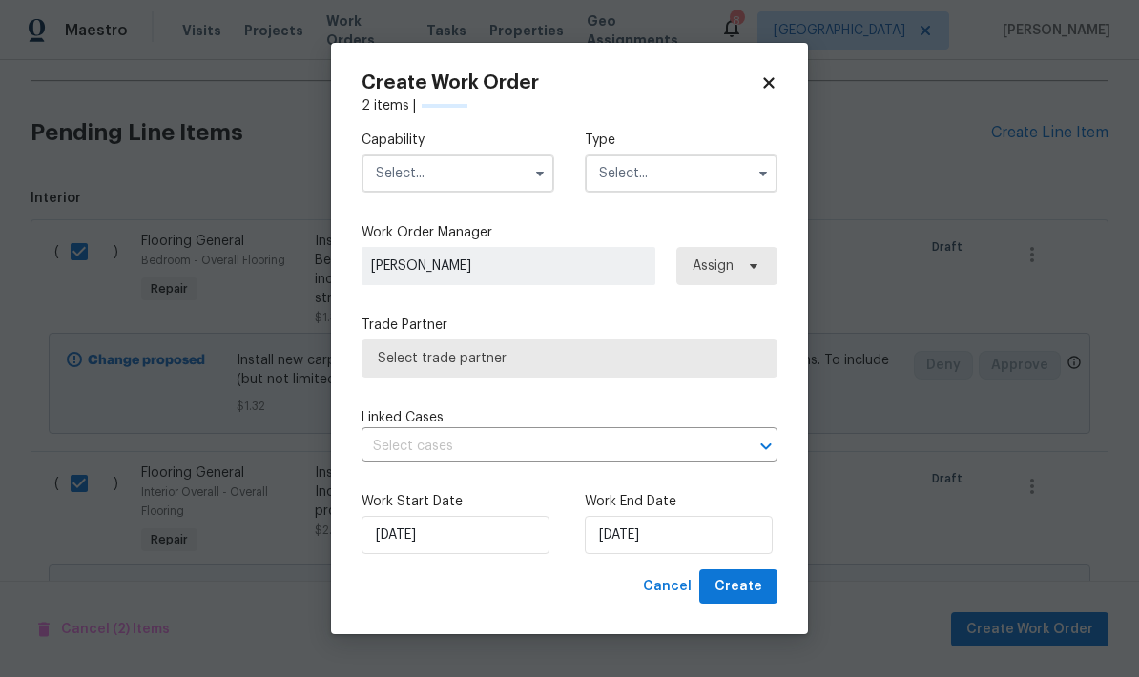
checkbox input "false"
click at [454, 173] on input "text" at bounding box center [458, 174] width 193 height 38
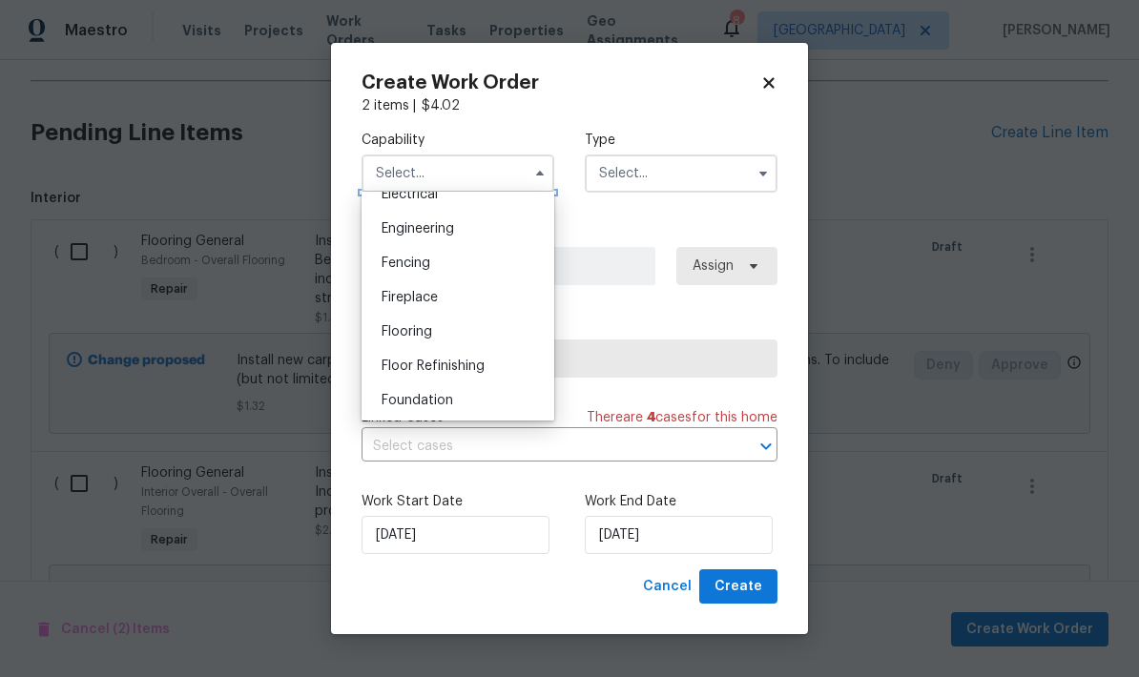
scroll to position [625, 0]
click at [434, 338] on div "Flooring" at bounding box center [457, 329] width 183 height 34
type input "Flooring"
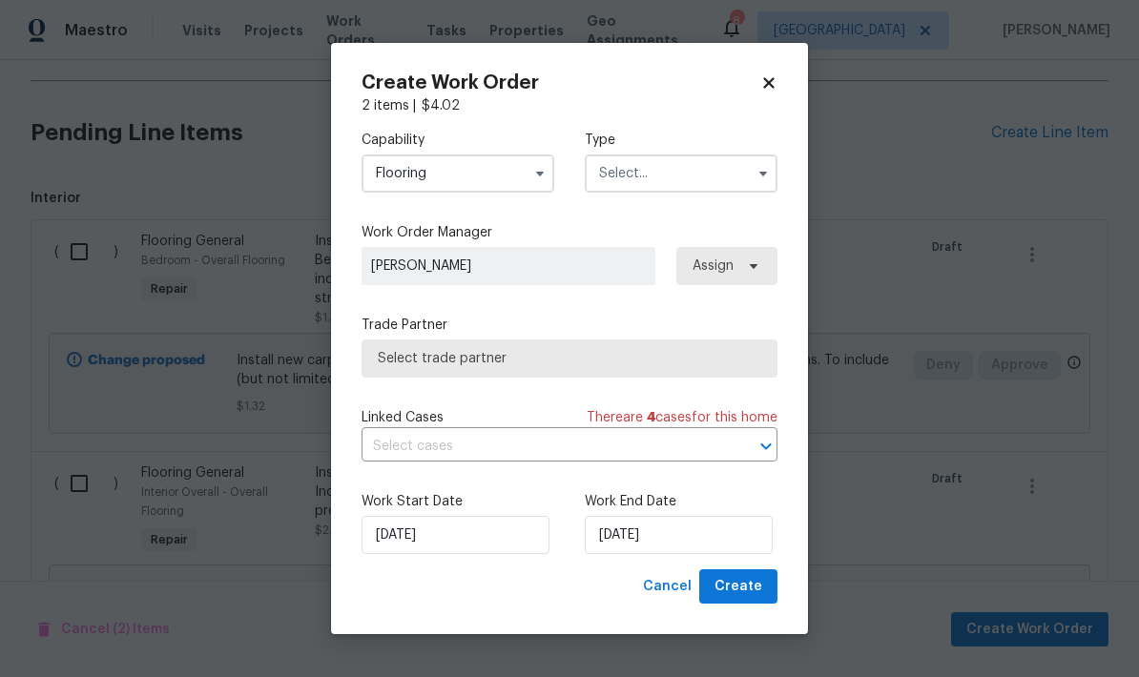
click at [691, 181] on input "text" at bounding box center [681, 174] width 193 height 38
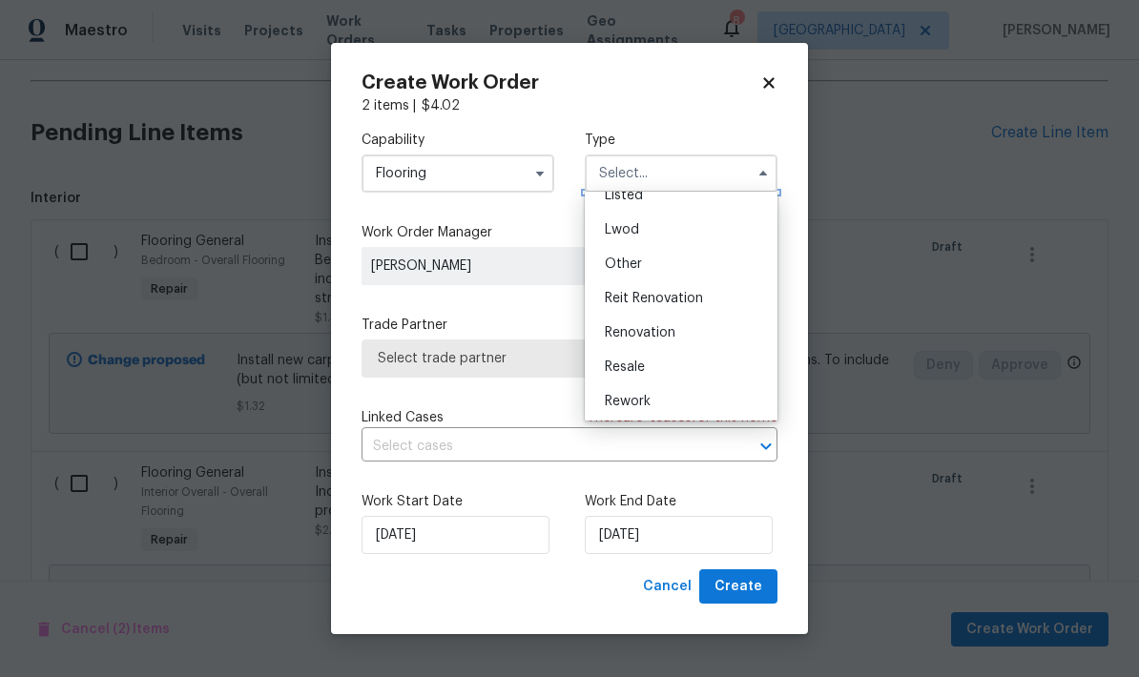
scroll to position [193, 0]
click at [654, 335] on span "Renovation" at bounding box center [640, 329] width 71 height 13
type input "Renovation"
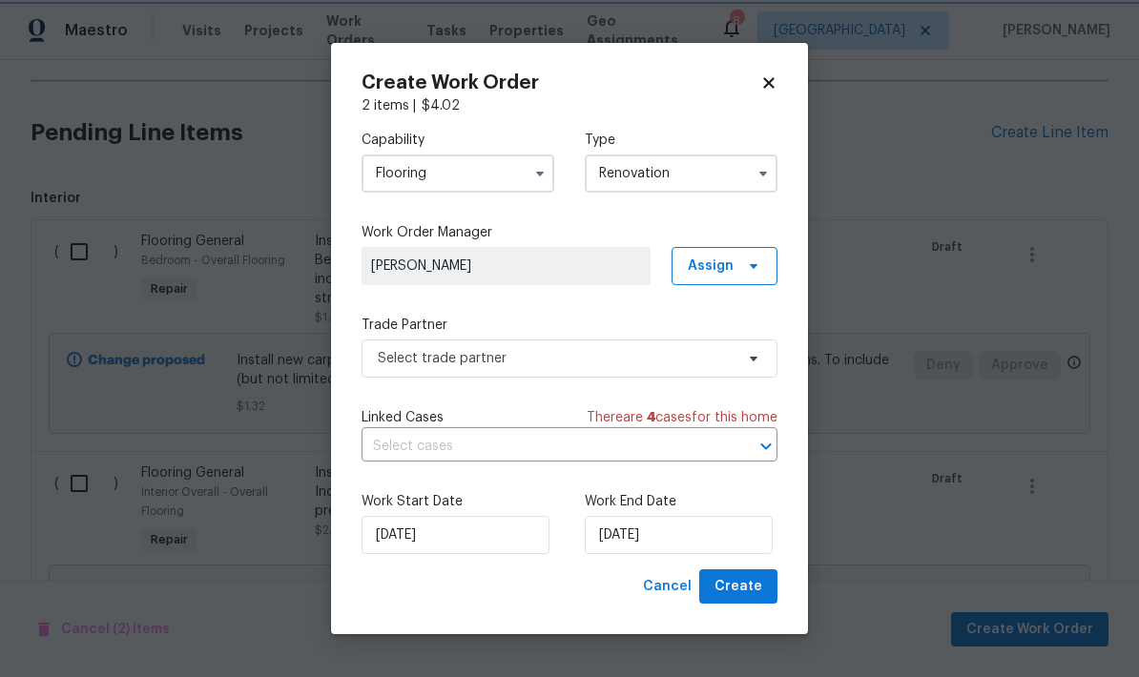
scroll to position [0, 0]
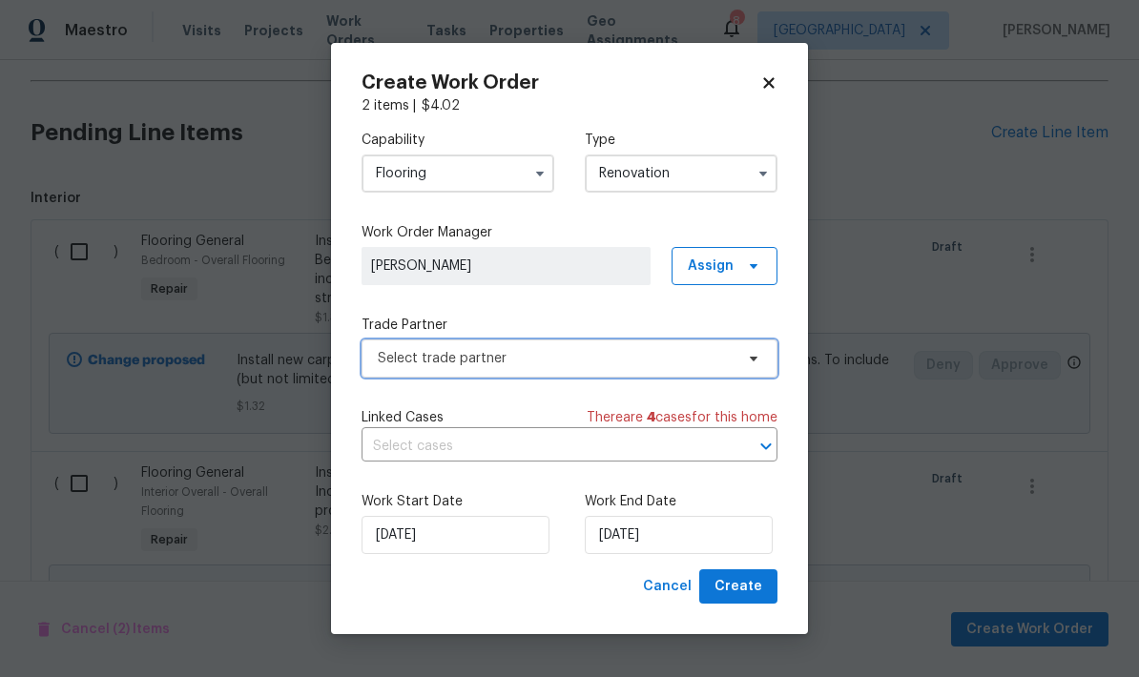
click at [541, 363] on span "Select trade partner" at bounding box center [556, 358] width 356 height 19
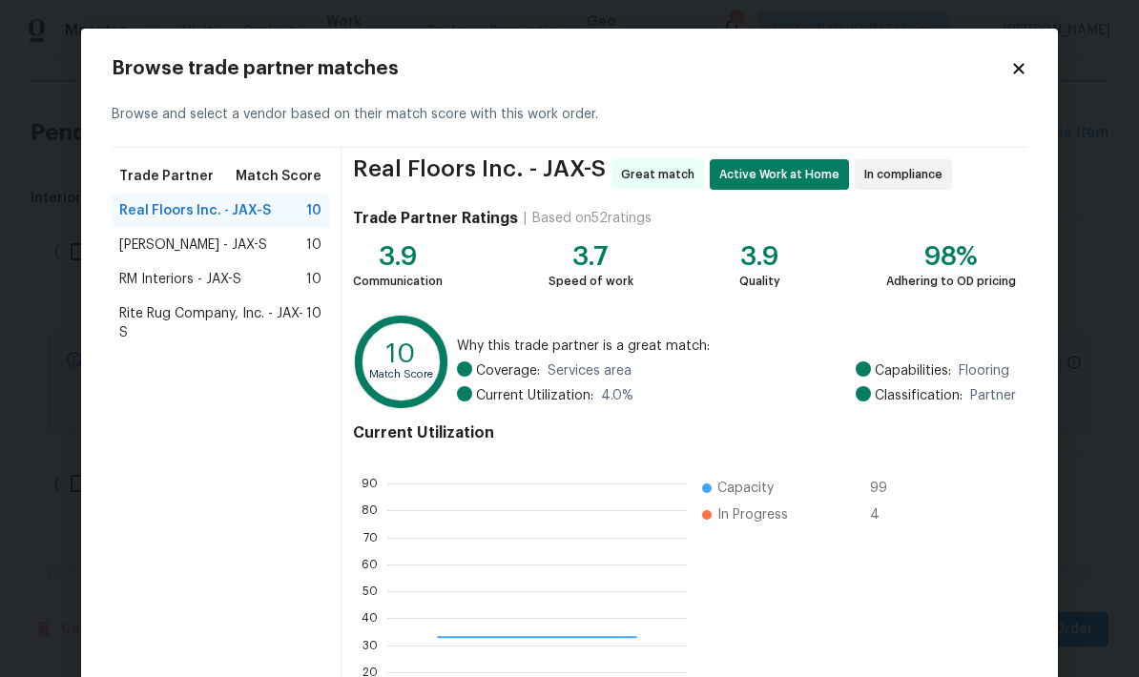
scroll to position [267, 300]
click at [228, 218] on span "Real Floors Inc. - JAX-S" at bounding box center [195, 210] width 152 height 19
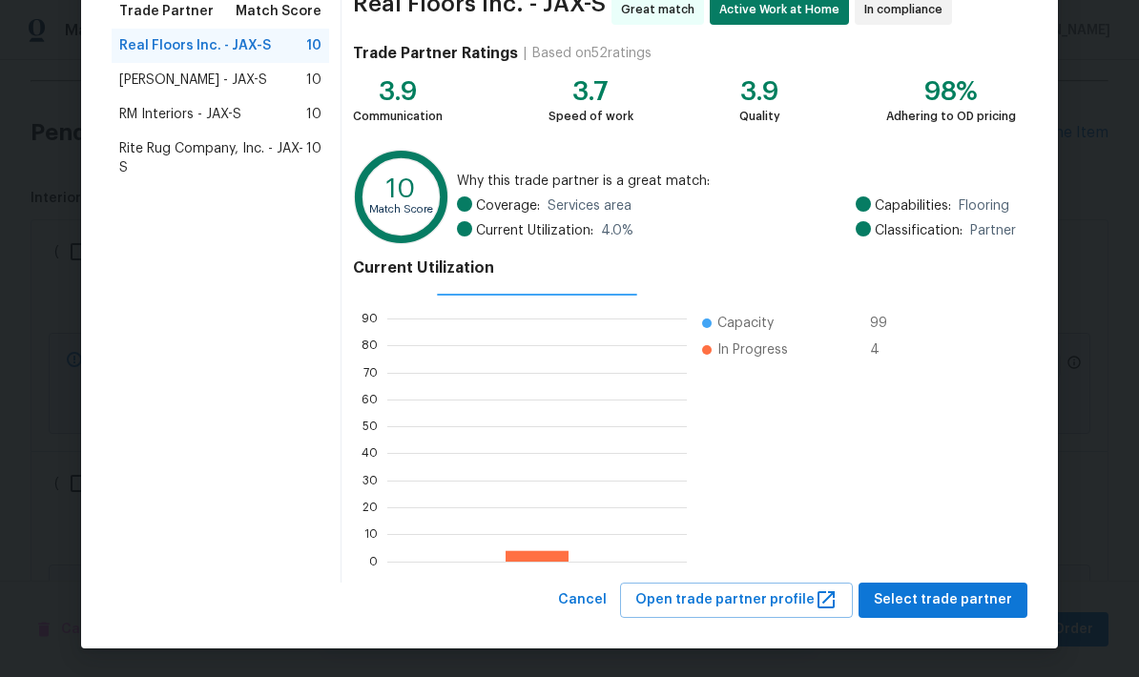
scroll to position [164, 0]
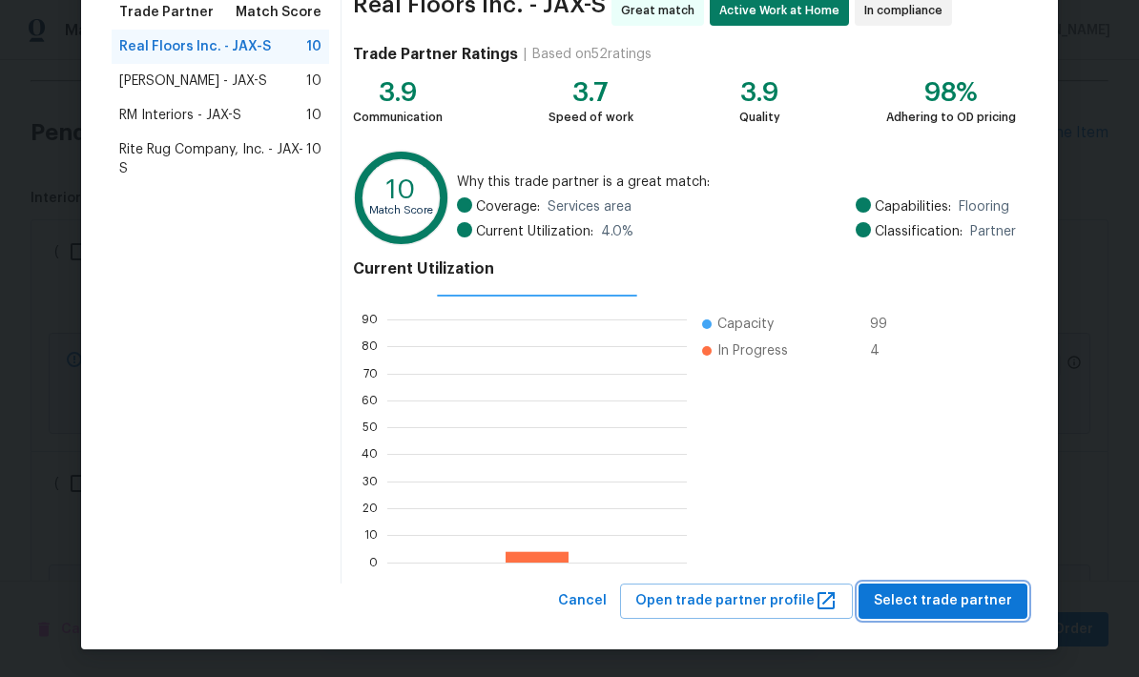
click at [933, 605] on span "Select trade partner" at bounding box center [943, 602] width 138 height 24
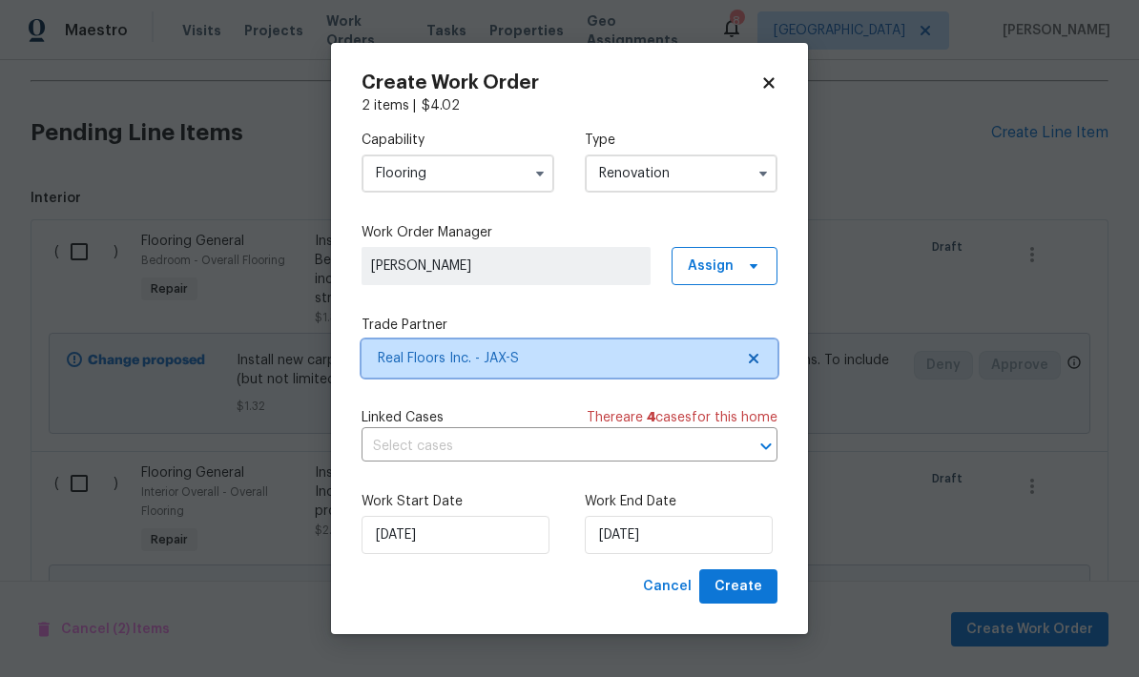
scroll to position [0, 0]
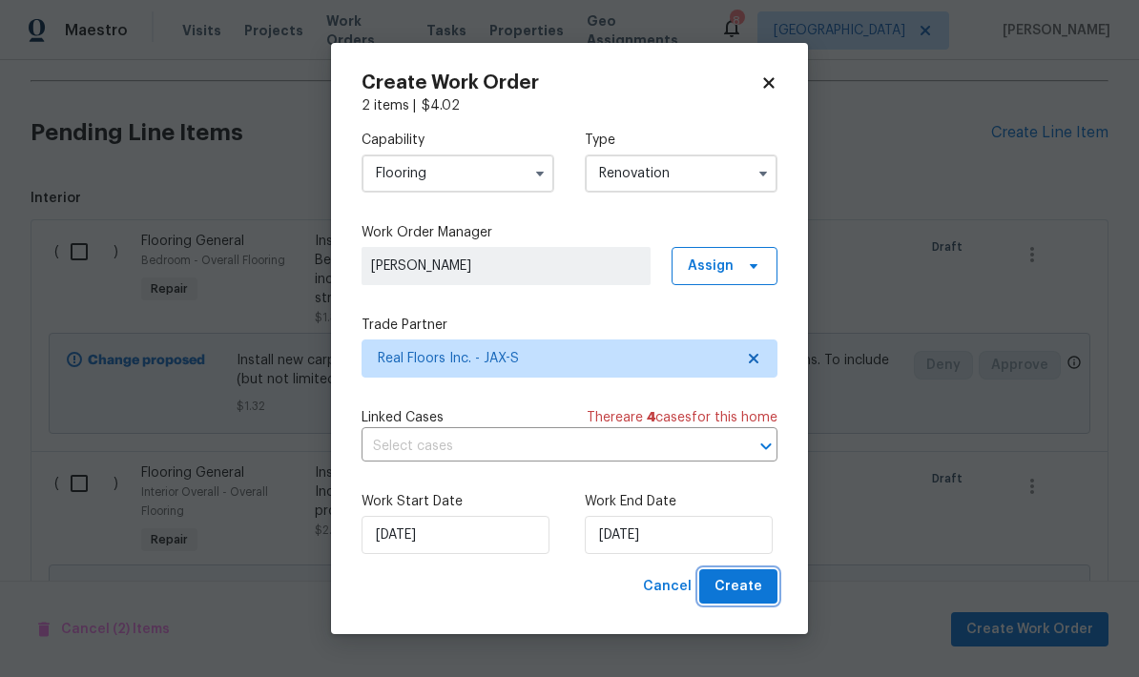
click at [739, 592] on span "Create" at bounding box center [739, 587] width 48 height 24
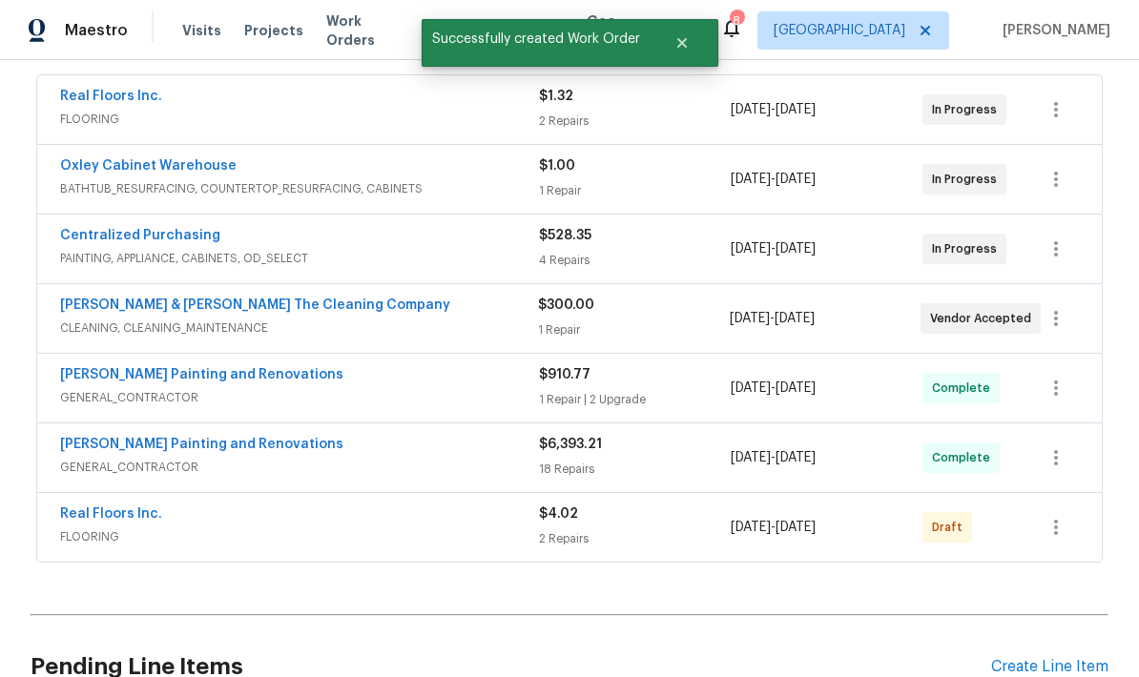
scroll to position [357, 0]
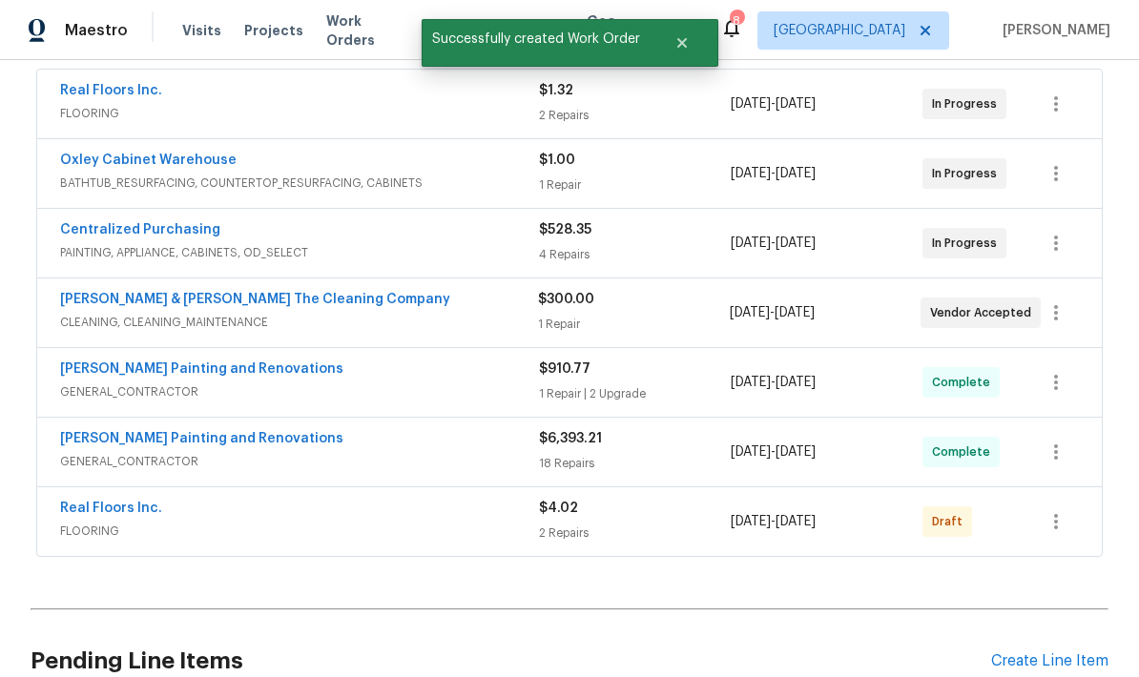
click at [434, 522] on span "FLOORING" at bounding box center [299, 531] width 479 height 19
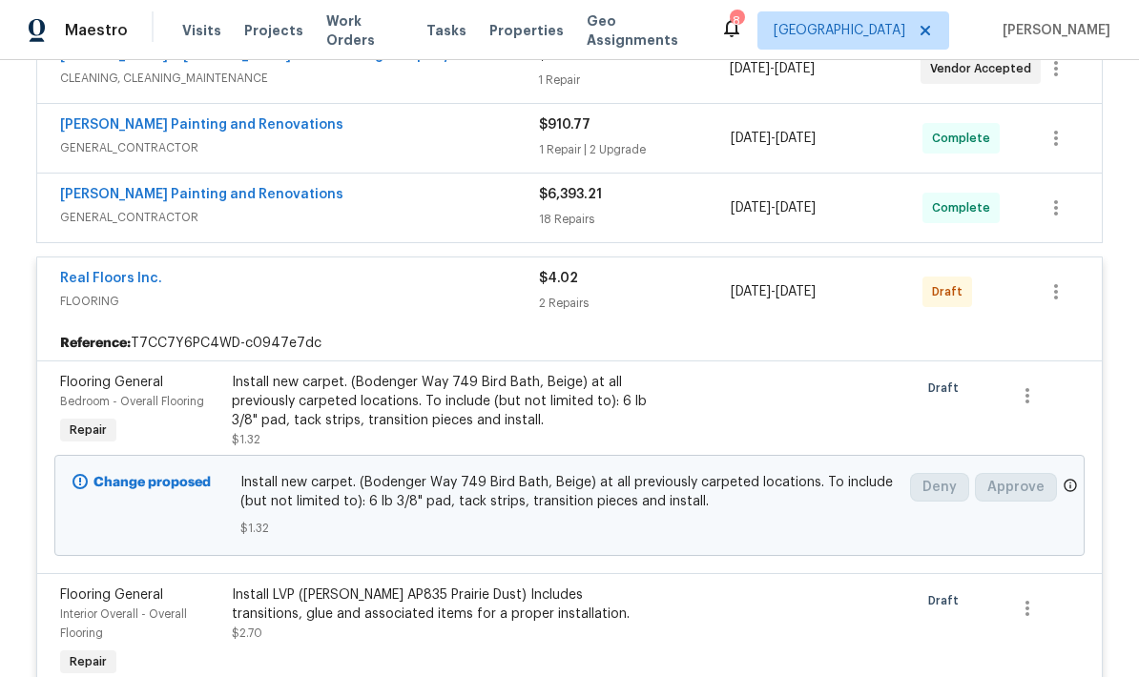
scroll to position [608, 0]
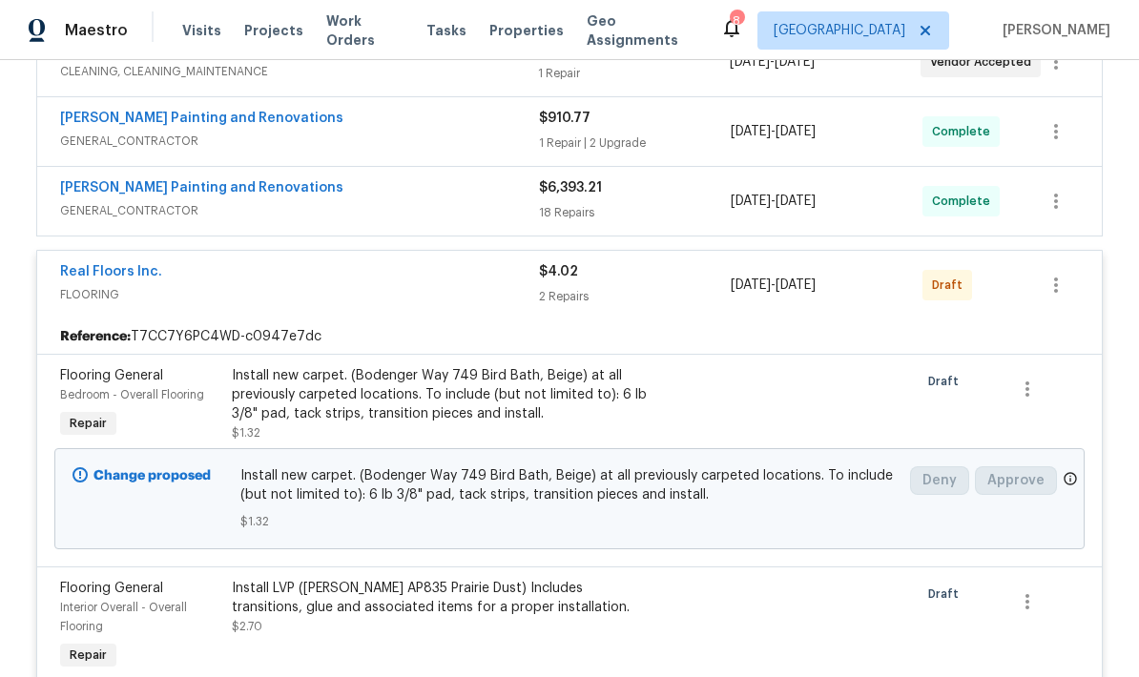
click at [467, 366] on div "Install new carpet. (Bodenger Way 749 Bird Bath, Beige) at all previously carpe…" at bounding box center [441, 394] width 418 height 57
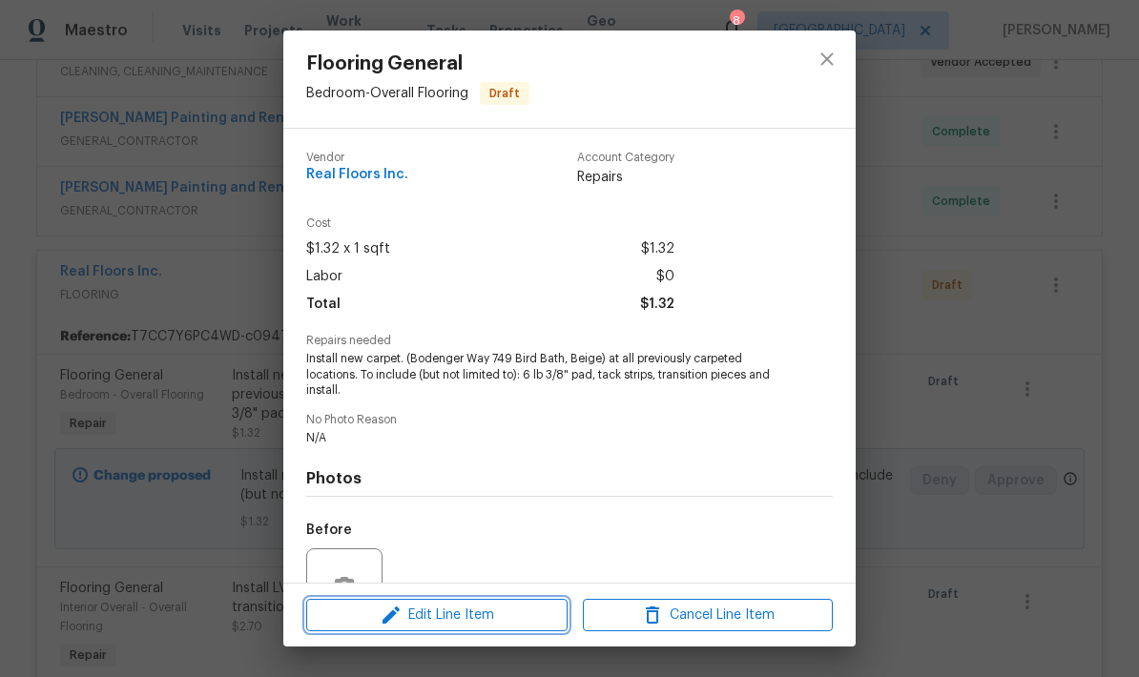
click at [467, 617] on span "Edit Line Item" at bounding box center [437, 616] width 250 height 24
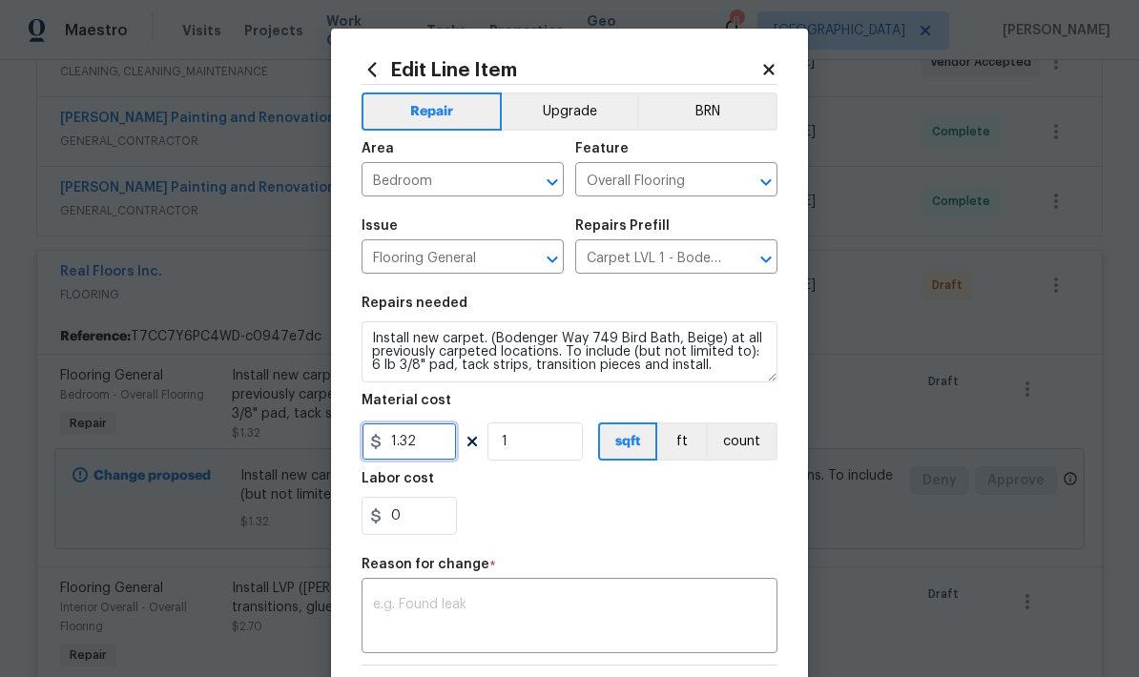
click at [438, 433] on input "1.32" at bounding box center [409, 442] width 95 height 38
type input "495.71"
click at [631, 505] on div "0" at bounding box center [570, 516] width 416 height 38
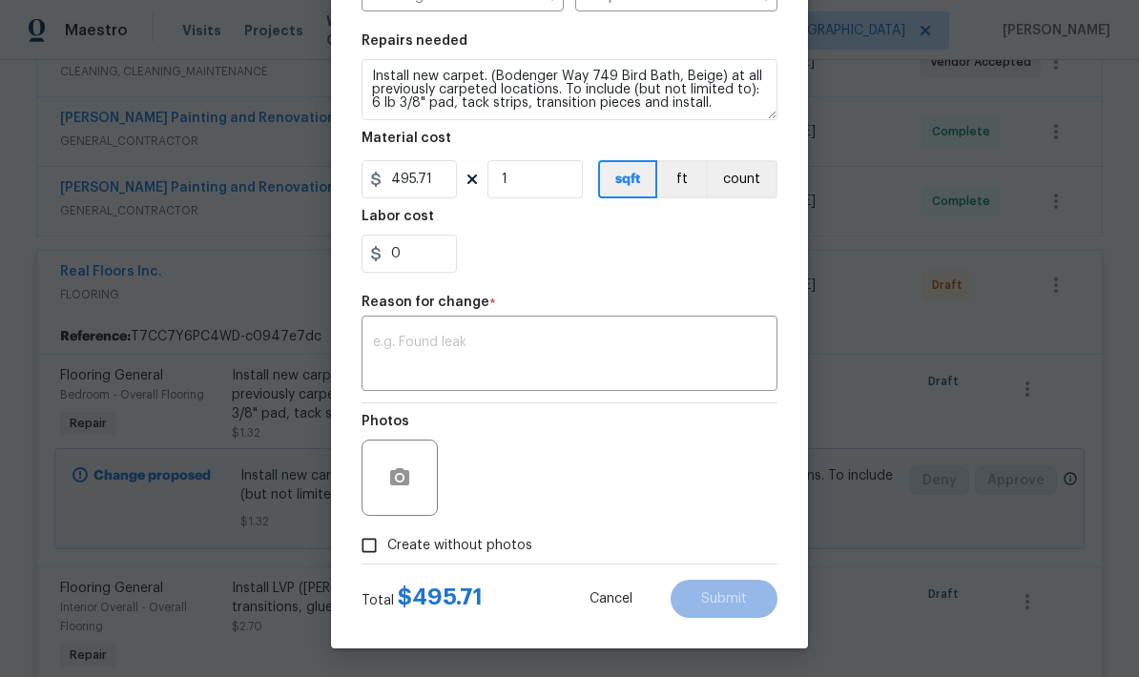
scroll to position [266, 0]
click at [432, 348] on textarea at bounding box center [569, 356] width 393 height 40
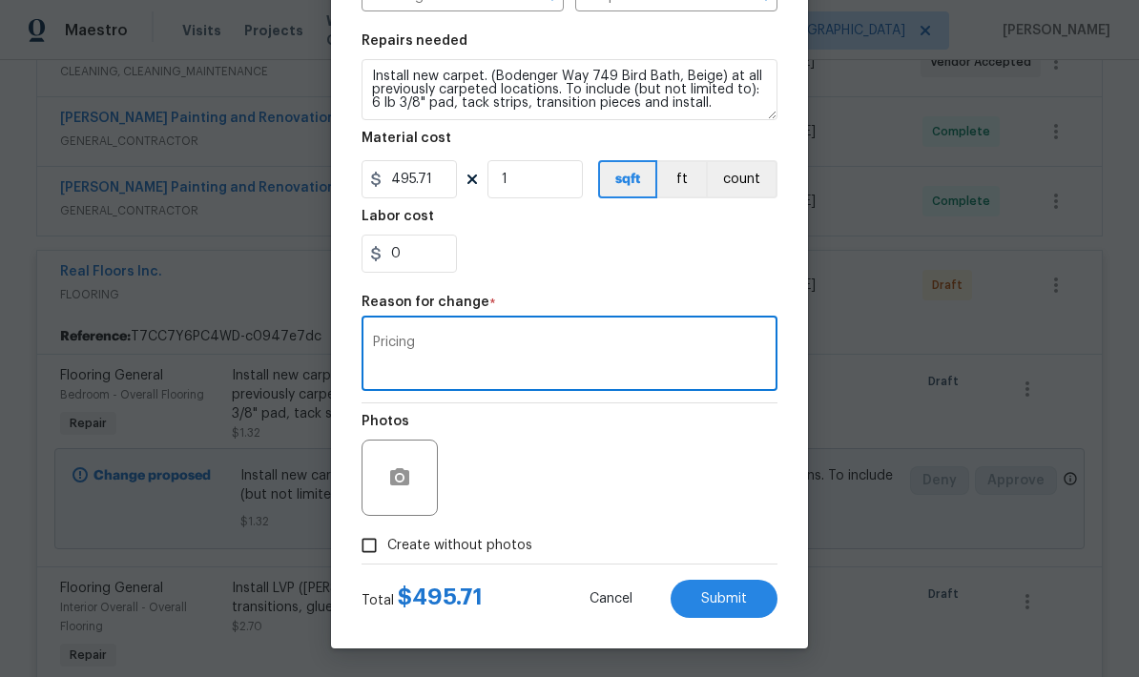
type textarea "Pricing"
click at [409, 490] on button "button" at bounding box center [400, 478] width 46 height 46
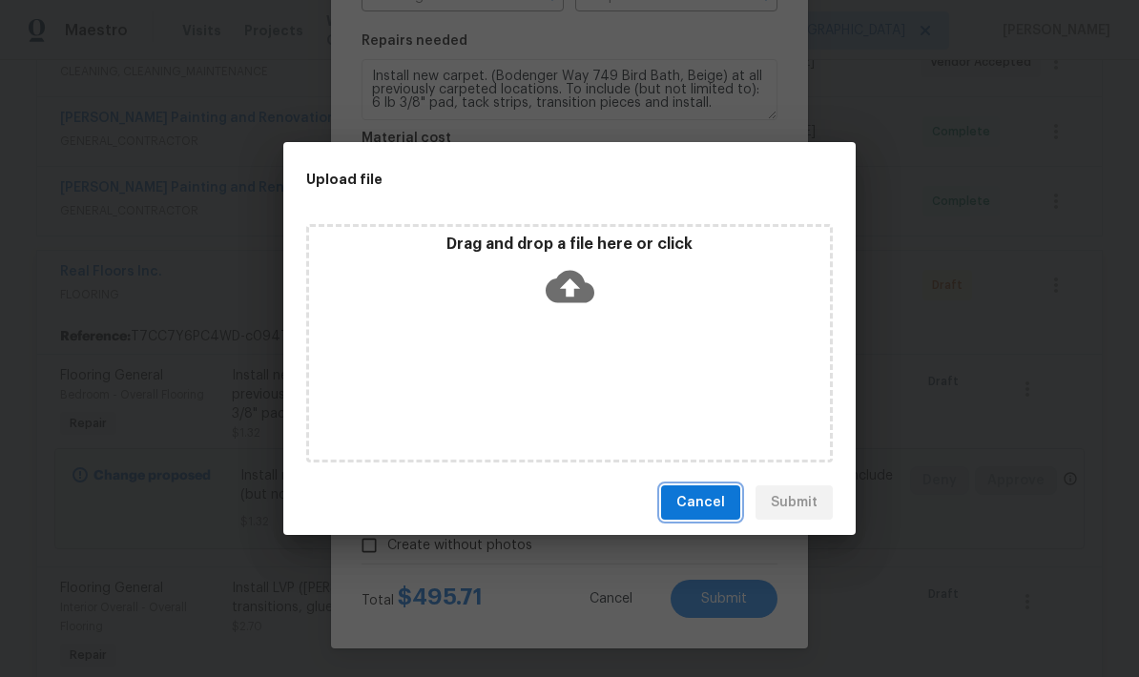
click at [728, 510] on button "Cancel" at bounding box center [700, 503] width 79 height 35
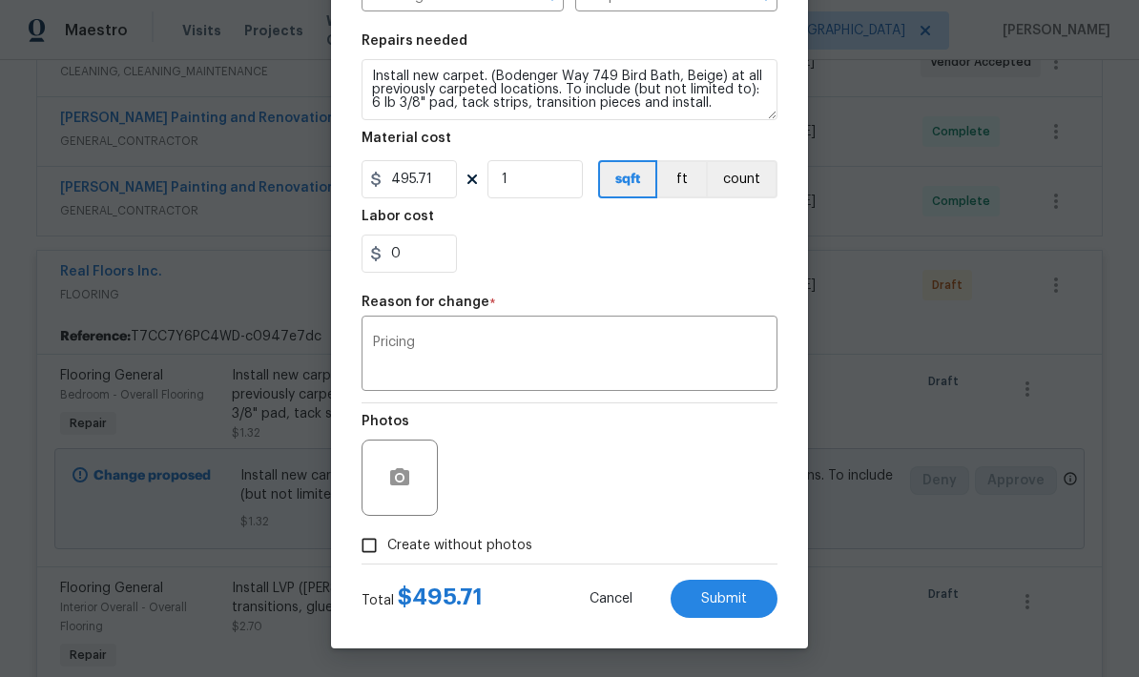
click at [363, 548] on input "Create without photos" at bounding box center [369, 546] width 36 height 36
checkbox input "true"
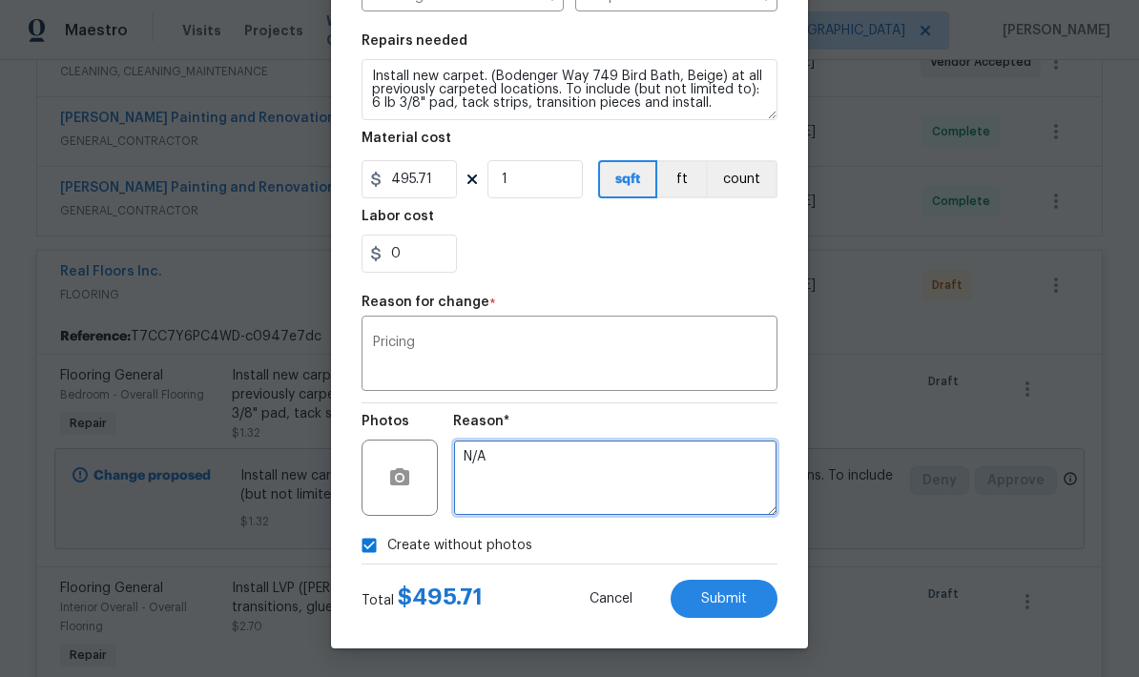
click at [560, 467] on textarea "N/A" at bounding box center [615, 478] width 324 height 76
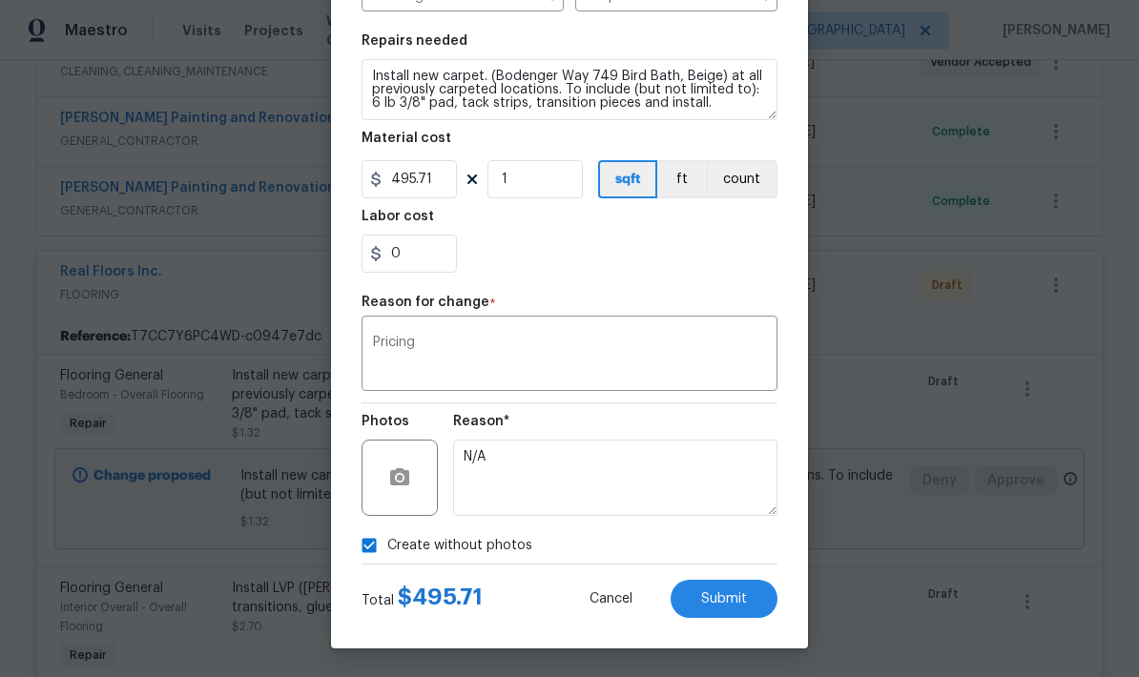
click at [756, 413] on div "Reason* N/A" at bounding box center [615, 466] width 324 height 124
click at [735, 604] on span "Submit" at bounding box center [724, 599] width 46 height 14
type input "1.32"
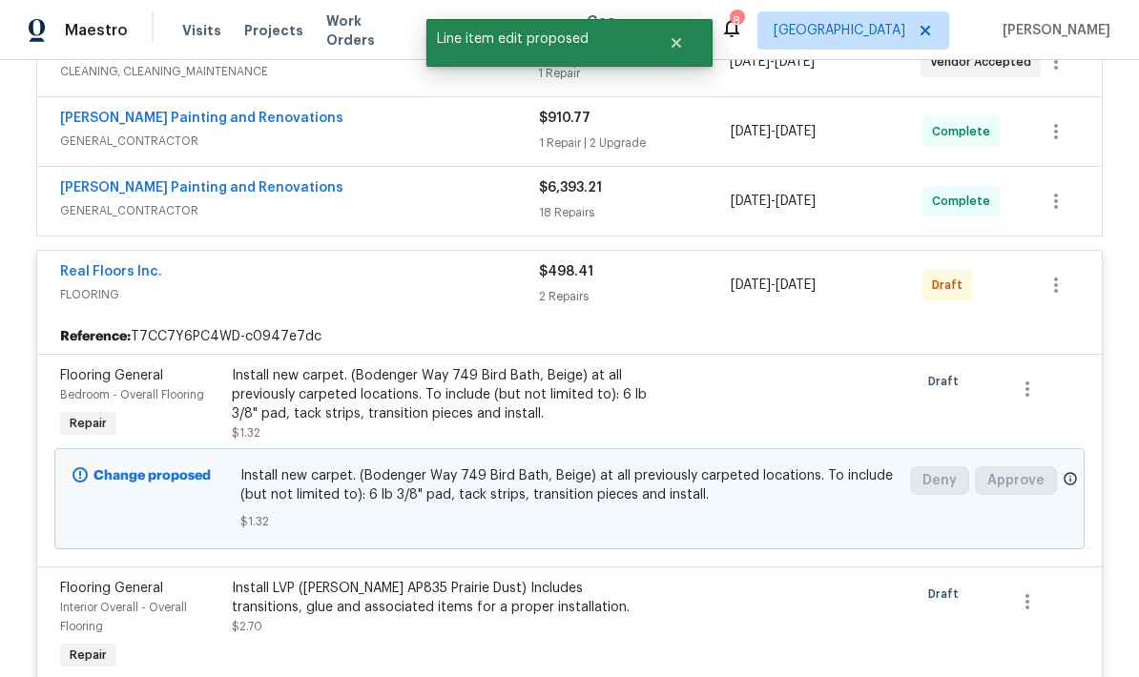
scroll to position [0, 0]
click at [712, 573] on div at bounding box center [698, 626] width 86 height 107
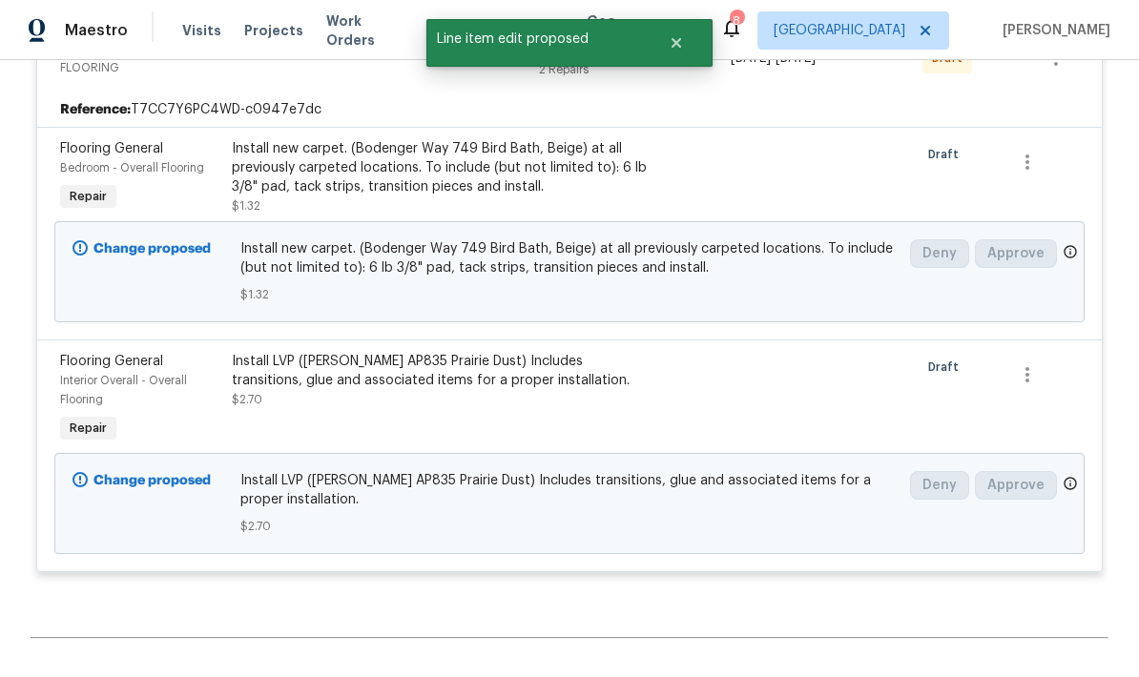
scroll to position [841, 0]
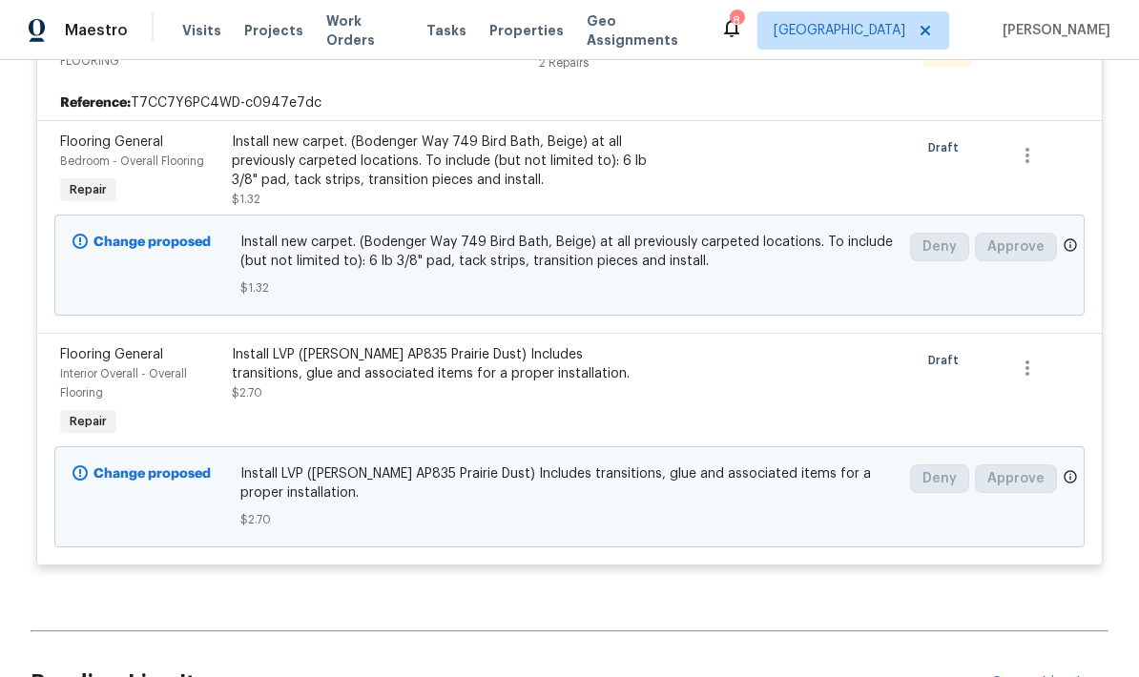
click at [668, 340] on div at bounding box center [698, 393] width 86 height 107
click at [551, 345] on div "Install LVP (Knighton AP835 Prairie Dust) Includes transitions, glue and associ…" at bounding box center [441, 364] width 418 height 38
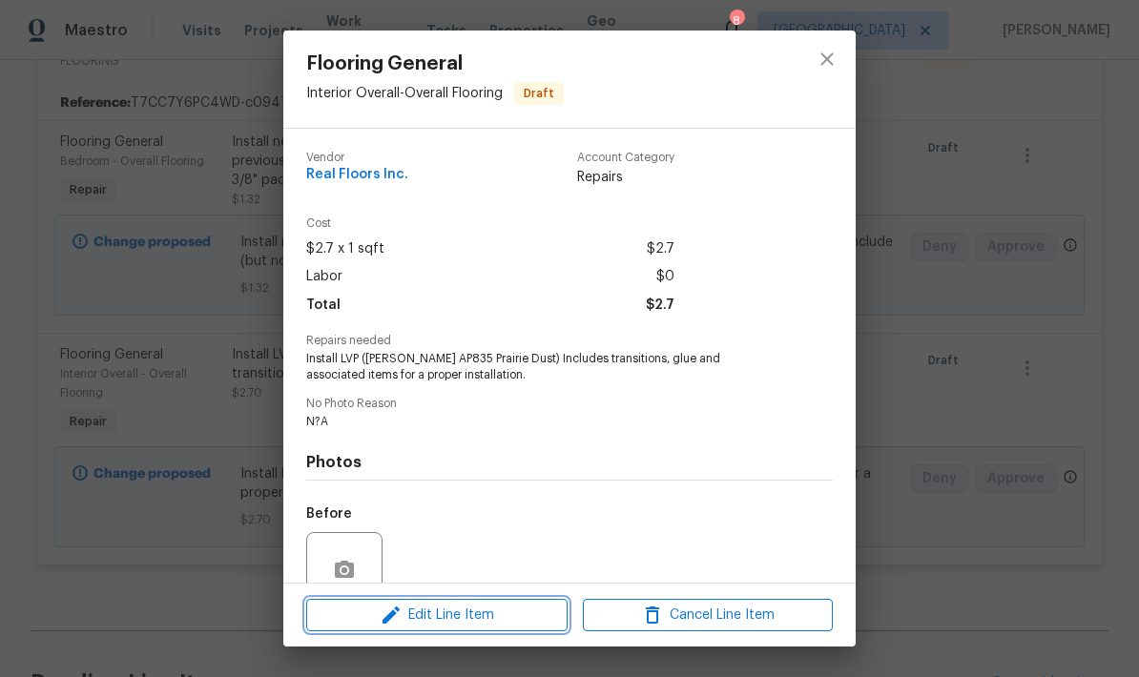
click at [488, 619] on span "Edit Line Item" at bounding box center [437, 616] width 250 height 24
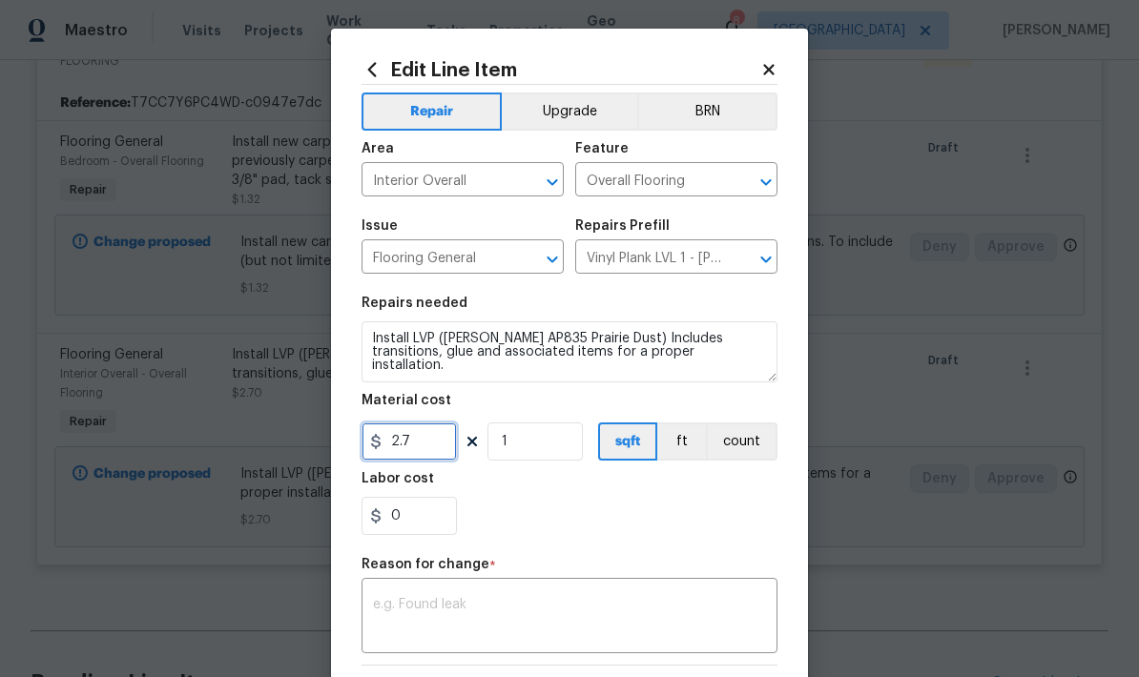
click at [425, 456] on input "2.7" at bounding box center [409, 442] width 95 height 38
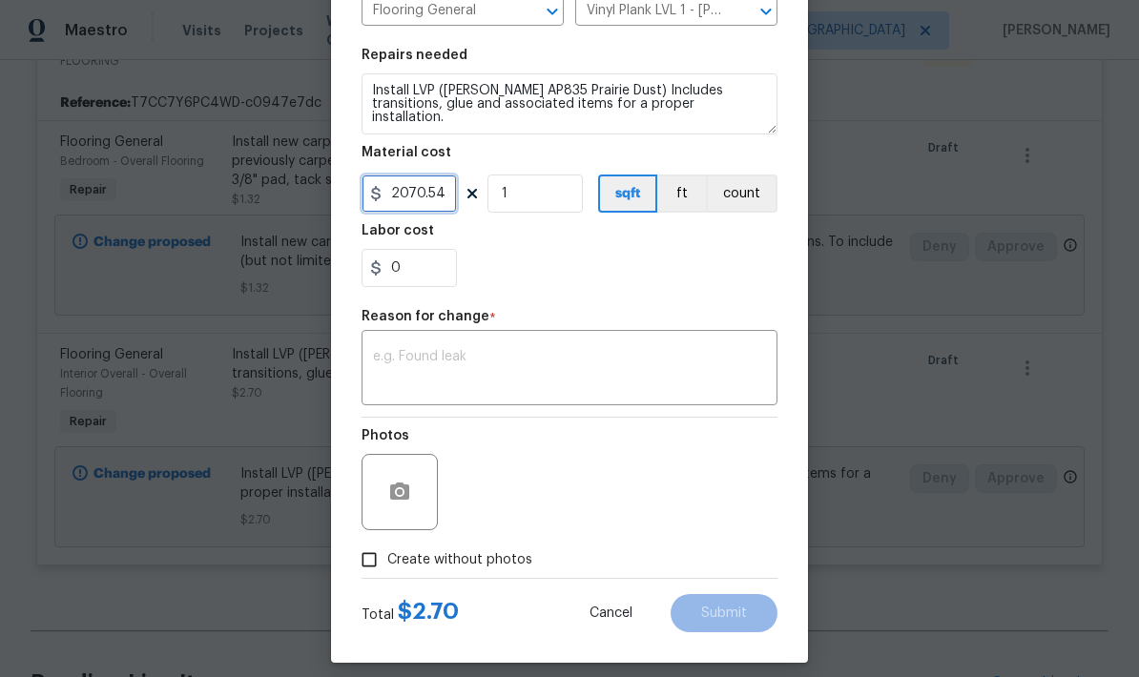
scroll to position [259, 0]
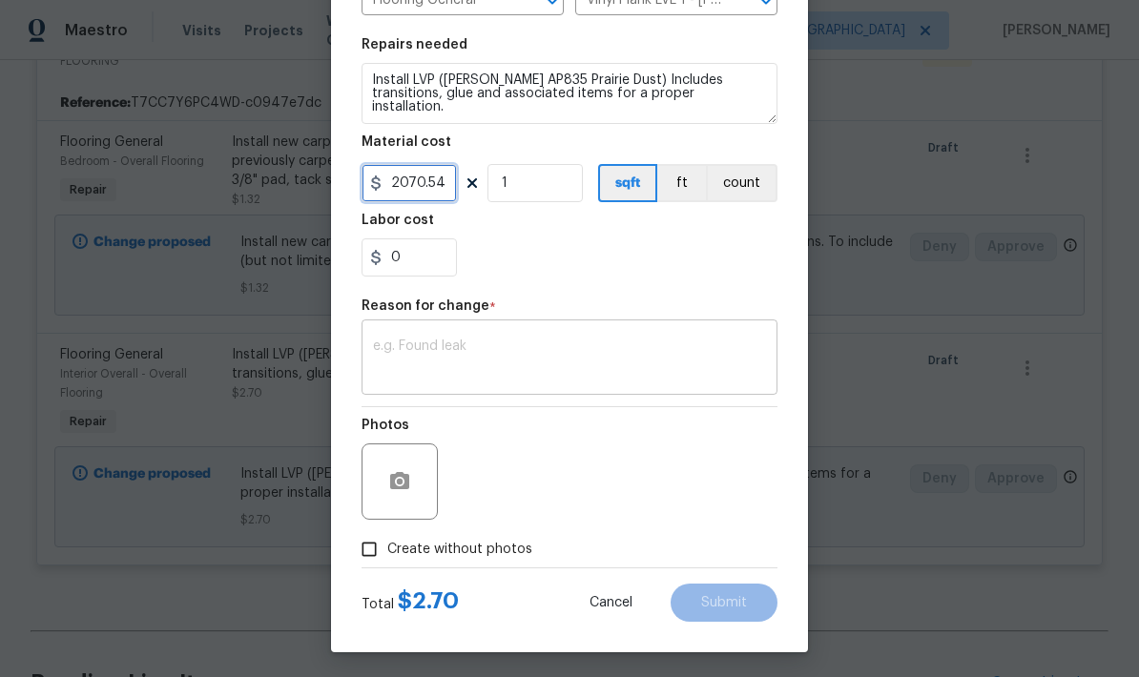
type input "2070.54"
click at [532, 367] on textarea at bounding box center [569, 360] width 393 height 40
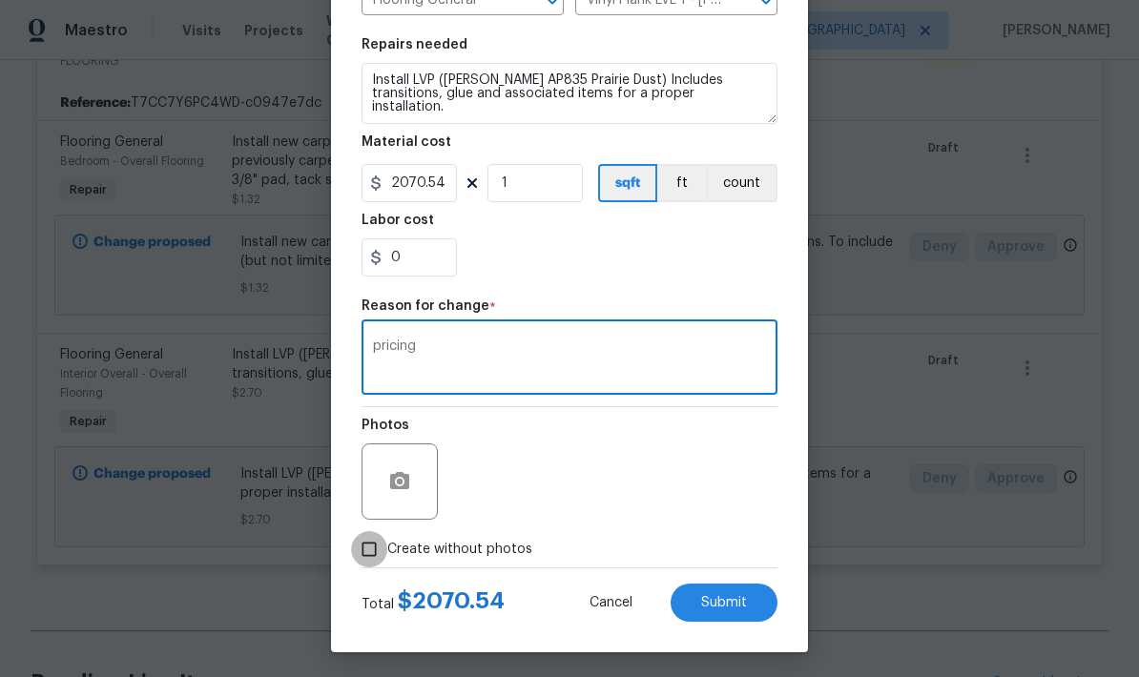
type textarea "pricing"
click at [373, 561] on input "Create without photos" at bounding box center [369, 549] width 36 height 36
checkbox input "true"
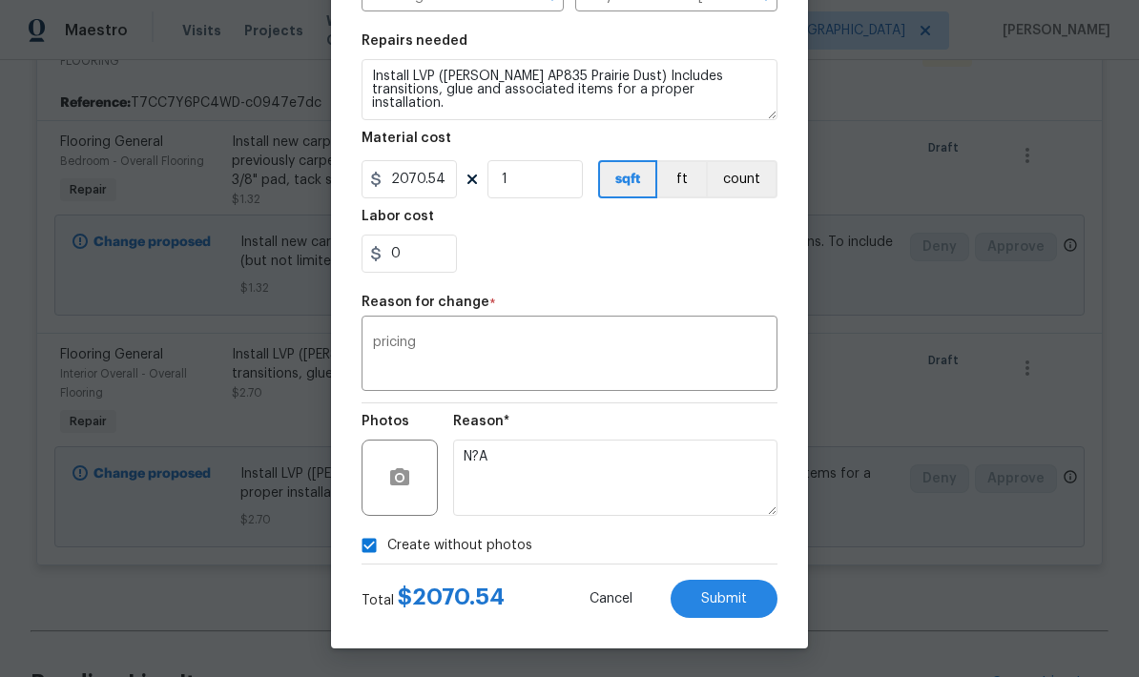
scroll to position [266, 0]
click at [731, 609] on button "Submit" at bounding box center [724, 599] width 107 height 38
type input "2.7"
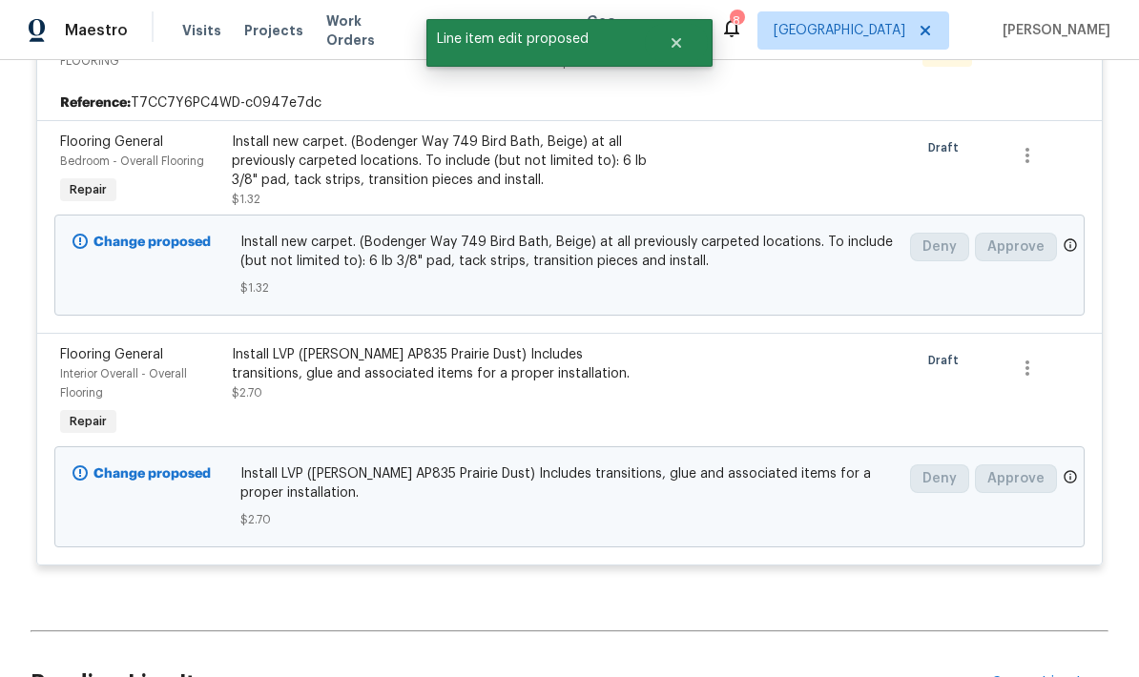
scroll to position [0, 0]
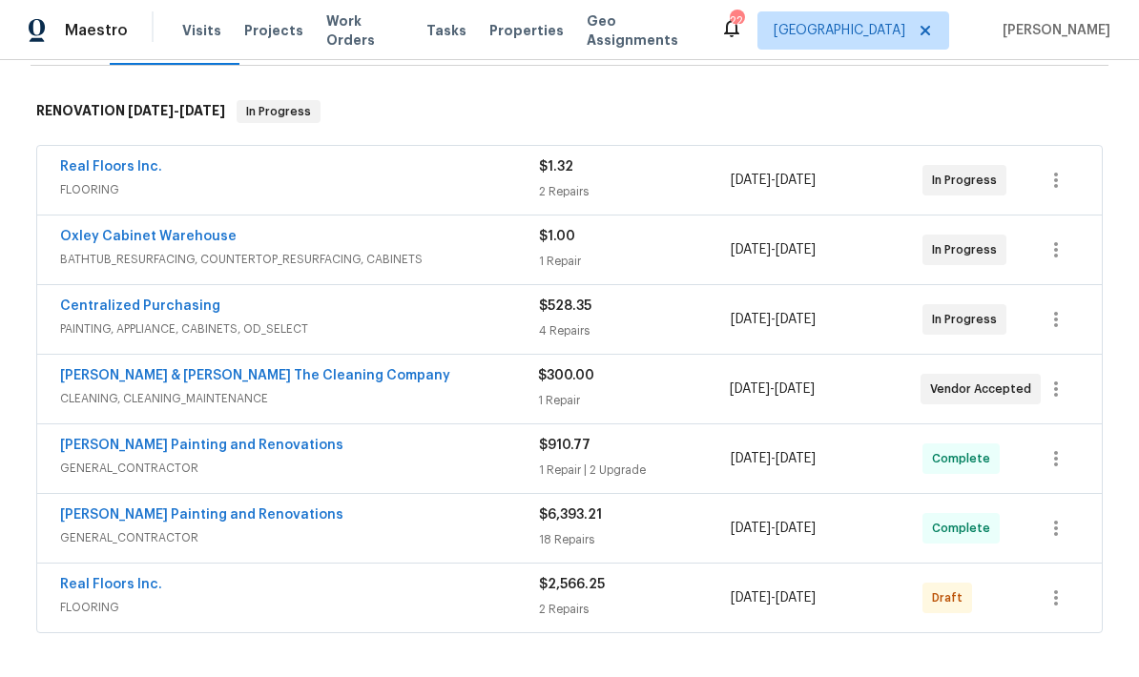
scroll to position [281, 0]
click at [1066, 603] on icon "button" at bounding box center [1056, 597] width 23 height 23
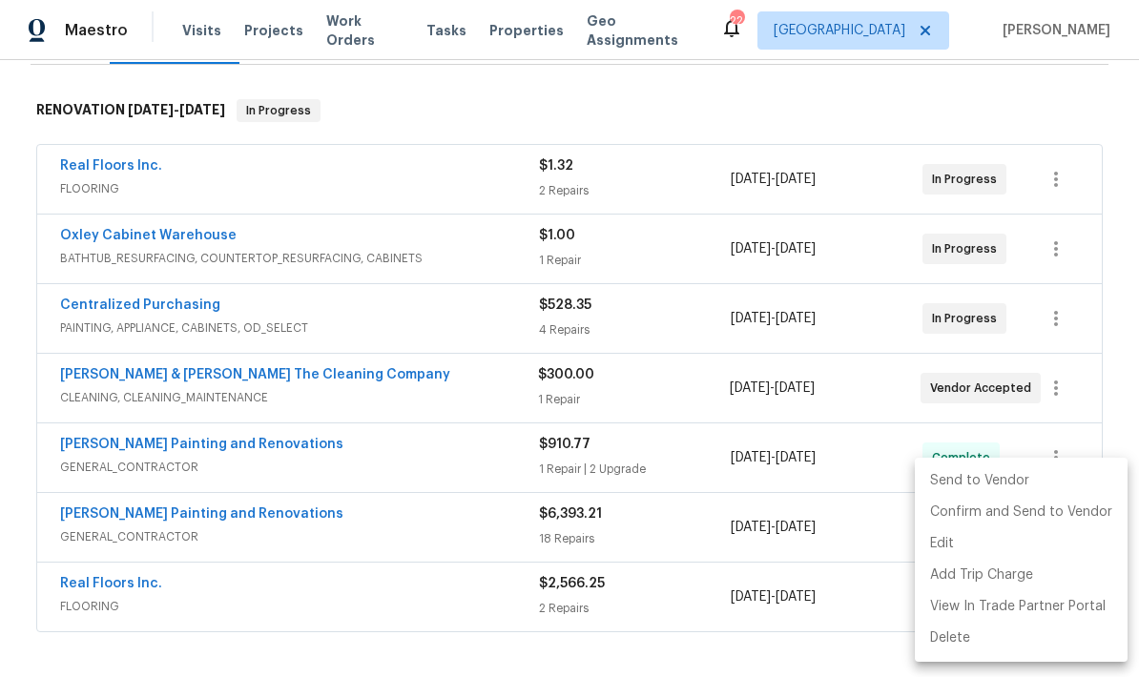
click at [971, 484] on li "Send to Vendor" at bounding box center [1021, 481] width 213 height 31
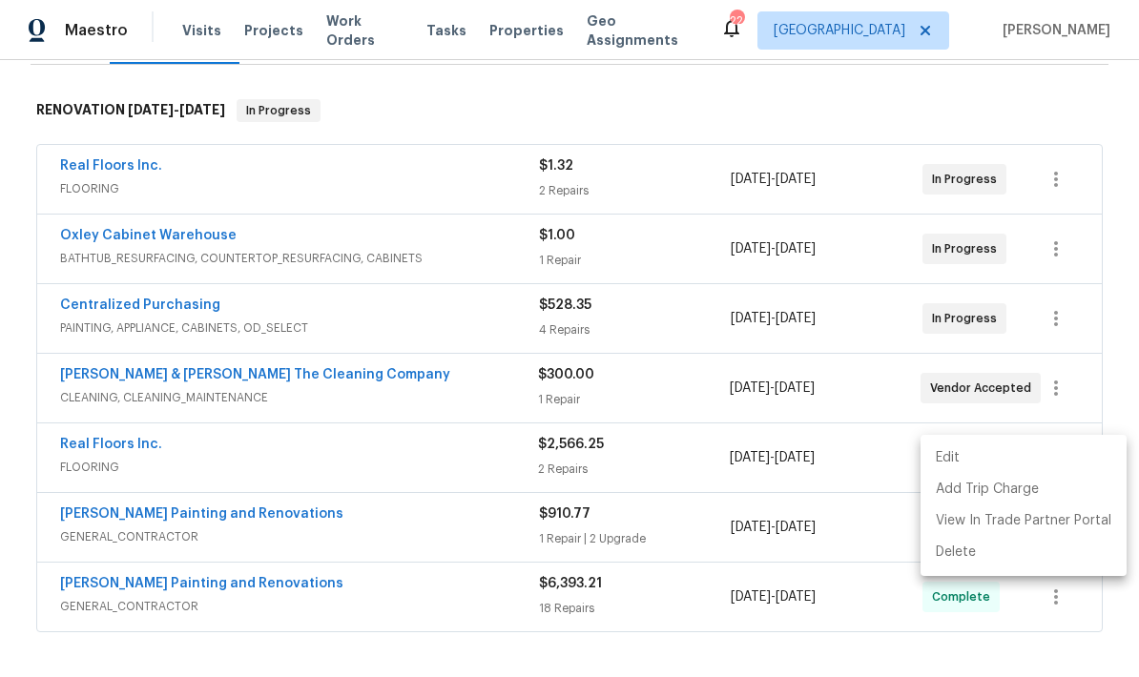
click at [799, 119] on div at bounding box center [569, 338] width 1139 height 677
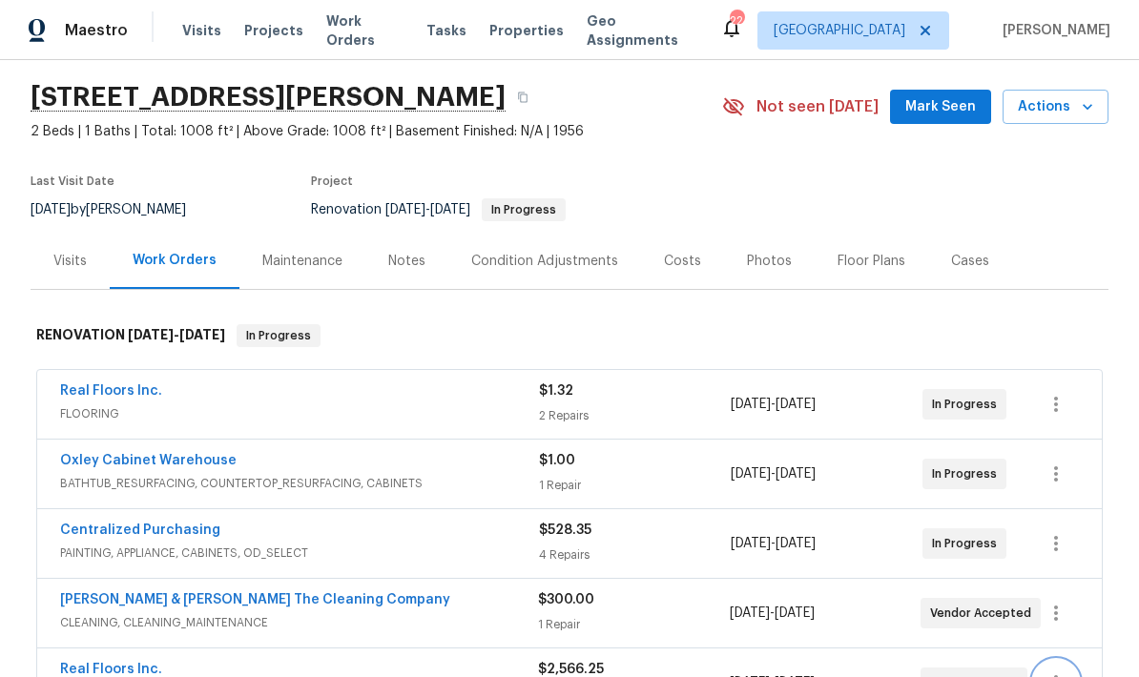
scroll to position [55, 0]
click at [683, 261] on div "Costs" at bounding box center [682, 262] width 37 height 19
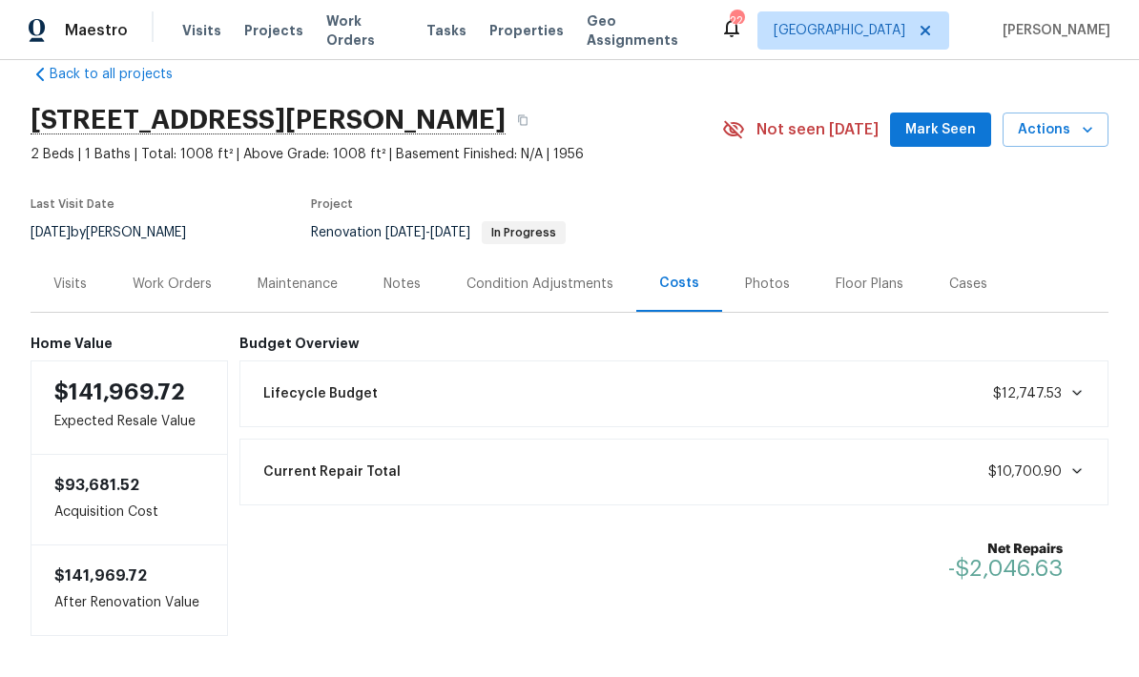
scroll to position [32, 0]
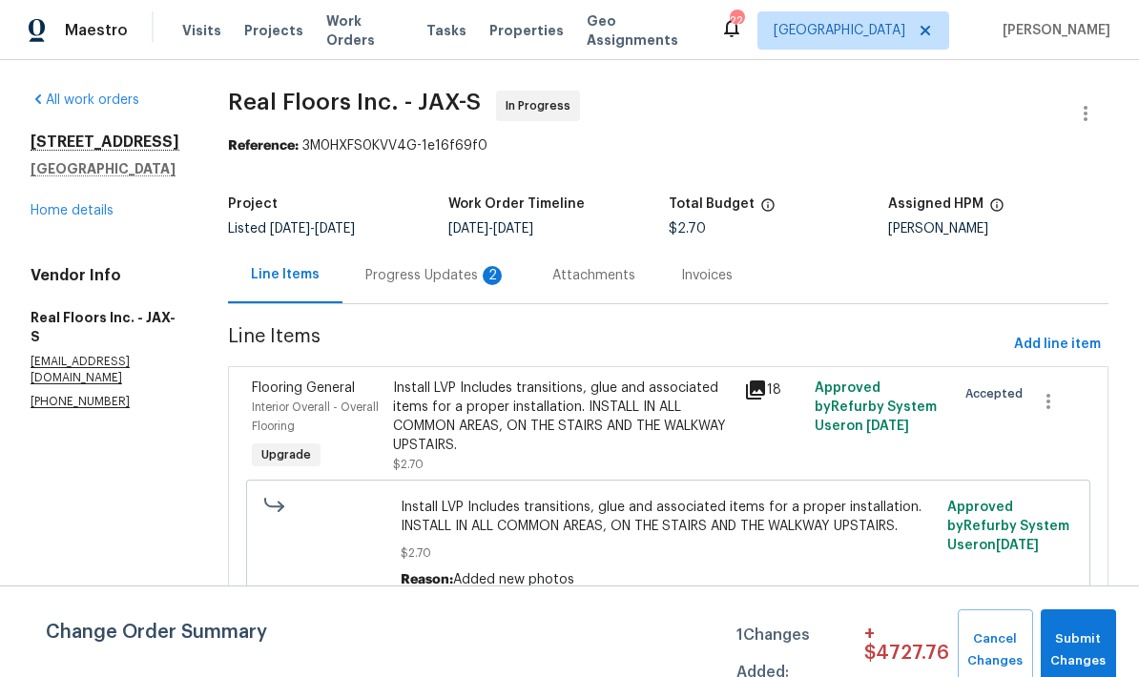
click at [144, 241] on div "All work orders [STREET_ADDRESS] Home details Vendor Info Real Floors Inc. - JA…" at bounding box center [107, 251] width 152 height 320
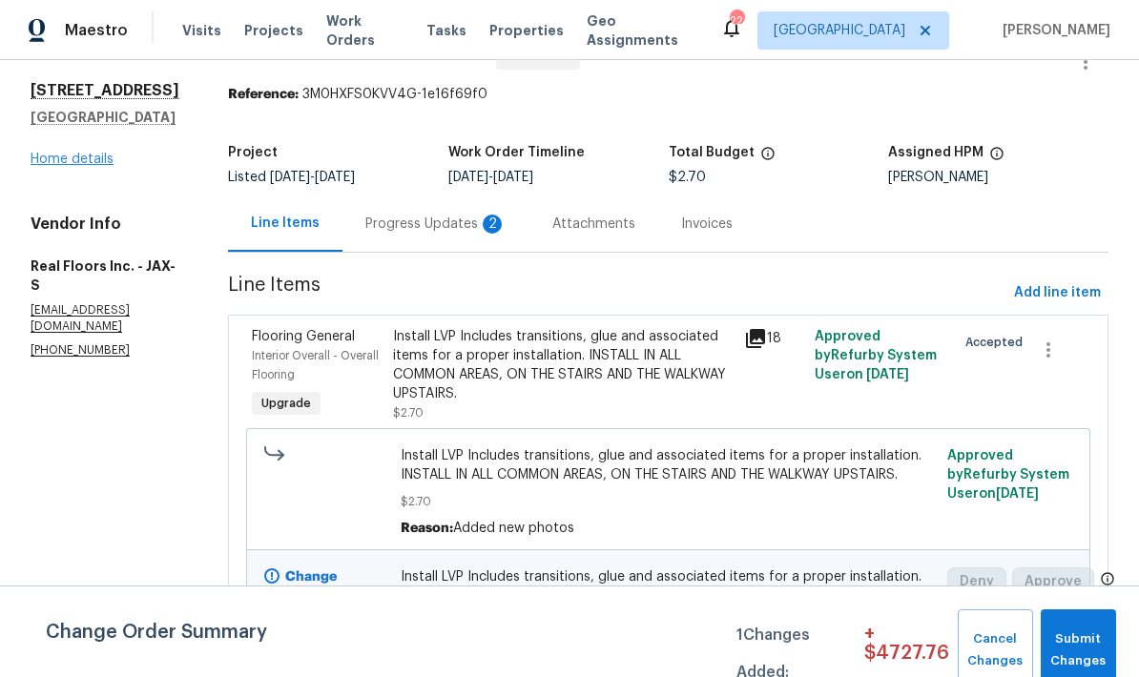
scroll to position [51, 0]
click at [98, 167] on link "Home details" at bounding box center [72, 160] width 83 height 13
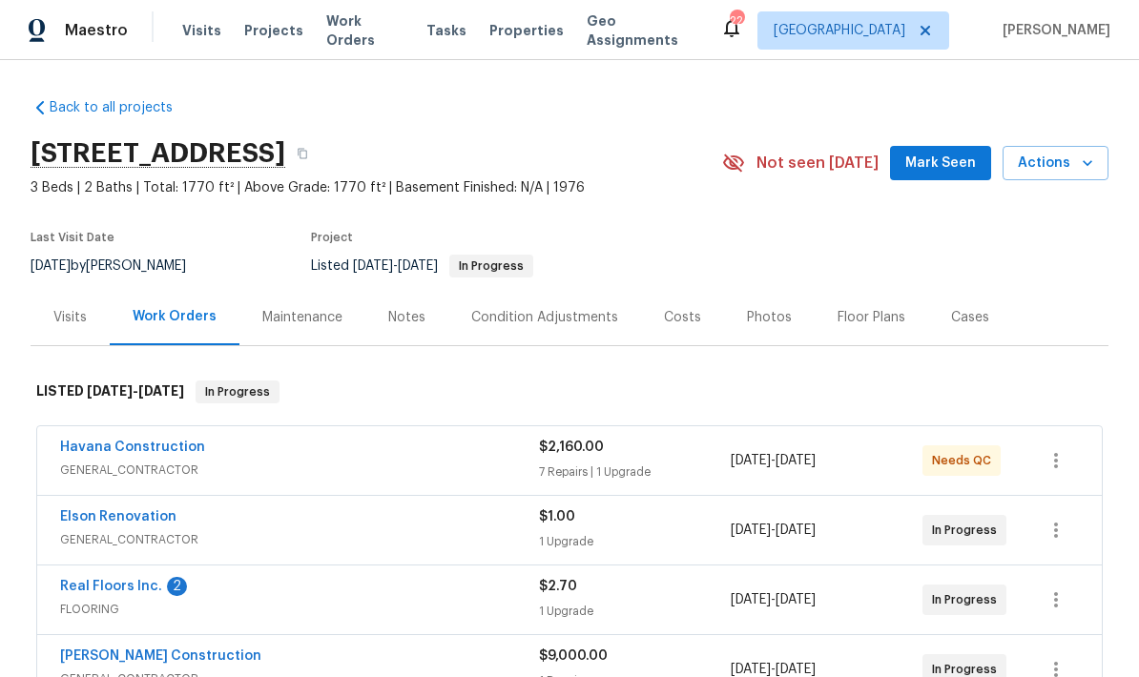
click at [682, 316] on div "Costs" at bounding box center [682, 317] width 37 height 19
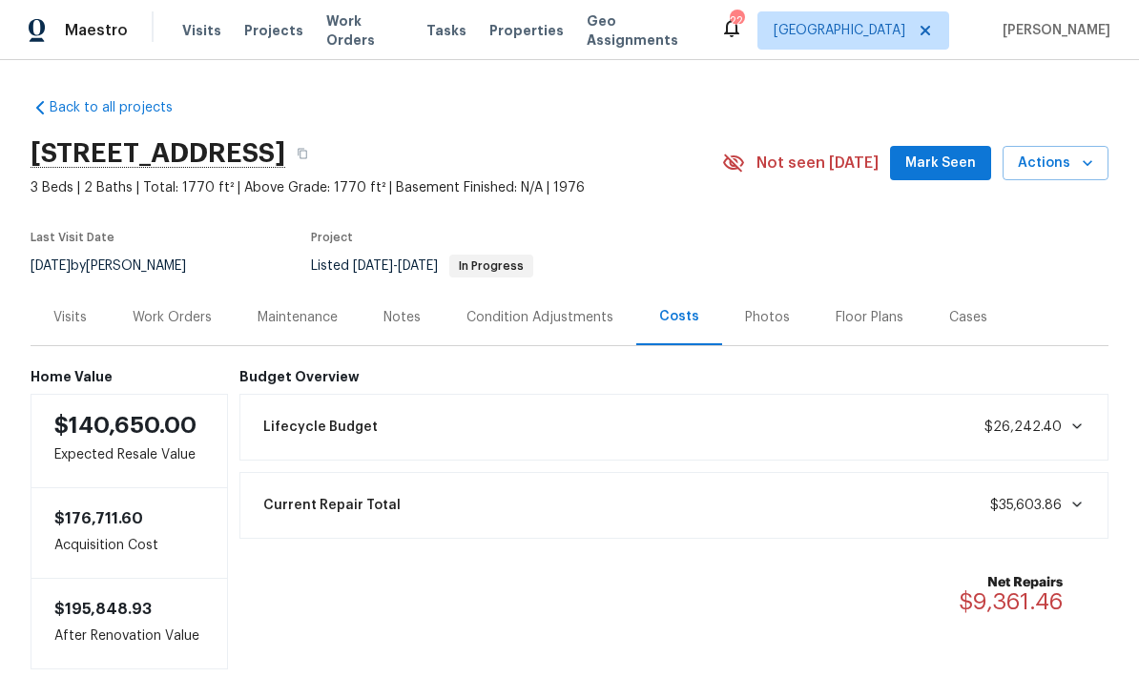
click at [205, 320] on div "Work Orders" at bounding box center [172, 317] width 79 height 19
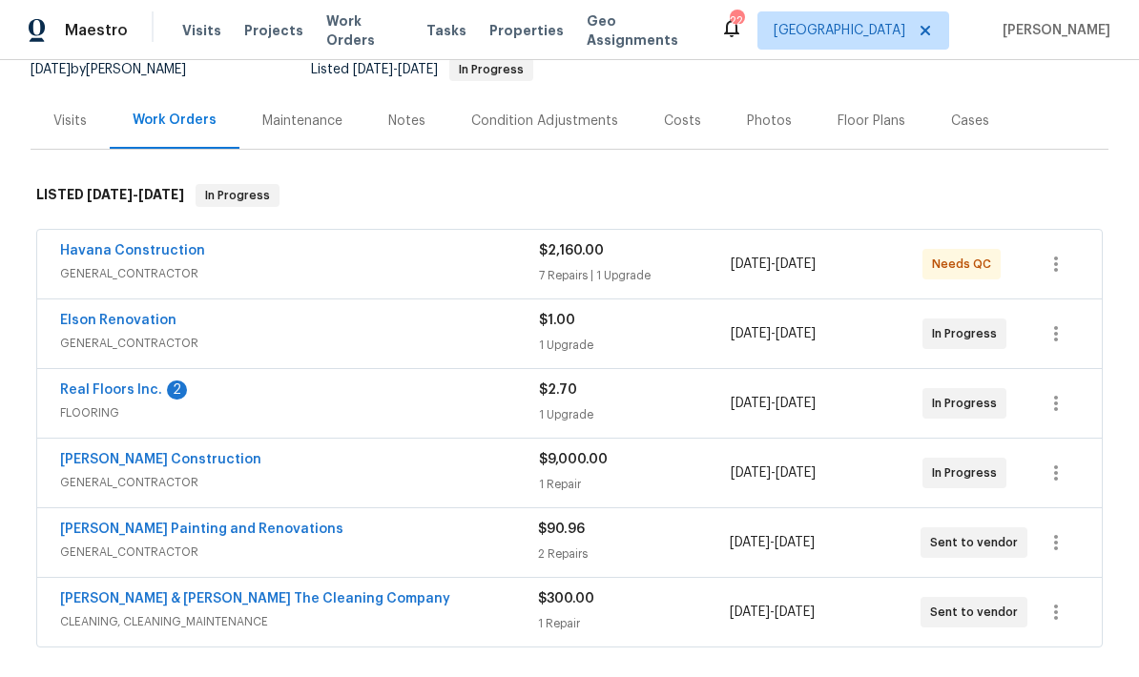
scroll to position [197, 0]
click at [386, 412] on span "FLOORING" at bounding box center [299, 412] width 479 height 19
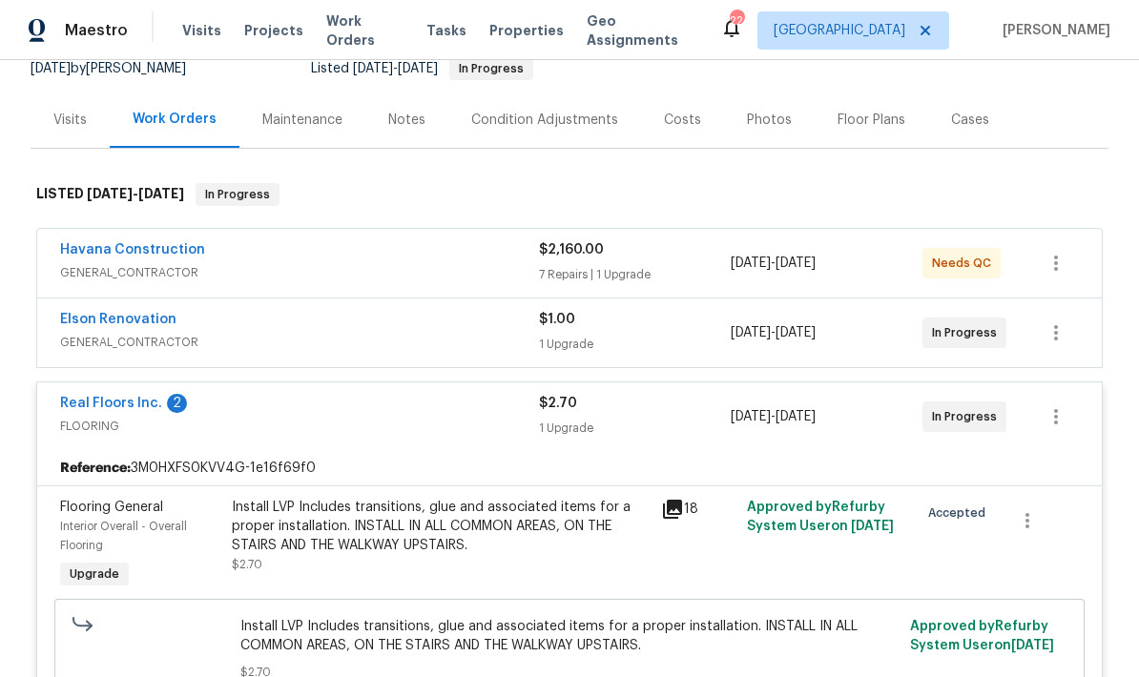
click at [286, 439] on div "Real Floors Inc. 2 FLOORING" at bounding box center [299, 417] width 479 height 46
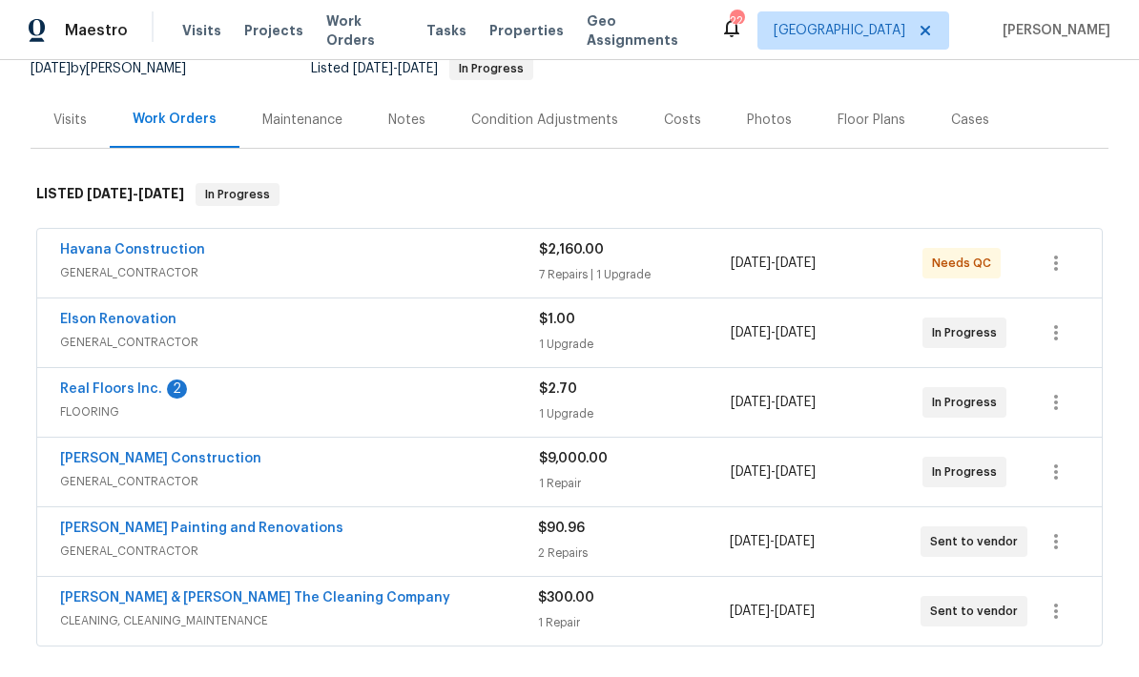
click at [381, 405] on span "FLOORING" at bounding box center [299, 412] width 479 height 19
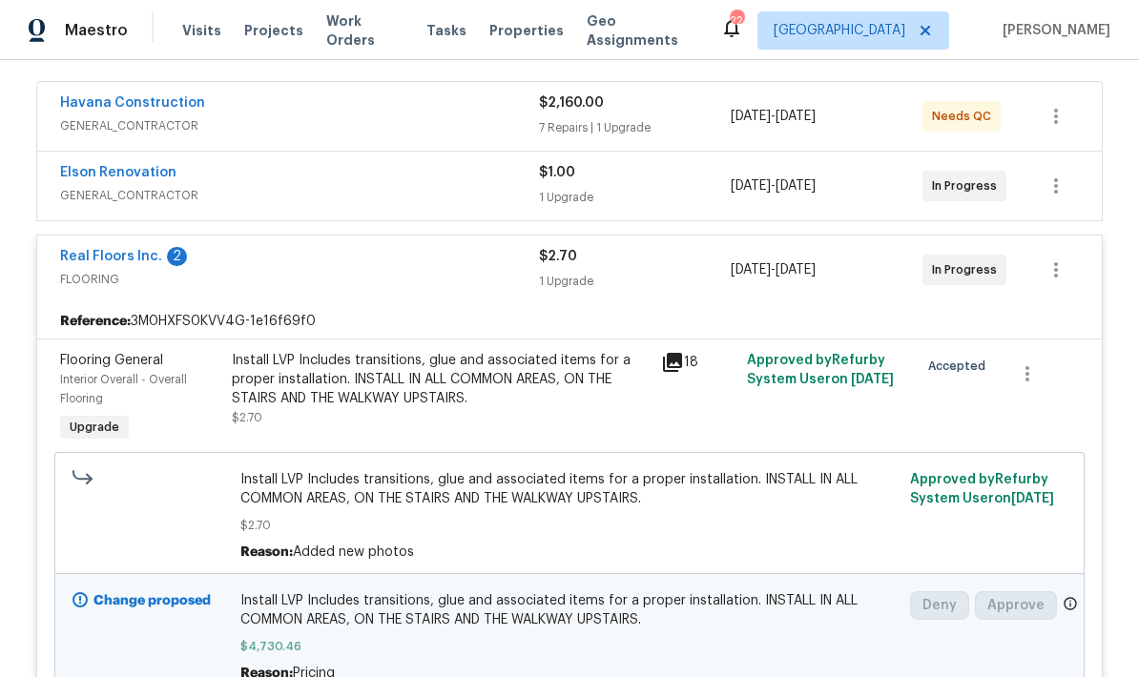
scroll to position [363, 0]
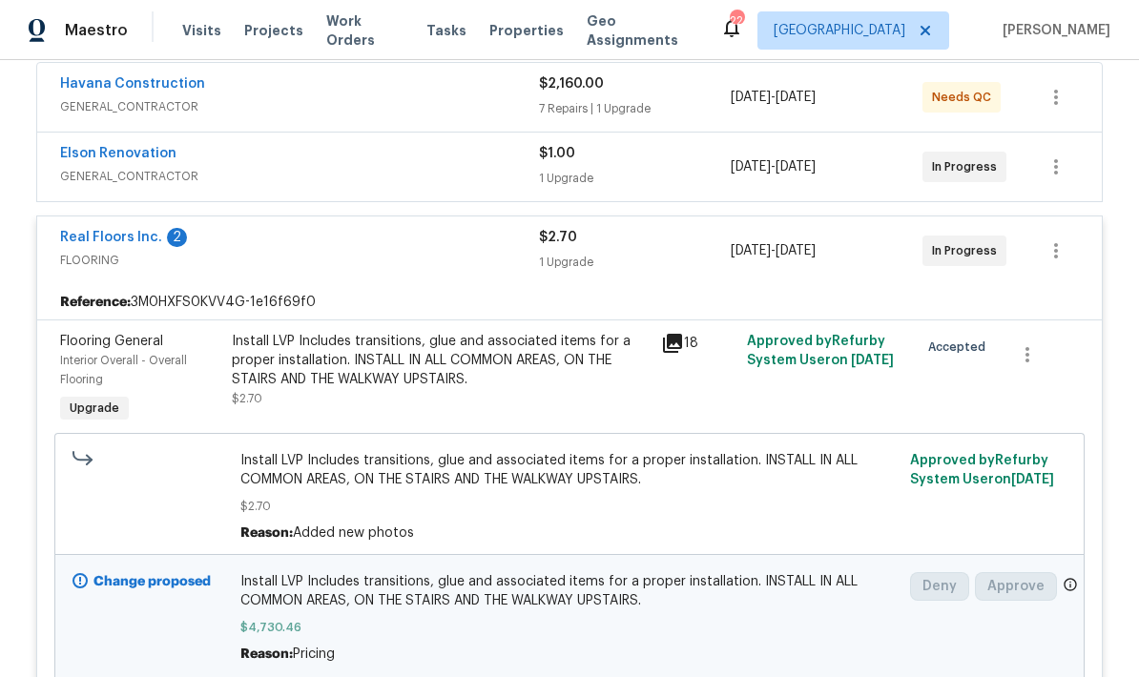
click at [436, 389] on div "Install LVP Includes transitions, glue and associated items for a proper instal…" at bounding box center [441, 370] width 418 height 76
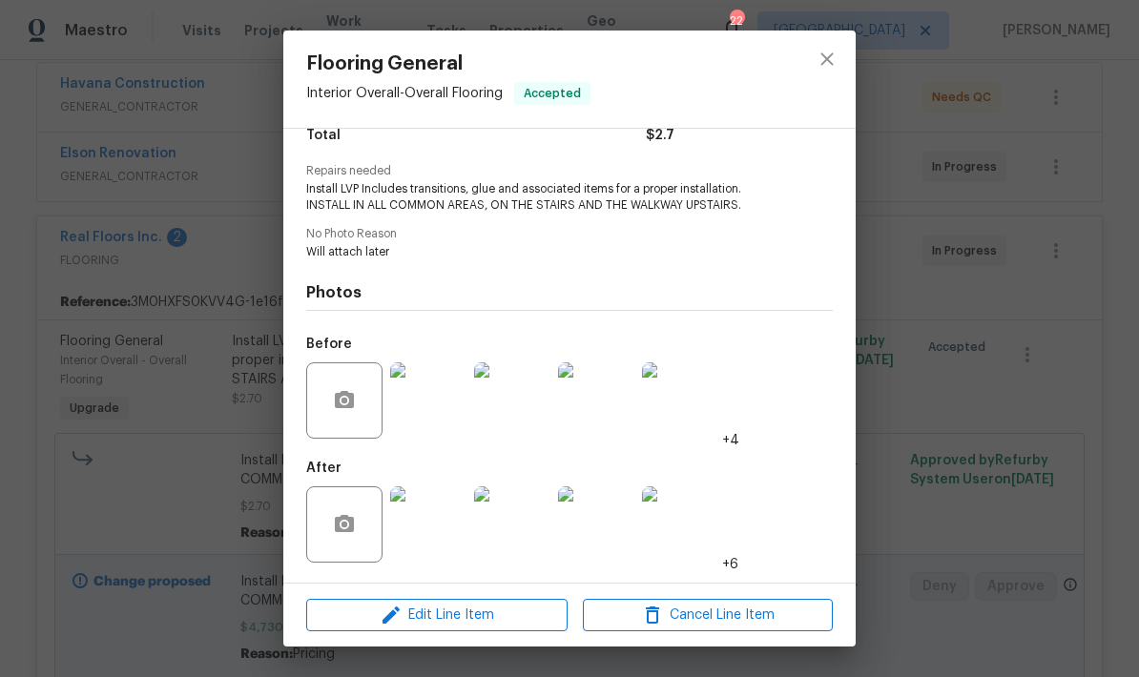
scroll to position [174, 0]
click at [493, 616] on span "Edit Line Item" at bounding box center [437, 616] width 250 height 24
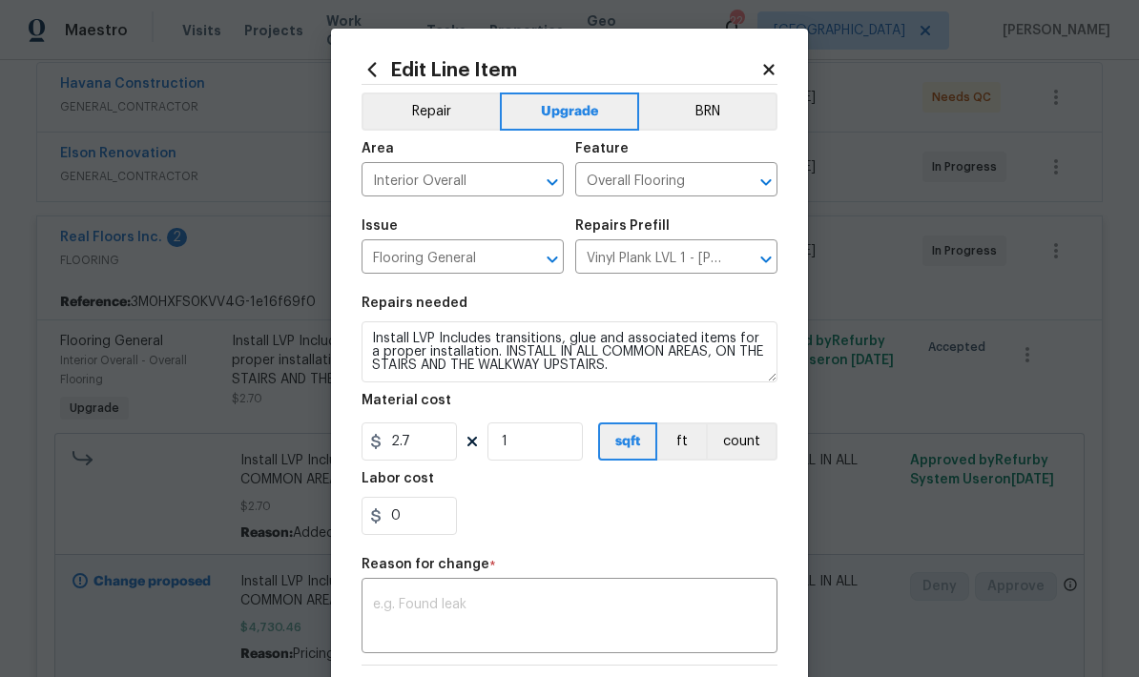
click at [776, 73] on icon at bounding box center [768, 69] width 17 height 17
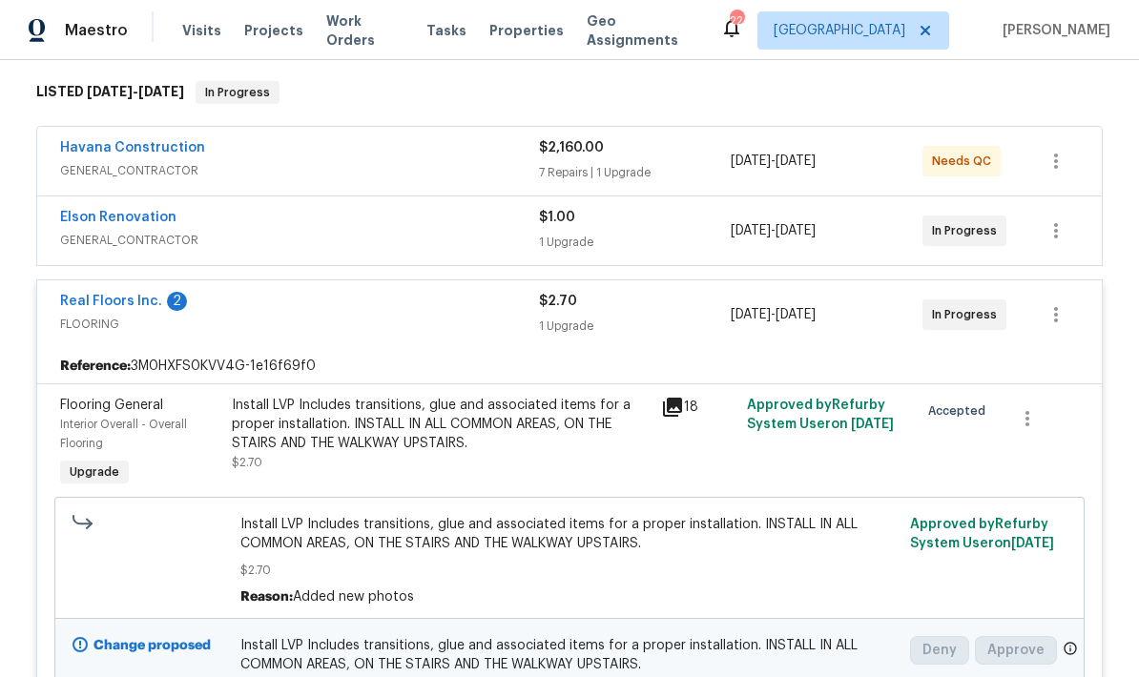
scroll to position [285, 0]
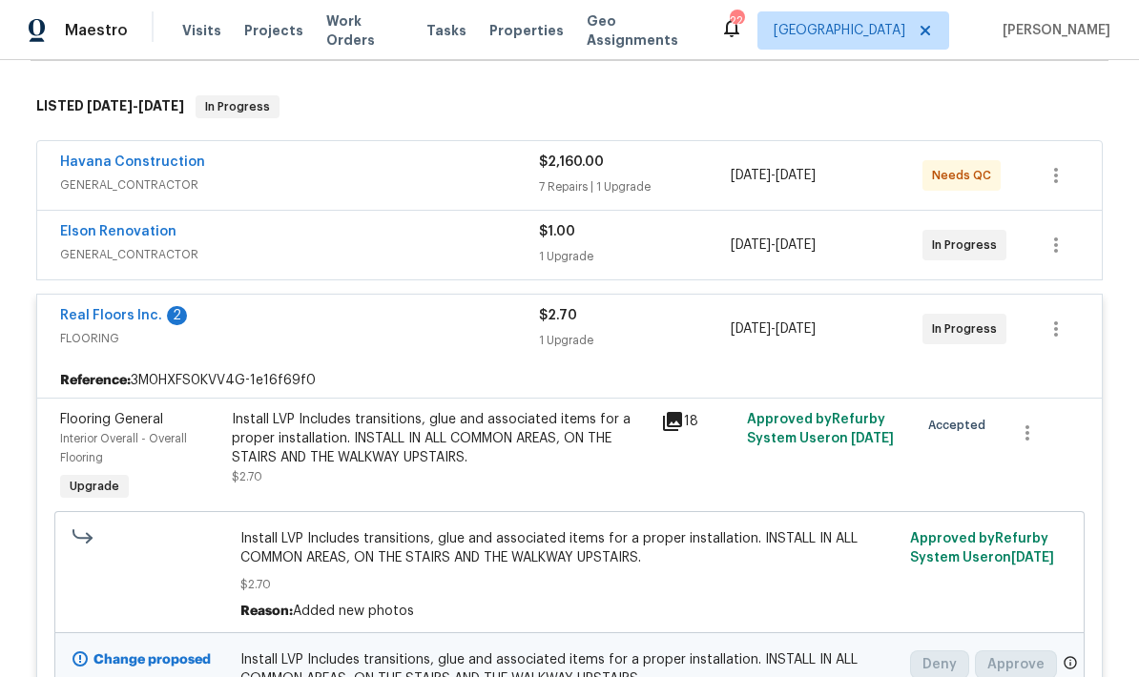
click at [175, 321] on div "2" at bounding box center [177, 315] width 20 height 19
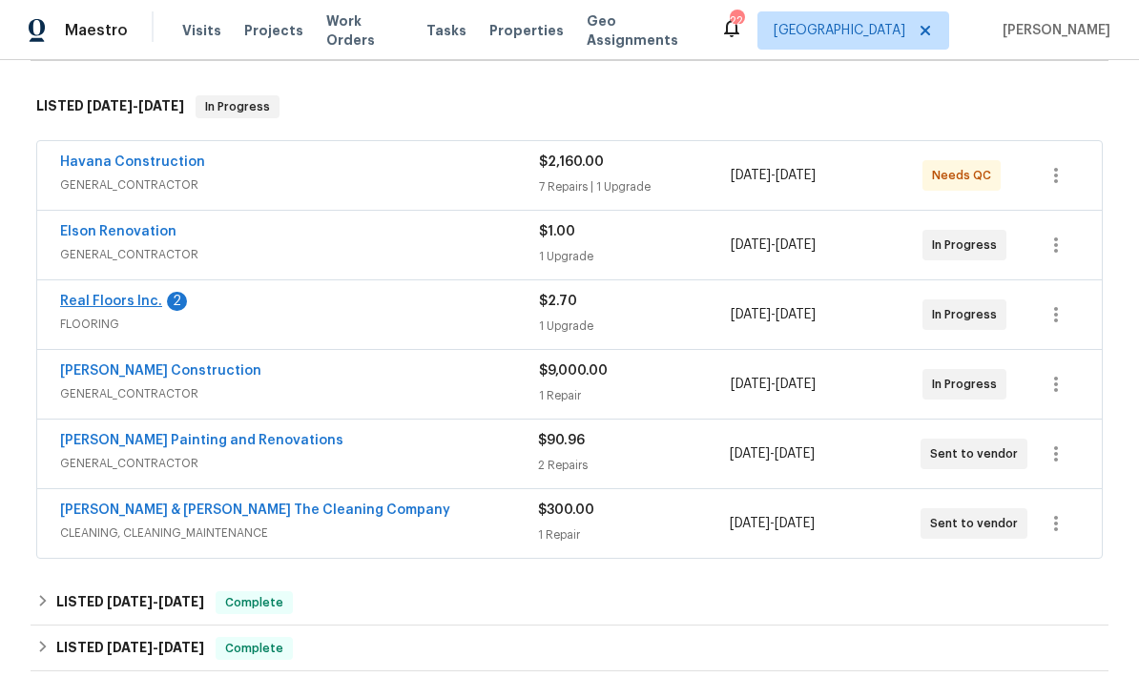
click at [152, 304] on link "Real Floors Inc." at bounding box center [111, 301] width 102 height 13
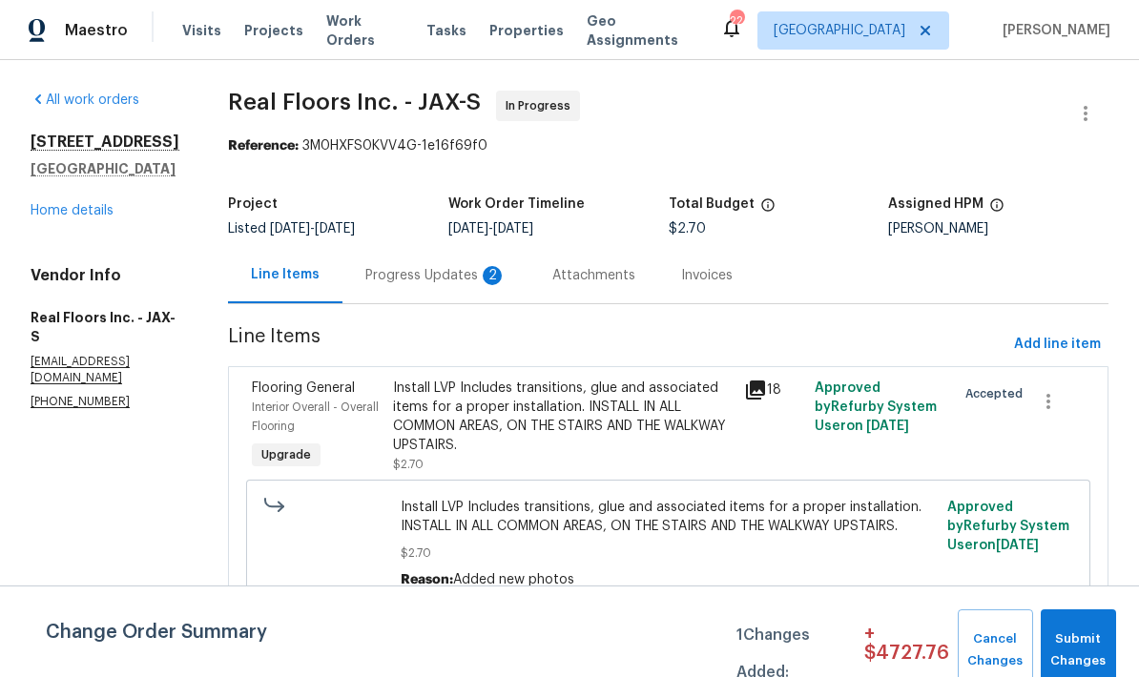
click at [456, 290] on div "Progress Updates 2" at bounding box center [435, 275] width 187 height 56
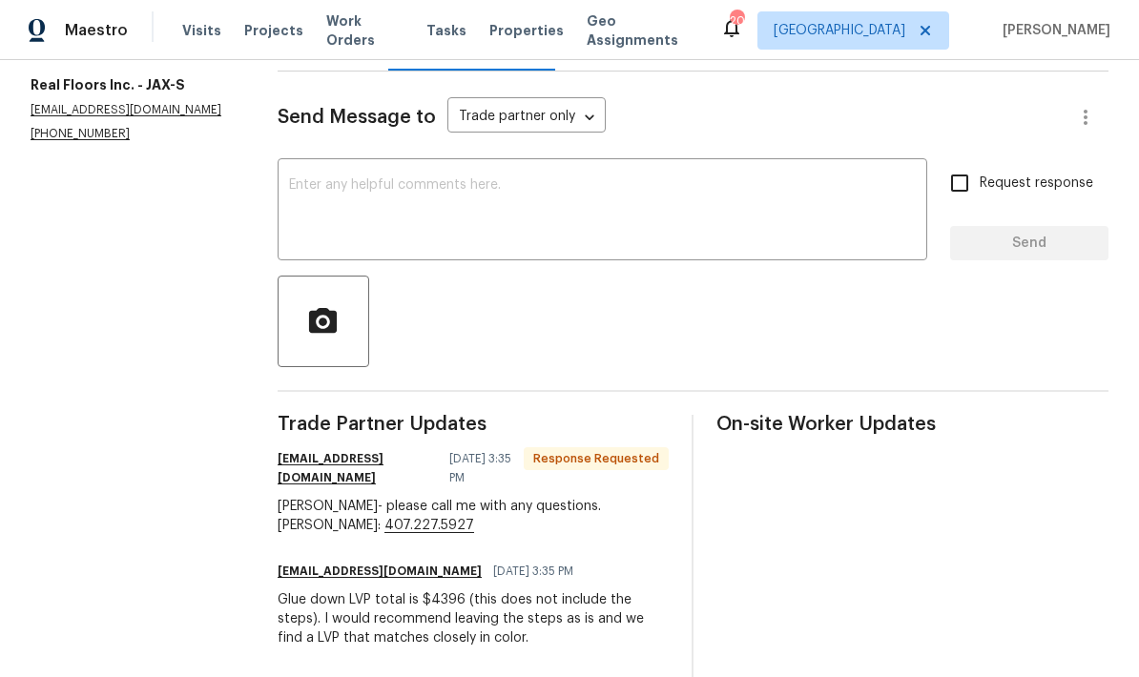
scroll to position [234, 0]
click at [561, 200] on textarea at bounding box center [602, 210] width 627 height 67
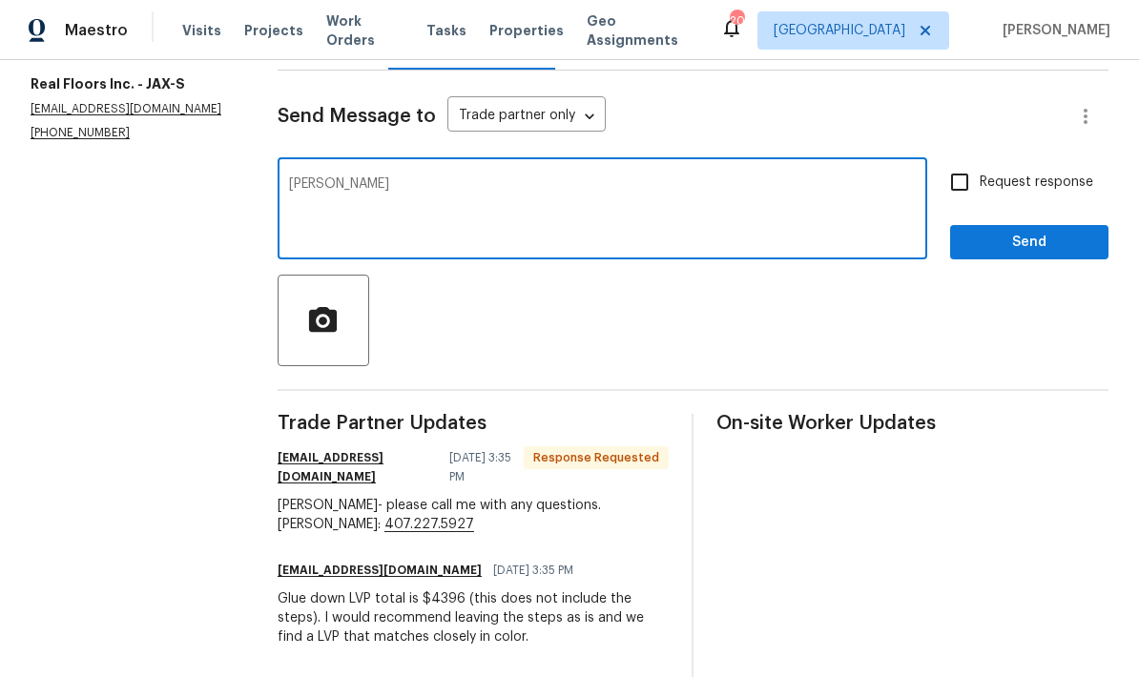
type textarea "Ty"
click at [1033, 252] on span "Send" at bounding box center [1029, 243] width 128 height 24
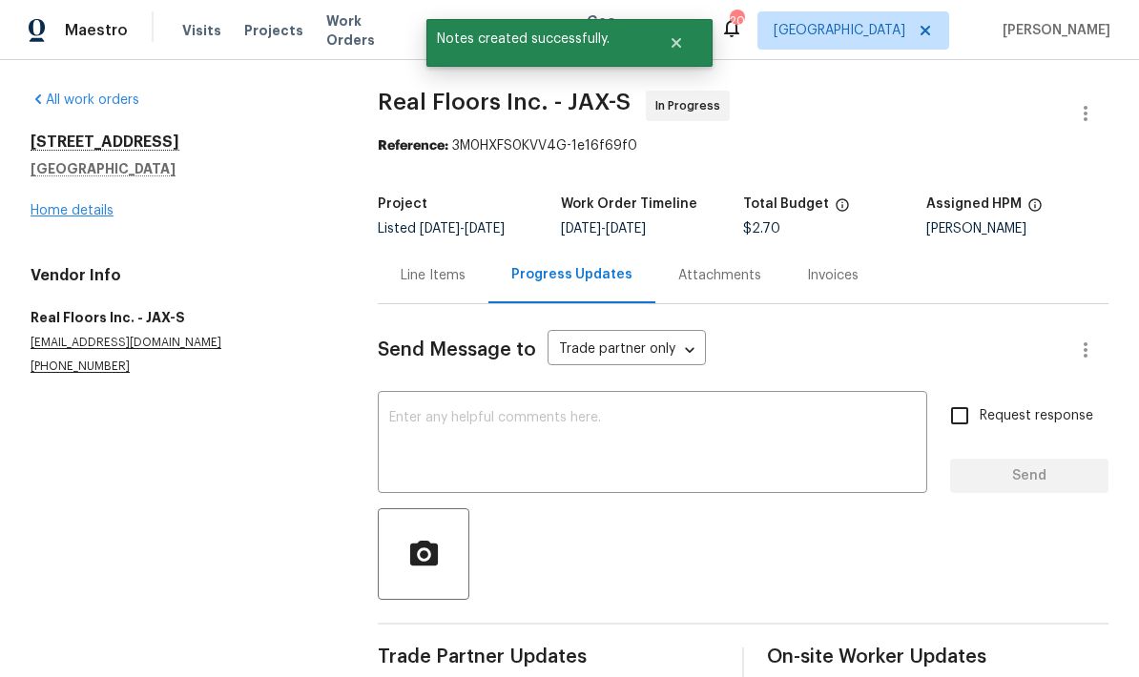
click at [98, 215] on link "Home details" at bounding box center [72, 210] width 83 height 13
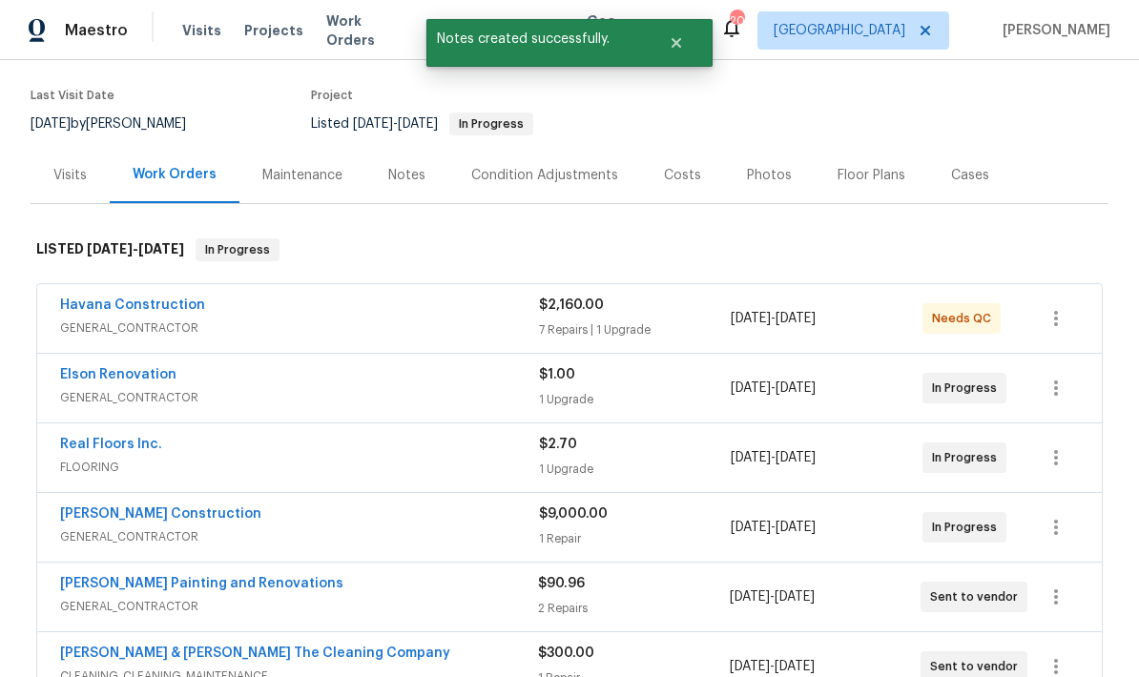
scroll to position [143, 0]
click at [668, 319] on div "$2,160.00 7 Repairs | 1 Upgrade" at bounding box center [635, 318] width 192 height 46
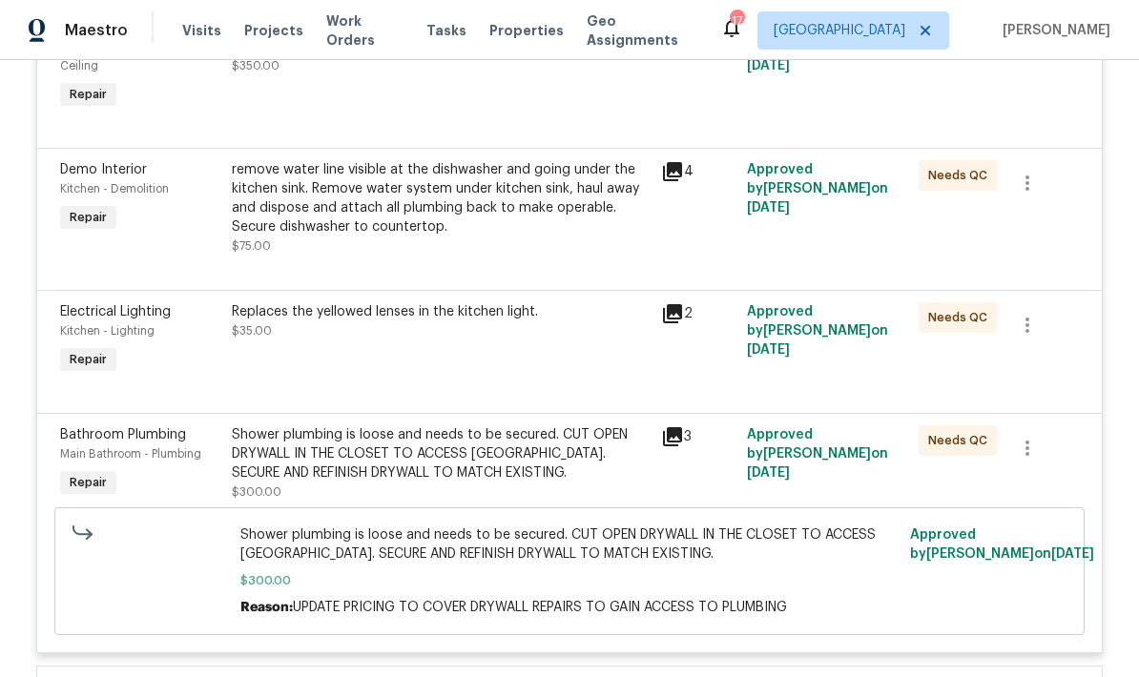
scroll to position [1129, 0]
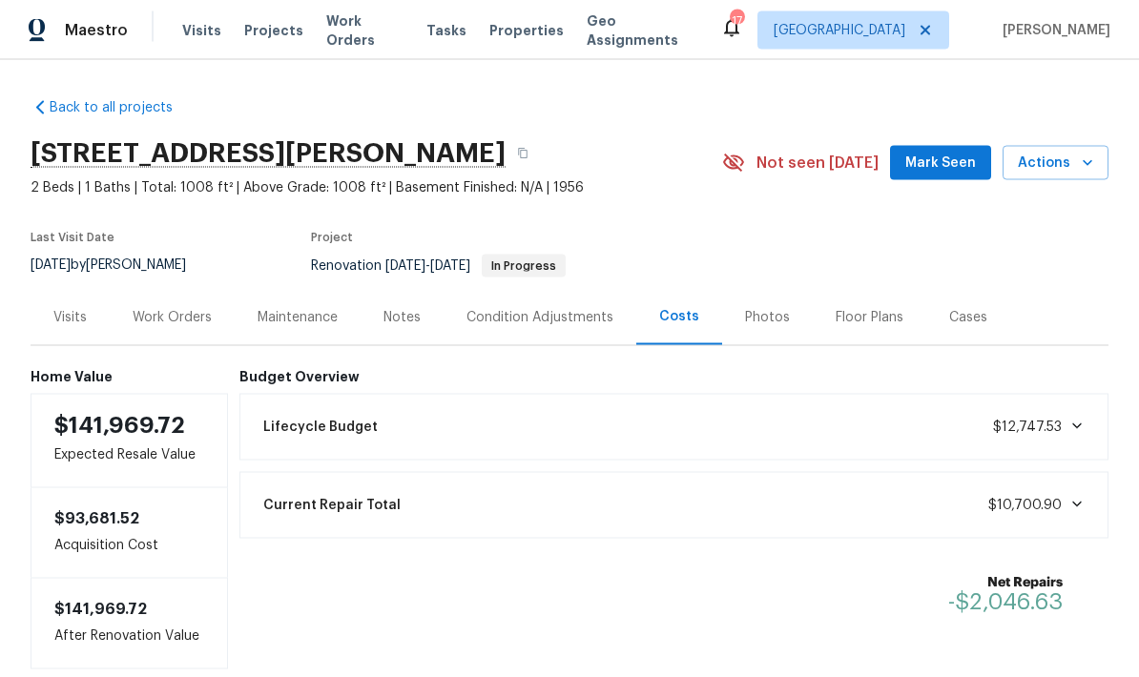
scroll to position [32, 0]
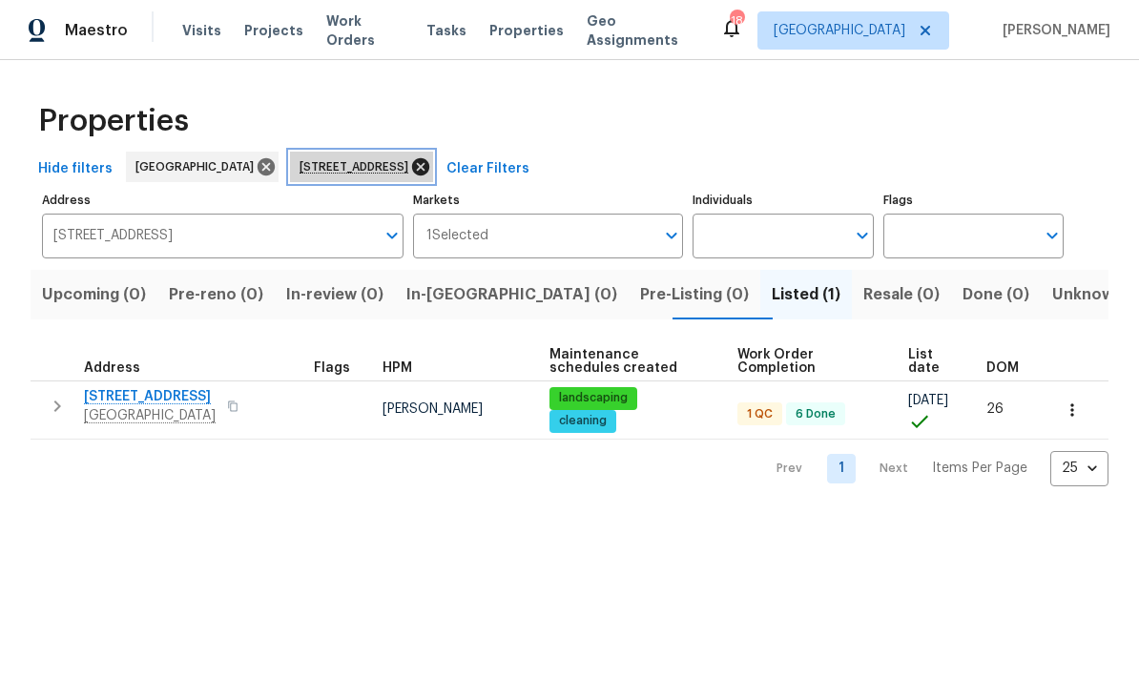
click at [431, 165] on icon at bounding box center [420, 166] width 21 height 21
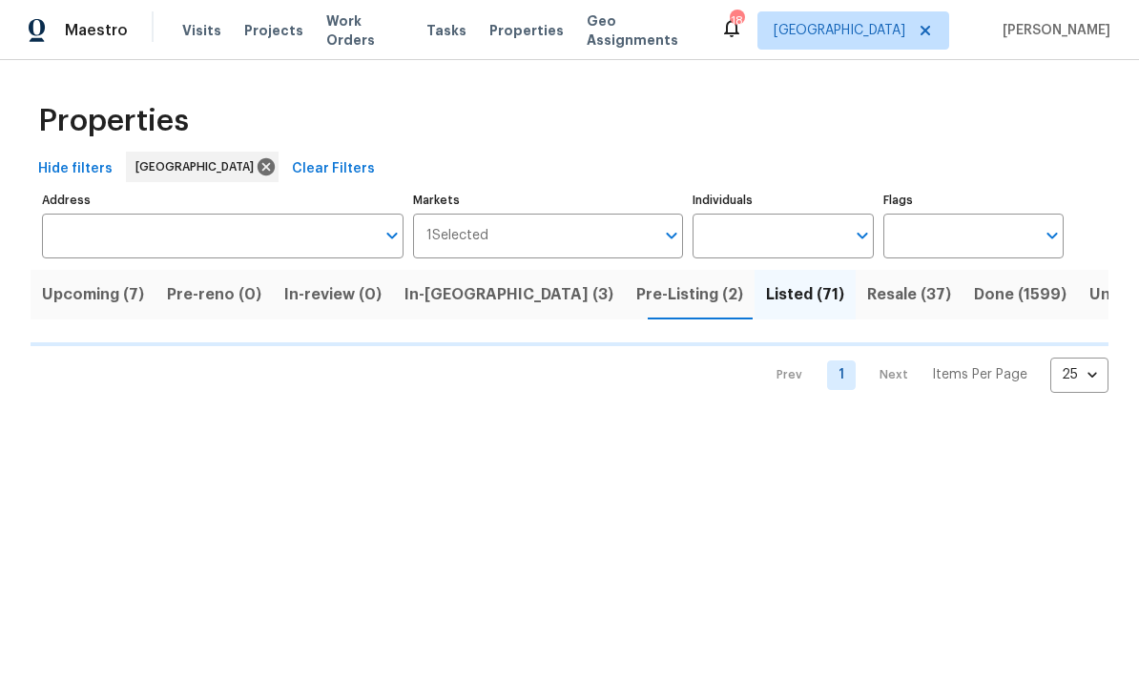
click at [142, 298] on span "Upcoming (7)" at bounding box center [93, 294] width 102 height 27
